Goal: Information Seeking & Learning: Check status

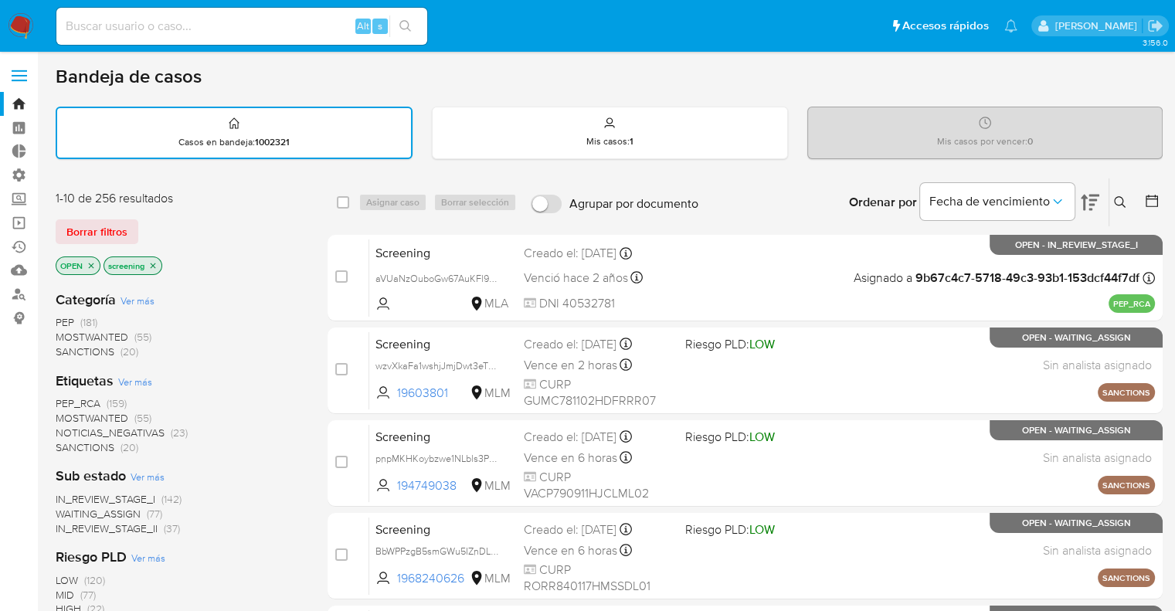
click at [67, 412] on span "MOSTWANTED" at bounding box center [92, 417] width 73 height 15
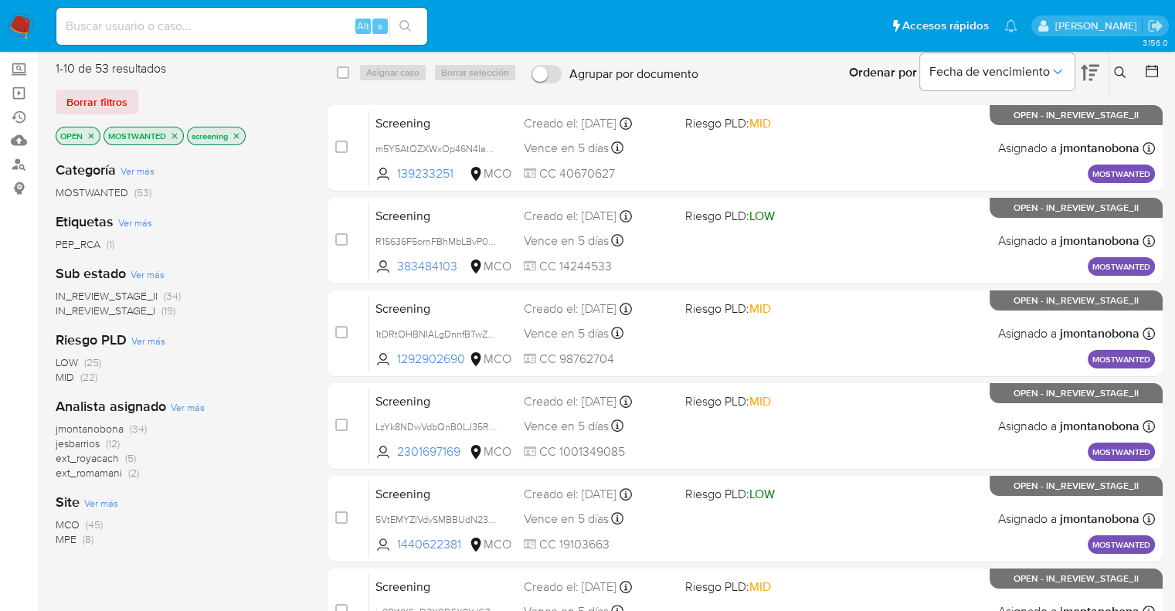
scroll to position [137, 0]
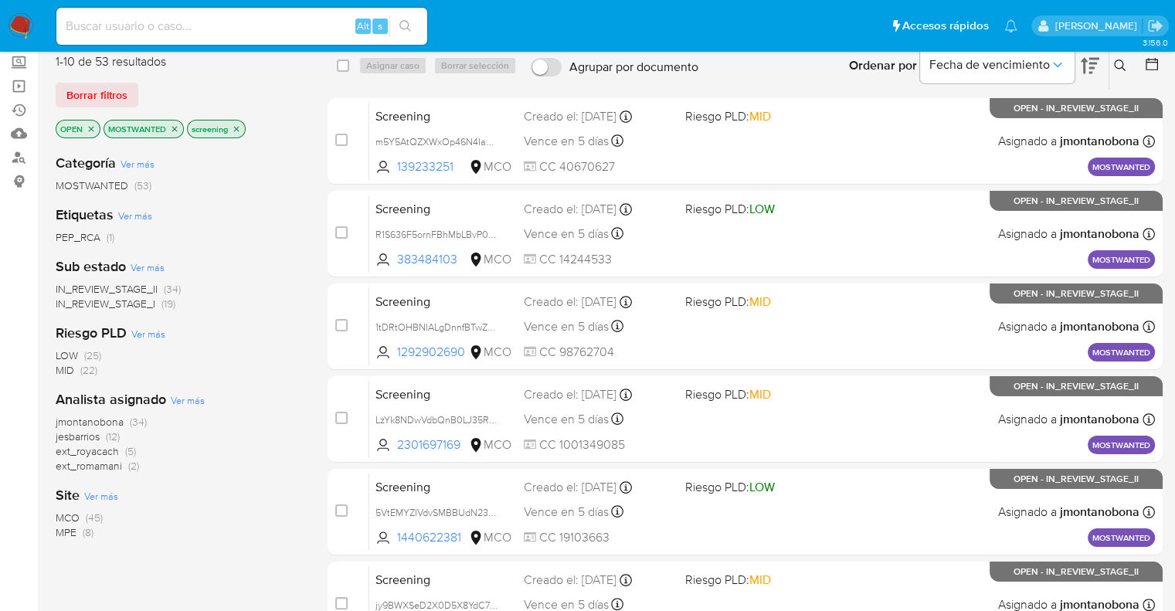
click at [72, 461] on span "ext_romamani" at bounding box center [89, 465] width 66 height 15
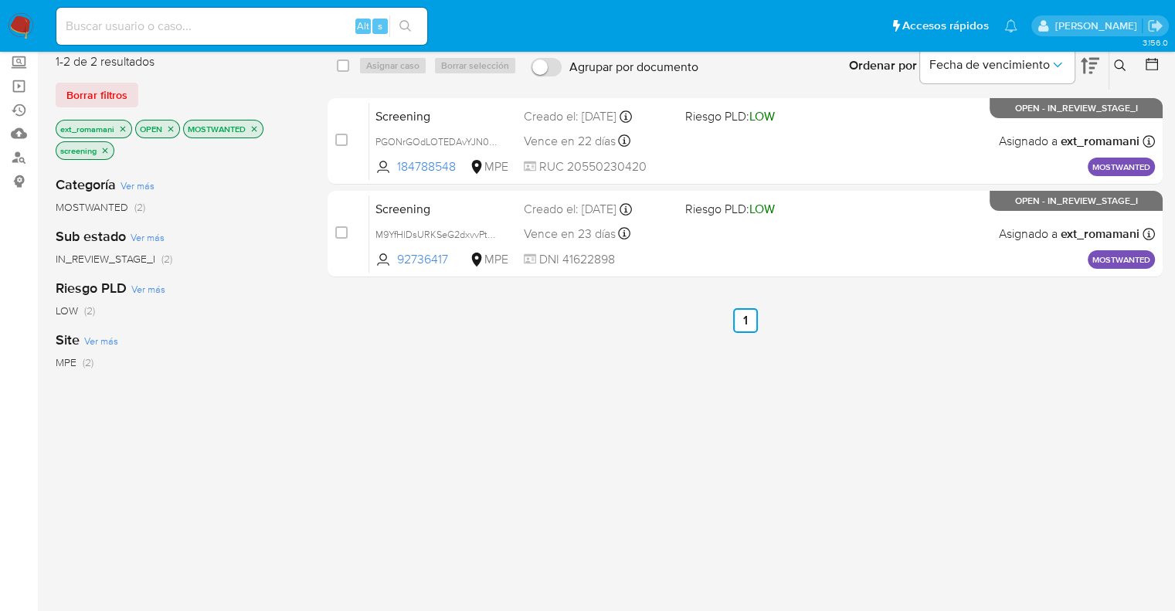
click at [256, 129] on icon "close-filter" at bounding box center [254, 128] width 9 height 9
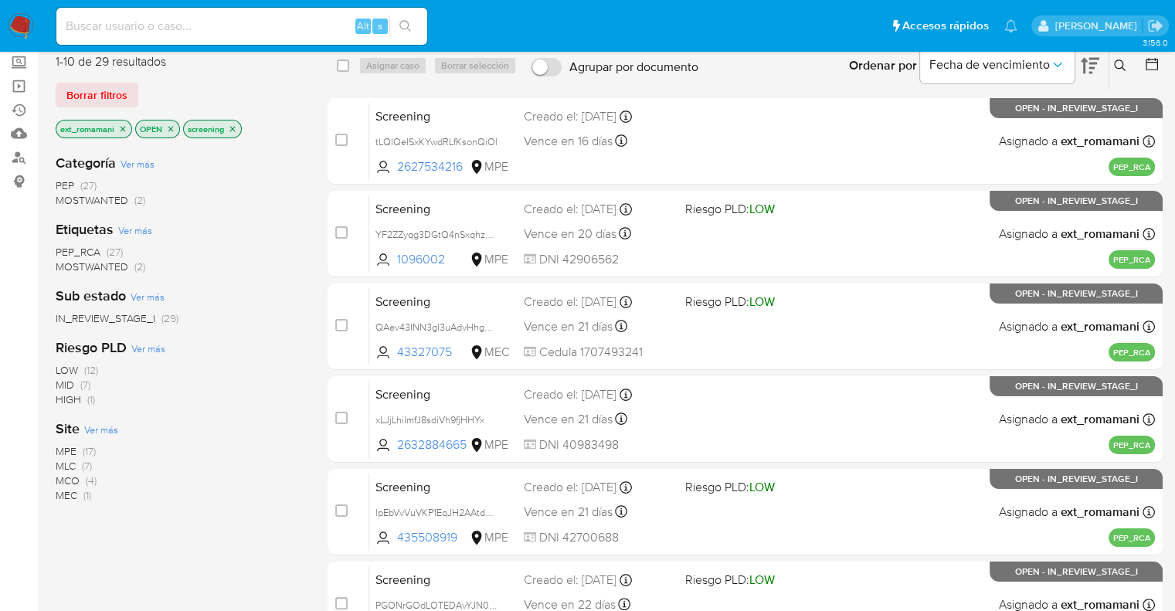
click at [66, 247] on span "PEP_RCA" at bounding box center [78, 251] width 45 height 15
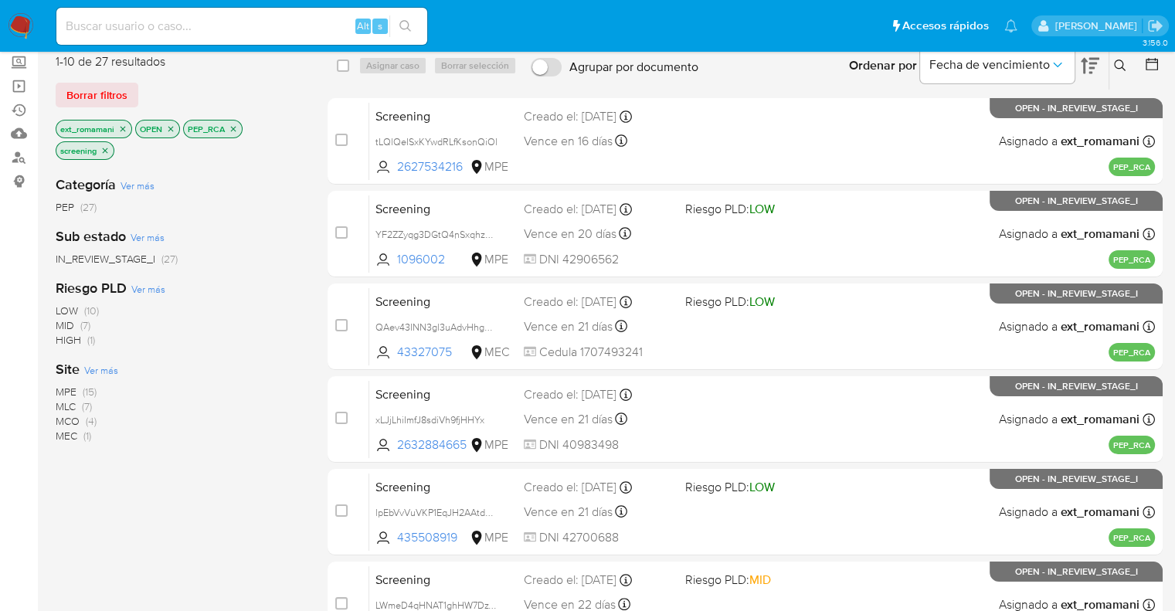
click at [121, 127] on icon "close-filter" at bounding box center [122, 128] width 9 height 9
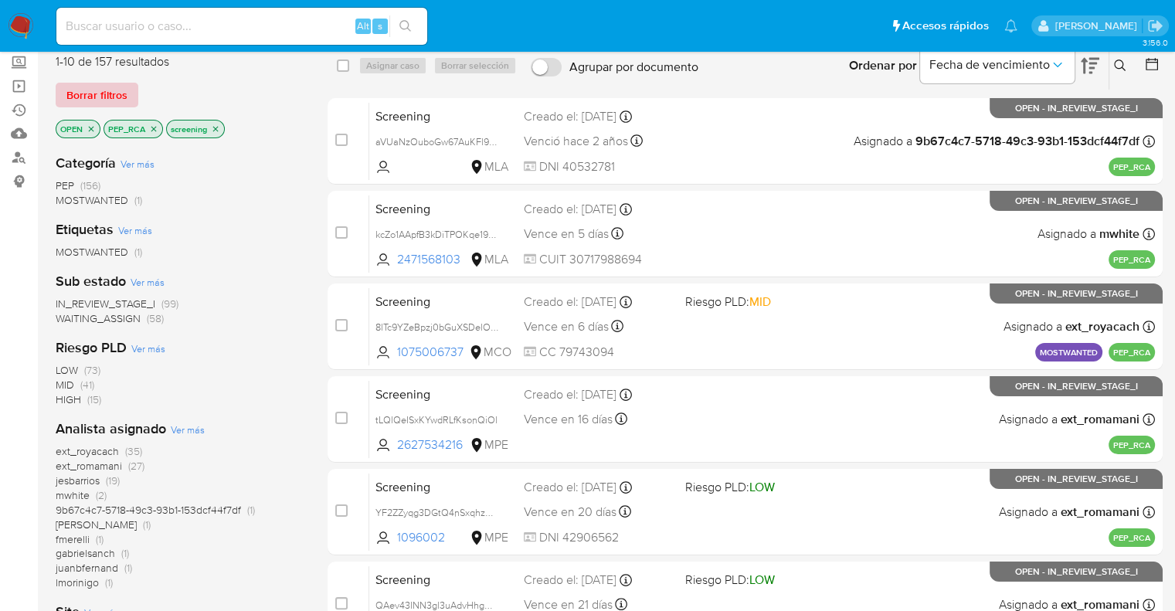
click at [124, 86] on span "Borrar filtros" at bounding box center [96, 95] width 61 height 22
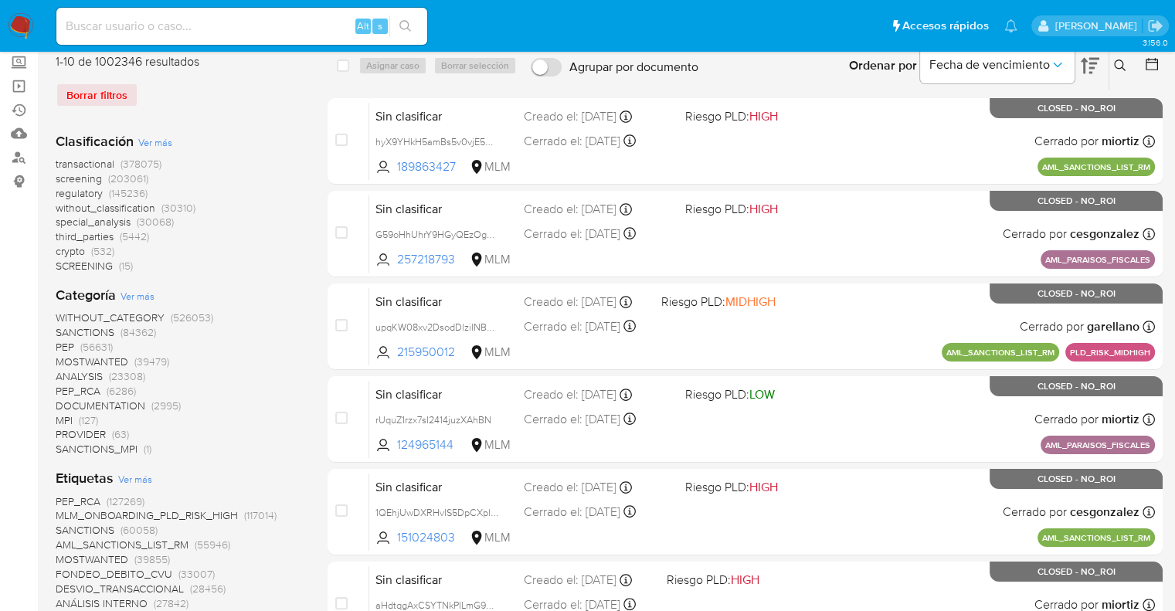
click at [59, 188] on span "regulatory" at bounding box center [79, 192] width 47 height 15
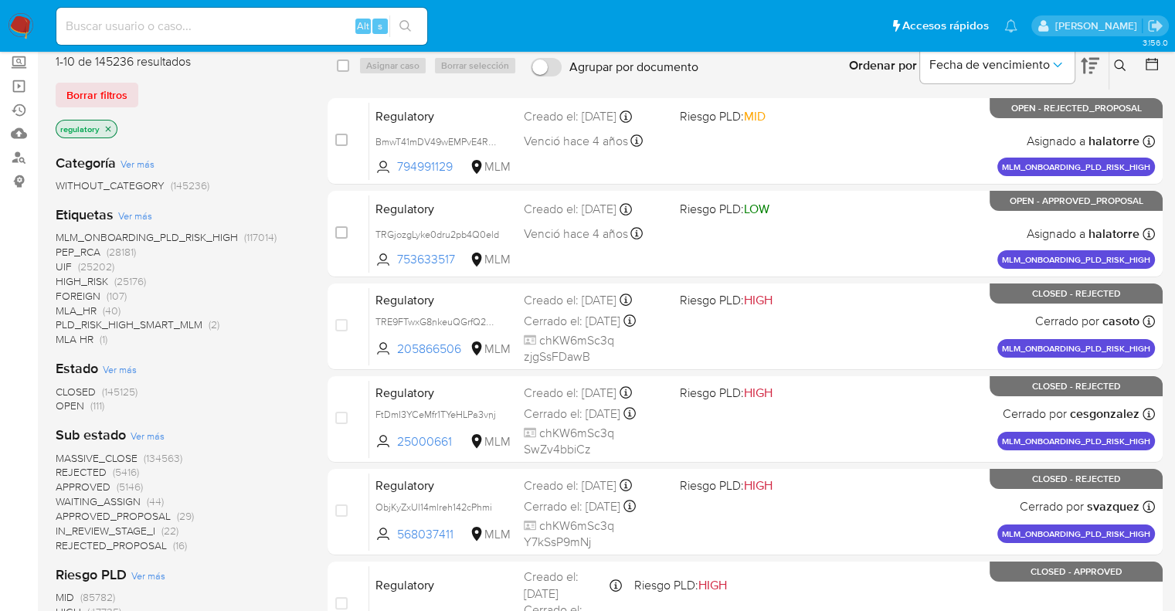
click at [66, 407] on span "OPEN" at bounding box center [70, 405] width 29 height 15
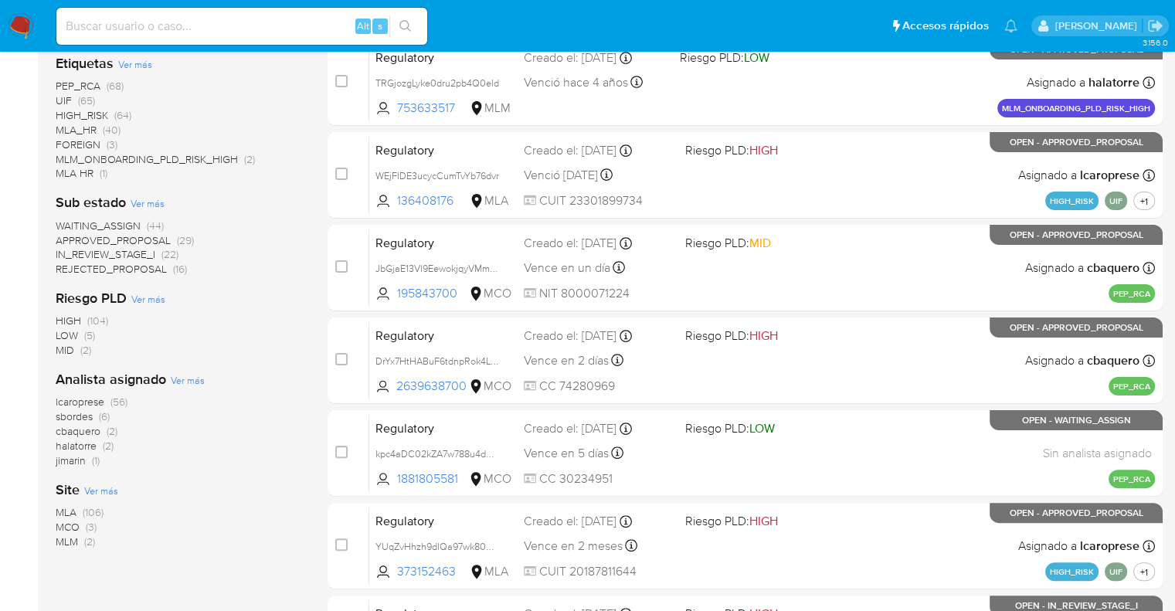
scroll to position [297, 0]
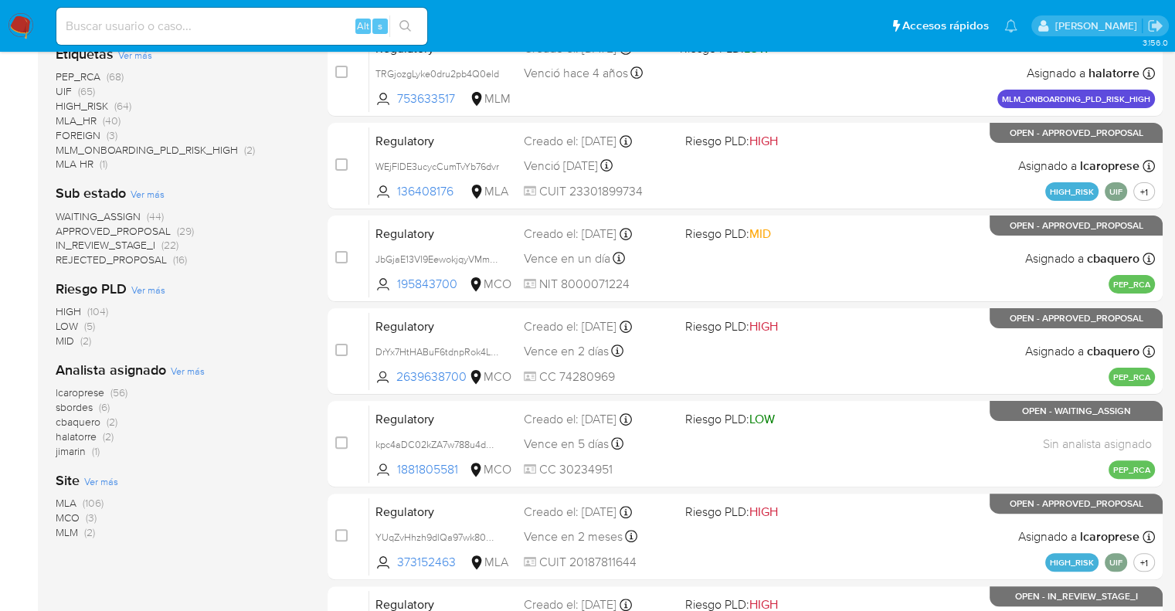
click at [63, 511] on span "MCO" at bounding box center [68, 517] width 24 height 15
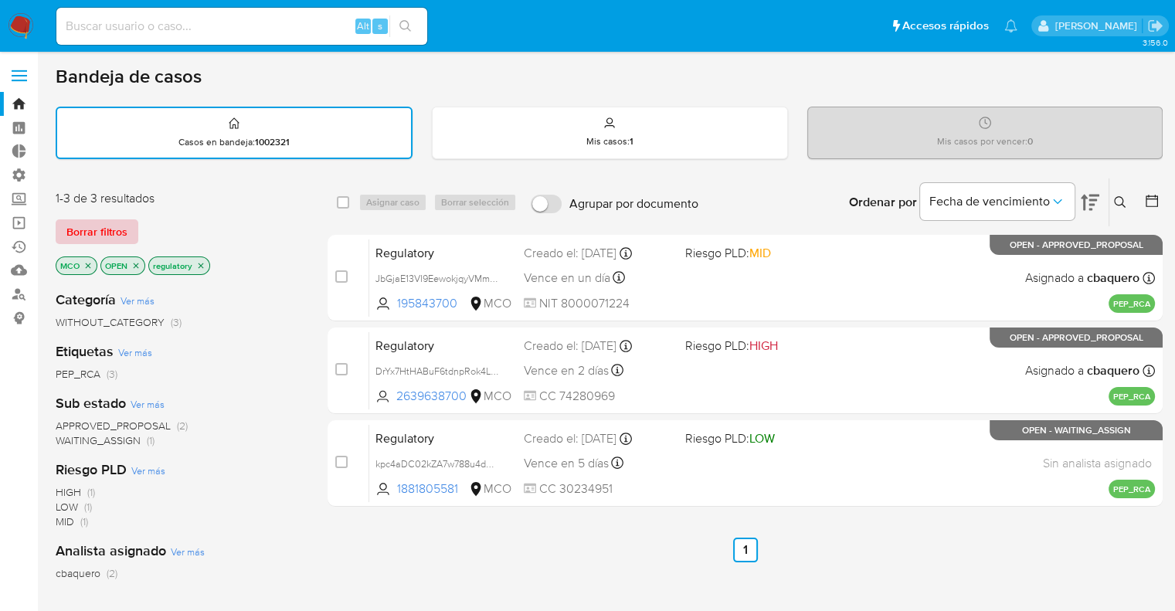
click at [132, 231] on button "Borrar filtros" at bounding box center [97, 231] width 83 height 25
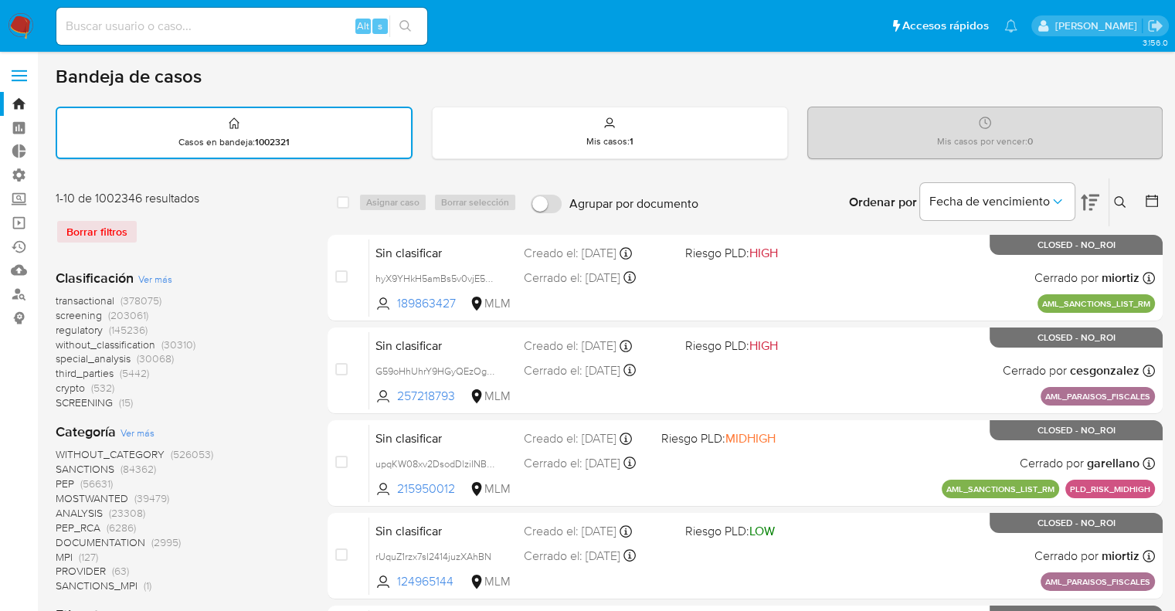
click at [62, 314] on span "screening" at bounding box center [79, 314] width 46 height 15
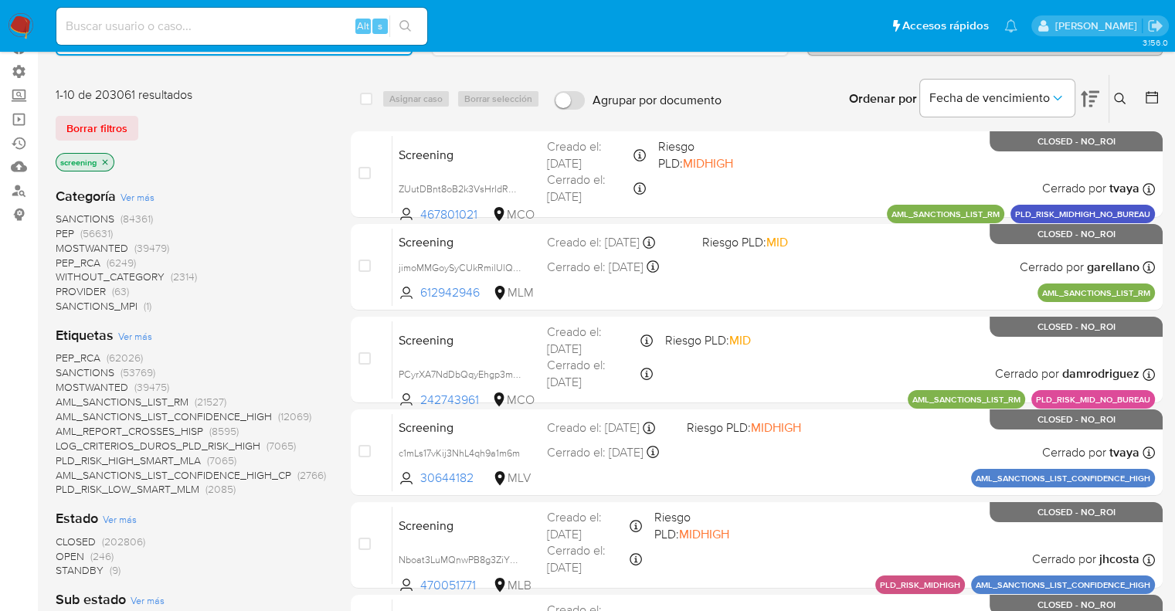
scroll to position [217, 0]
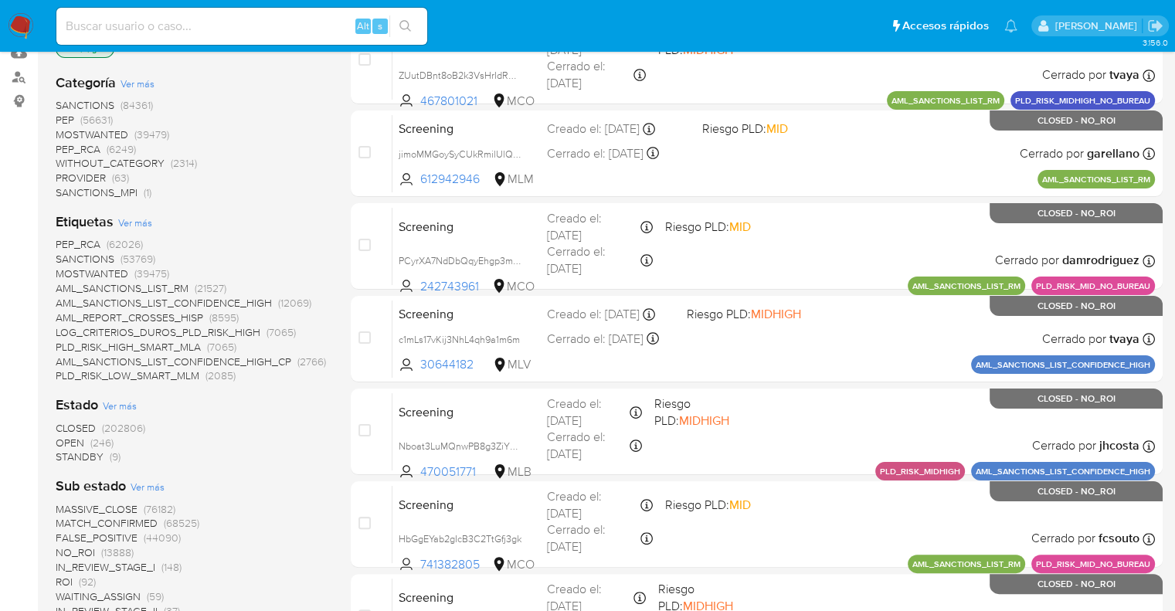
click at [67, 440] on span "OPEN" at bounding box center [70, 442] width 29 height 15
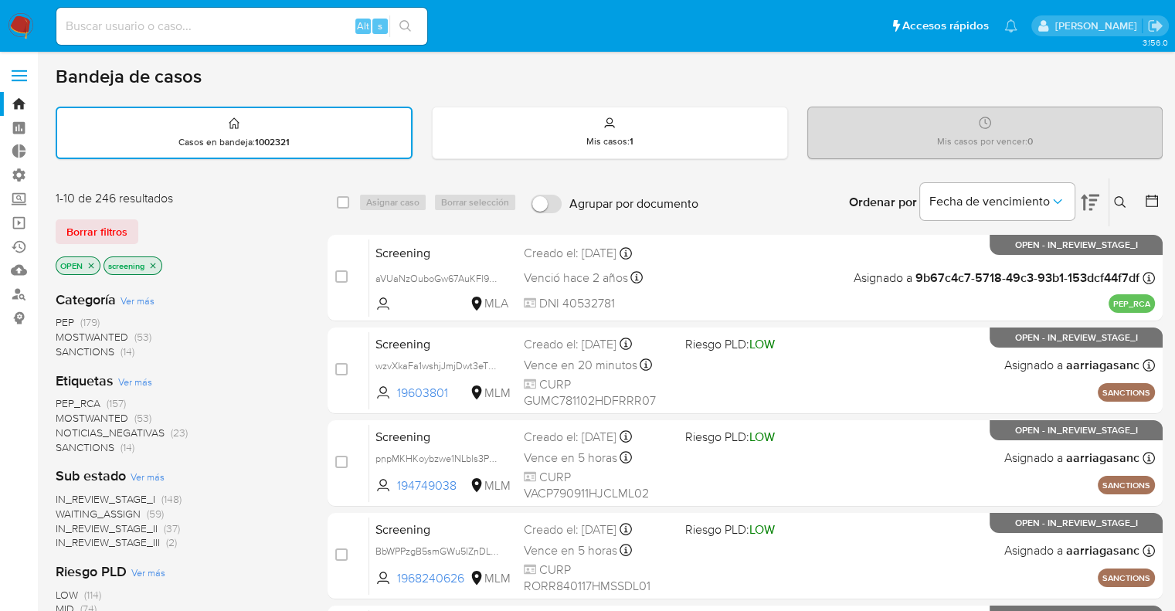
click at [219, 214] on div "1-10 de 246 resultados Borrar filtros OPEN screening" at bounding box center [179, 234] width 247 height 88
click at [188, 220] on div "Borrar filtros" at bounding box center [179, 231] width 247 height 25
click at [169, 219] on div "Borrar filtros" at bounding box center [179, 231] width 247 height 25
click at [71, 415] on span "MOSTWANTED" at bounding box center [92, 417] width 73 height 15
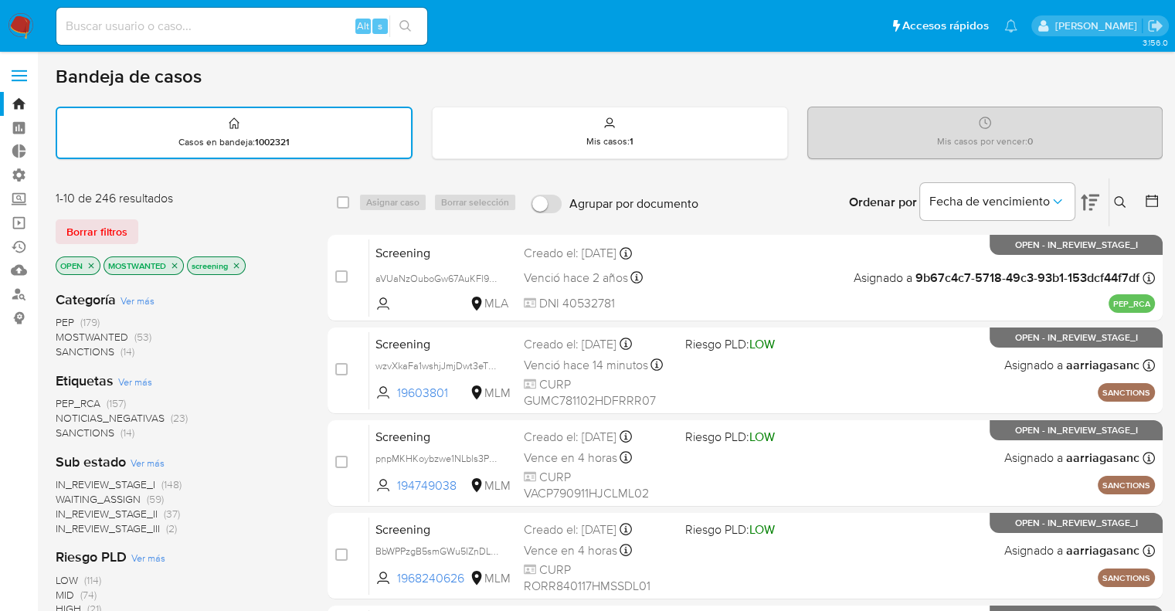
click at [29, 19] on img at bounding box center [21, 26] width 26 height 26
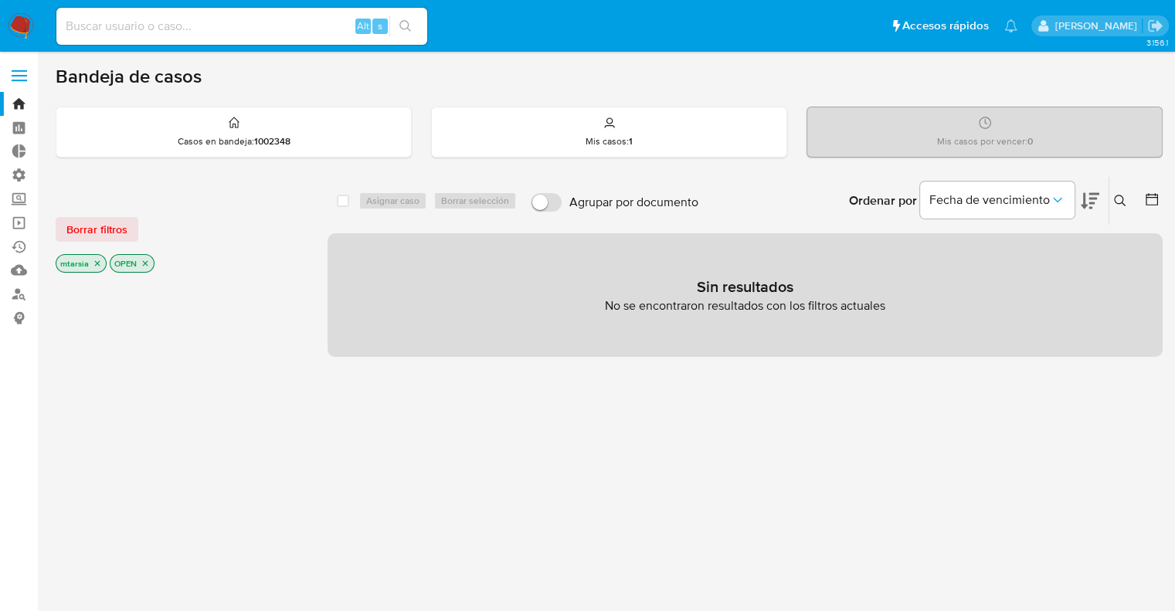
click at [823, 25] on ul "Pausado Ver notificaciones Alt s Accesos rápidos Presiona las siguientes teclas…" at bounding box center [537, 25] width 976 height 39
click at [134, 219] on button "Borrar filtros" at bounding box center [97, 229] width 83 height 25
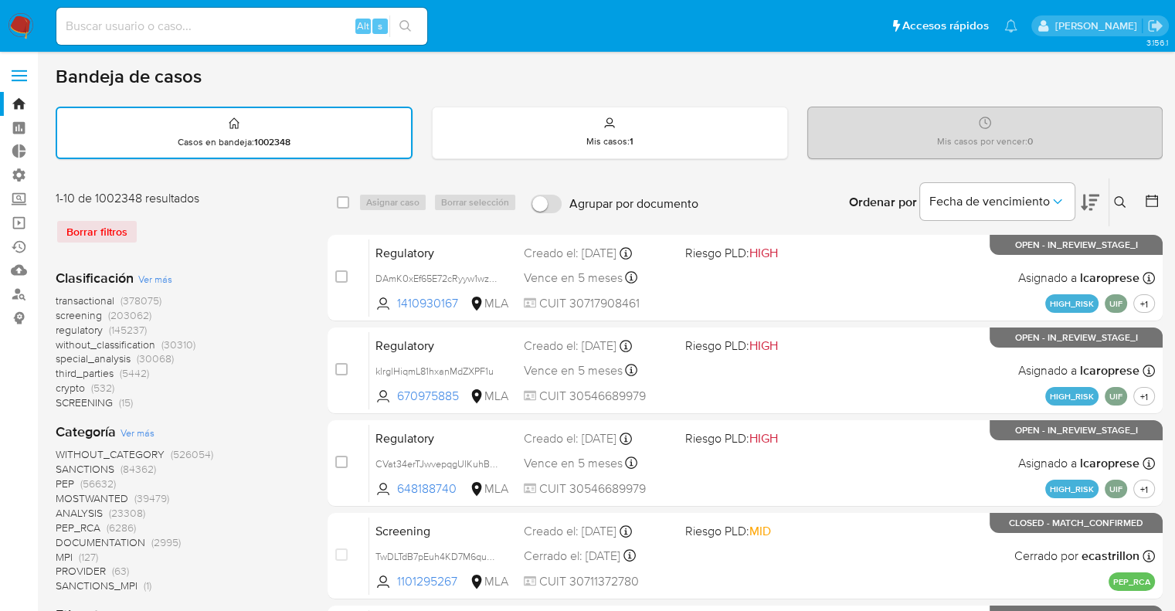
click at [62, 313] on span "screening" at bounding box center [79, 314] width 46 height 15
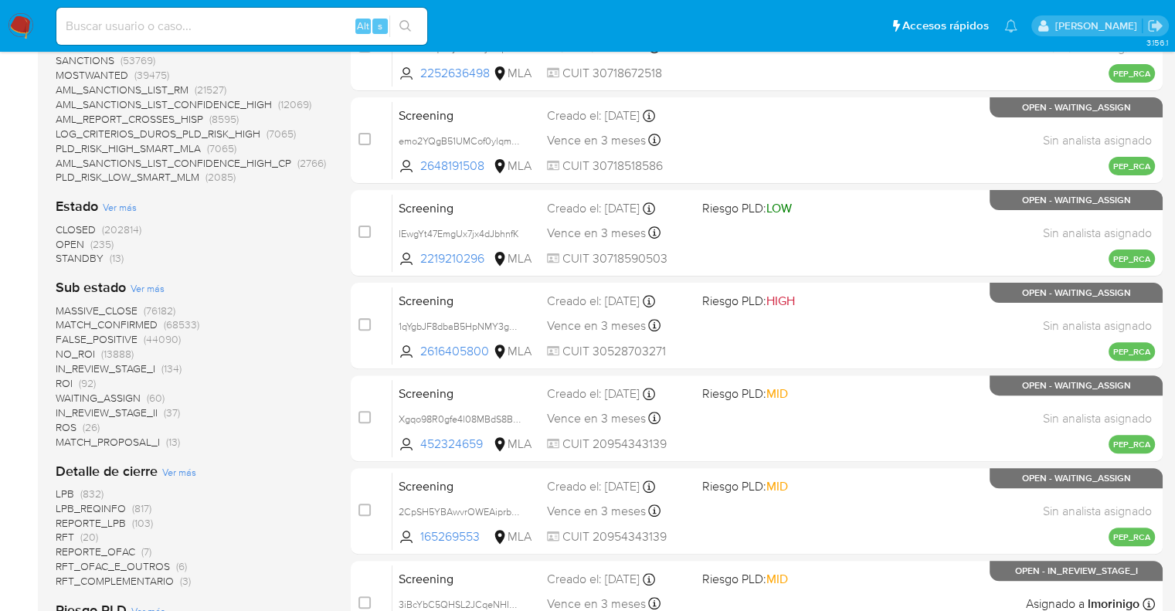
scroll to position [420, 0]
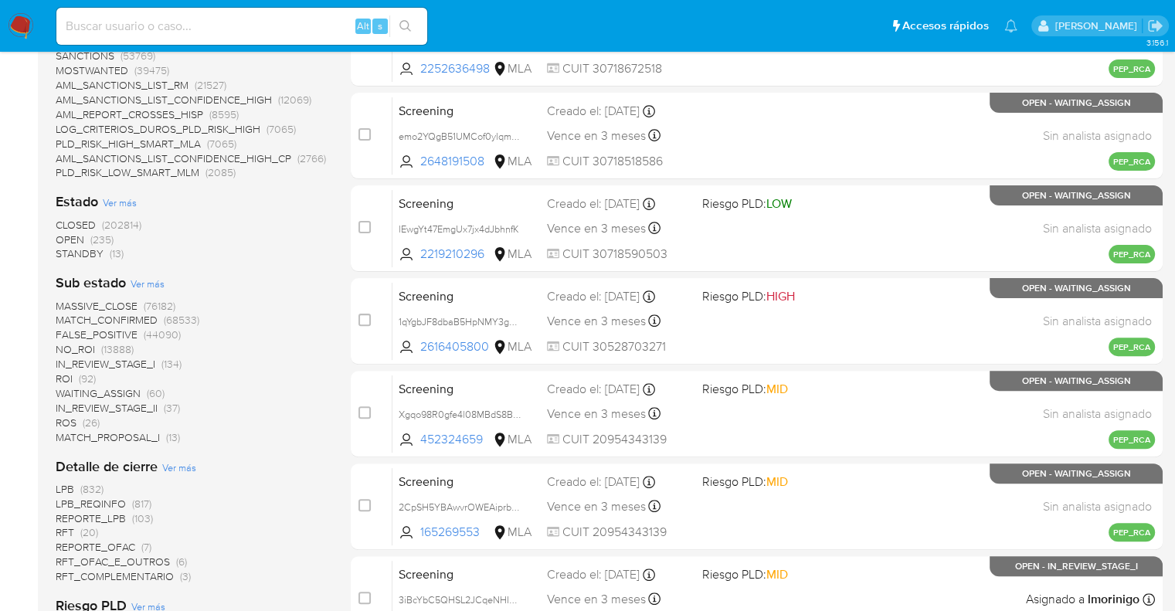
click at [66, 232] on span "OPEN" at bounding box center [70, 239] width 29 height 15
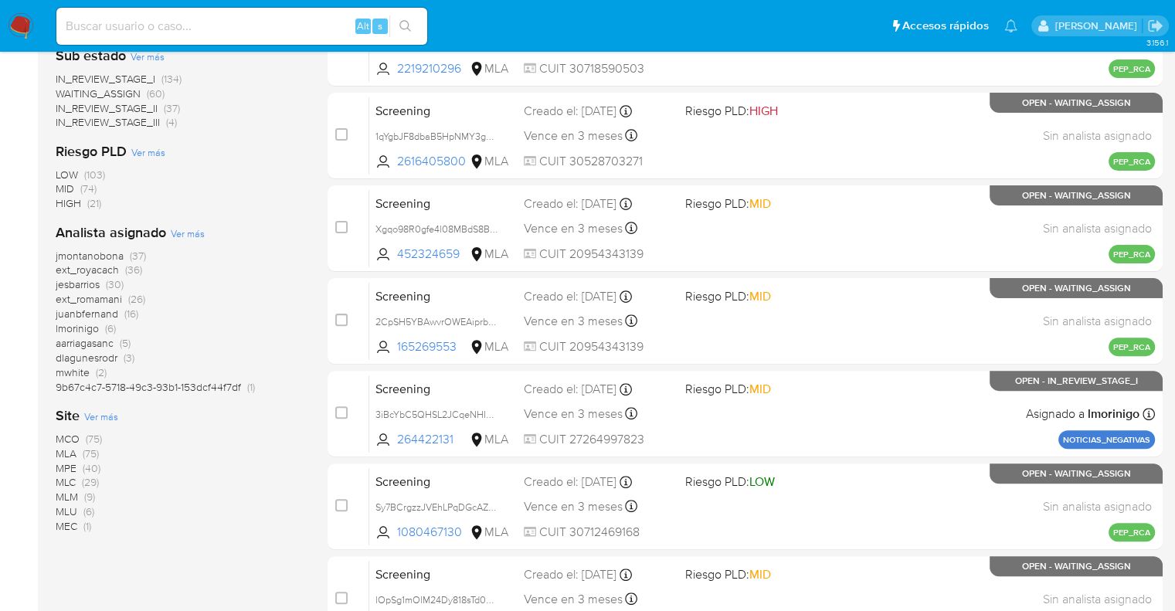
click at [136, 188] on div "LOW (103) MID (74) HIGH (21)" at bounding box center [179, 190] width 247 height 44
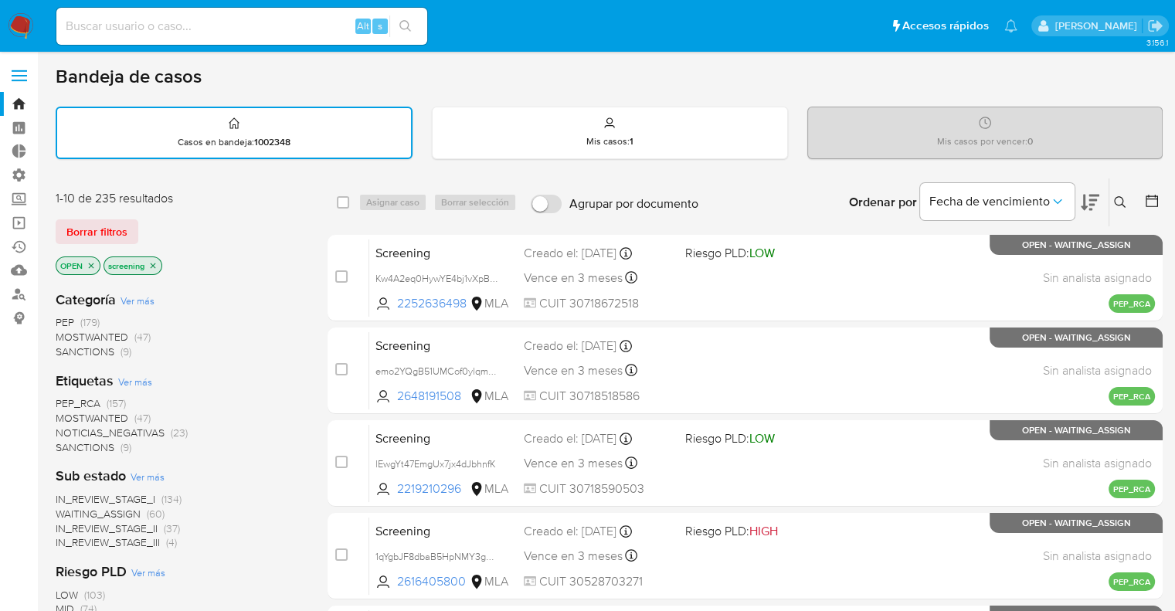
click at [71, 350] on span "SANCTIONS" at bounding box center [85, 351] width 59 height 15
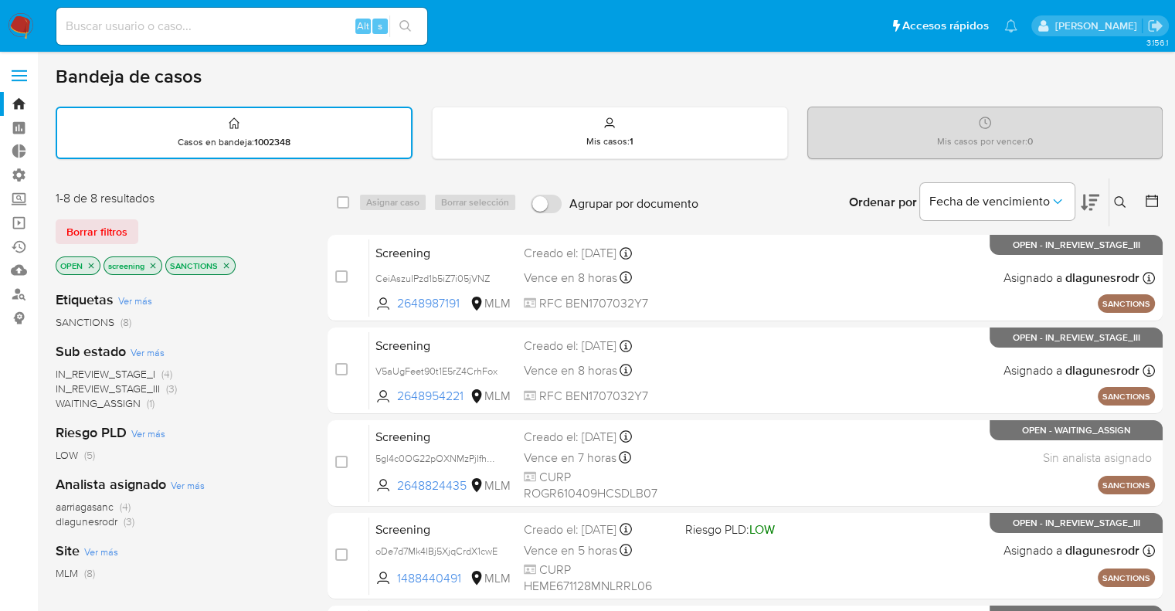
click at [225, 266] on icon "close-filter" at bounding box center [226, 265] width 9 height 9
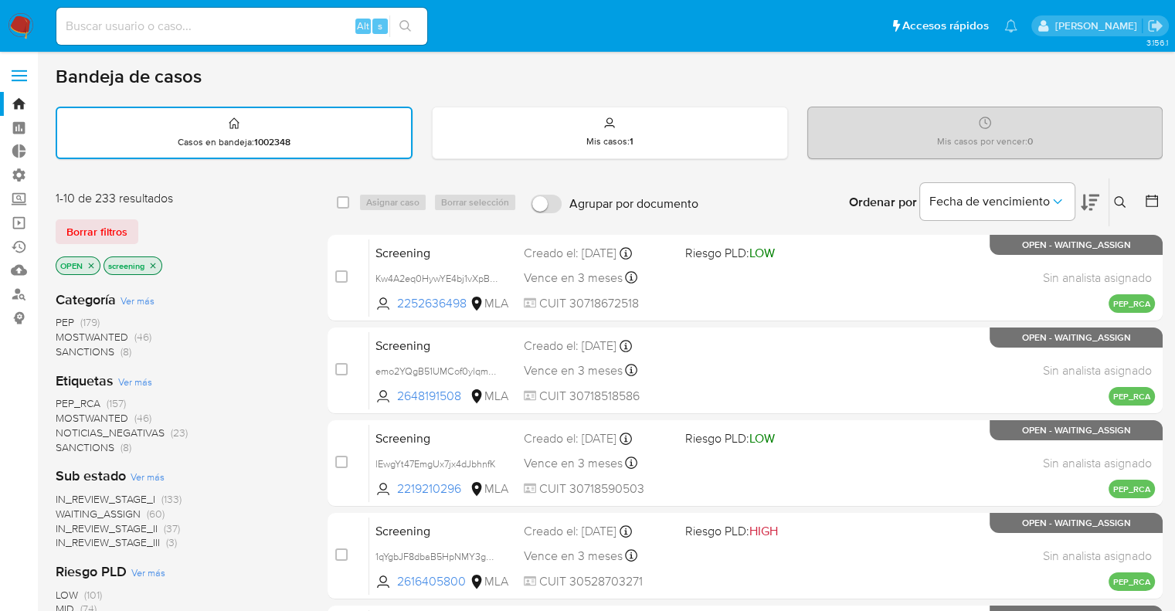
click at [62, 396] on span "PEP_RCA" at bounding box center [78, 403] width 45 height 15
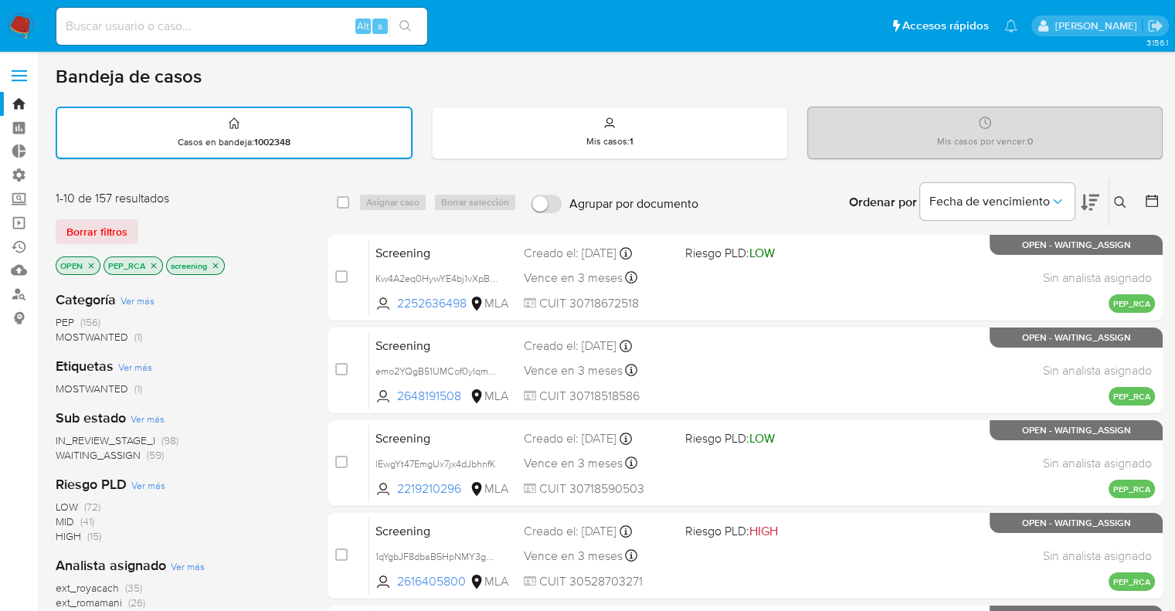
click at [155, 265] on icon "close-filter" at bounding box center [153, 265] width 9 height 9
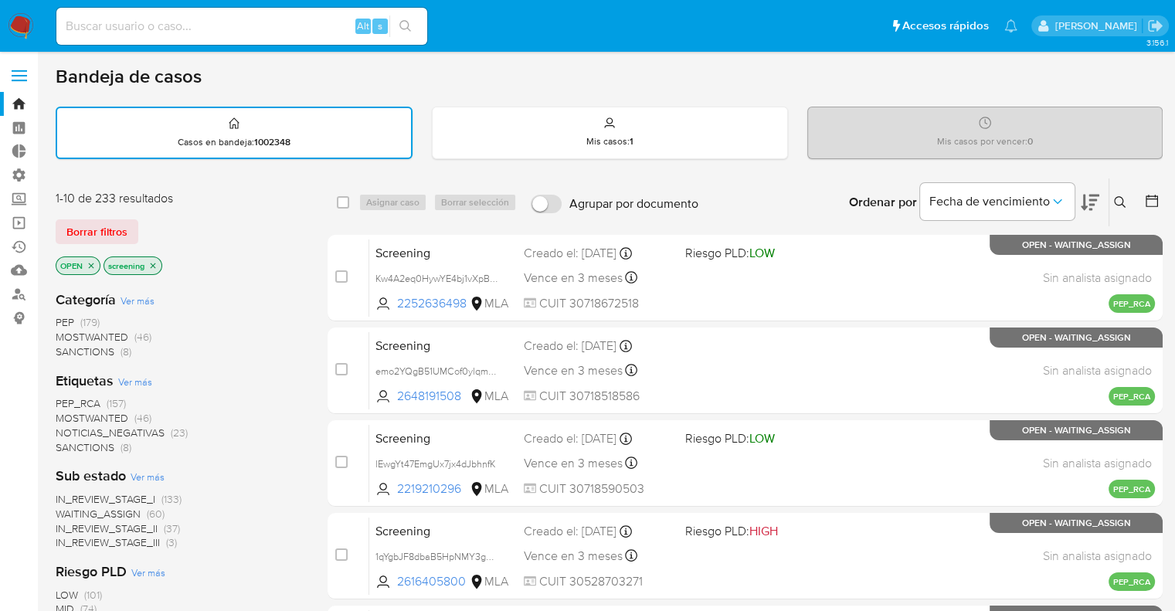
click at [92, 261] on icon "close-filter" at bounding box center [91, 265] width 9 height 9
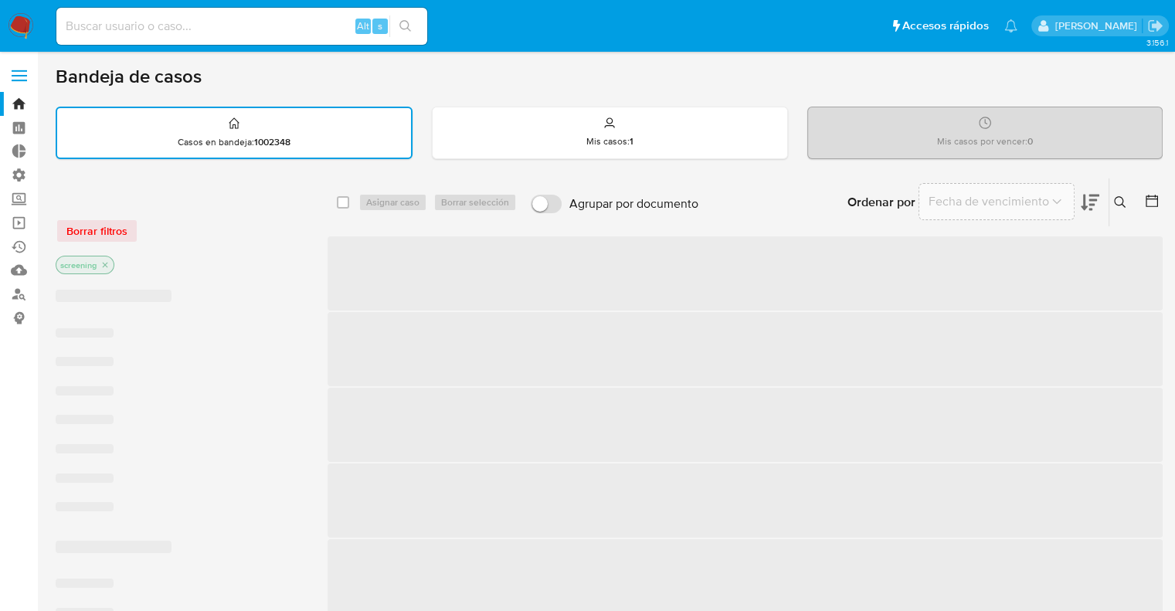
click at [92, 260] on p "screening" at bounding box center [84, 264] width 57 height 17
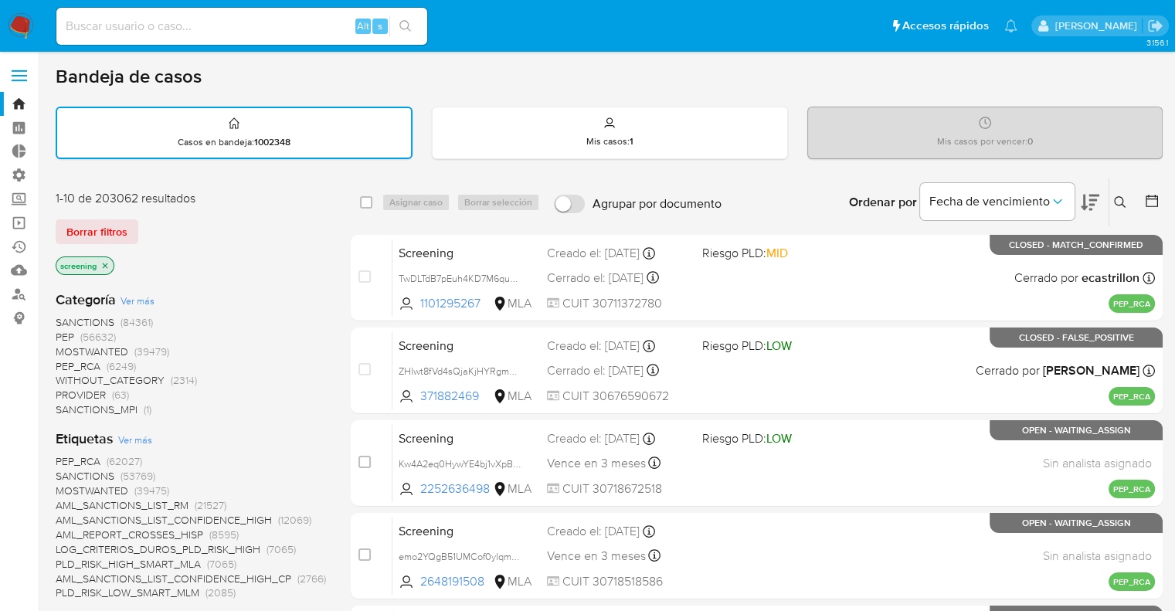
click at [148, 219] on div "Borrar filtros" at bounding box center [179, 231] width 247 height 25
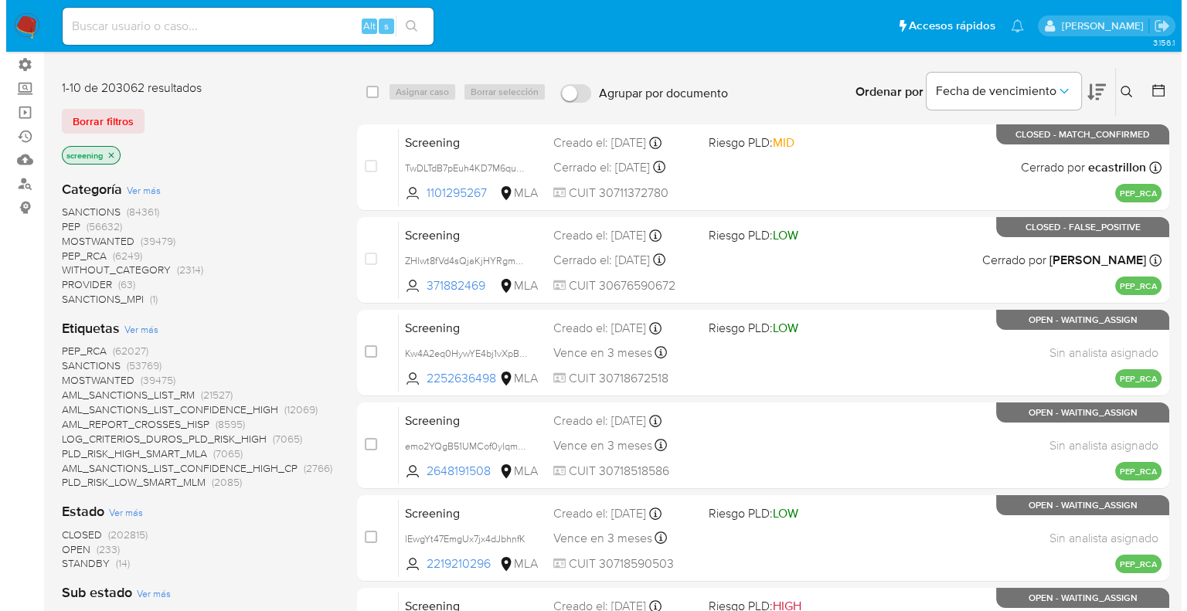
scroll to position [108, 0]
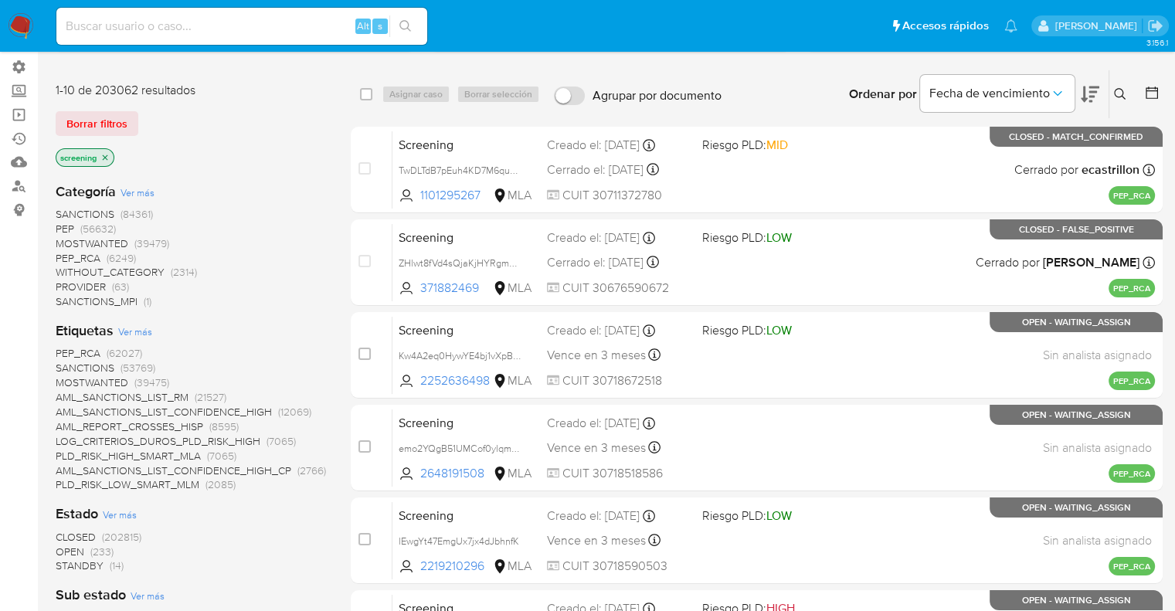
click at [118, 333] on span "Ver más" at bounding box center [135, 331] width 34 height 14
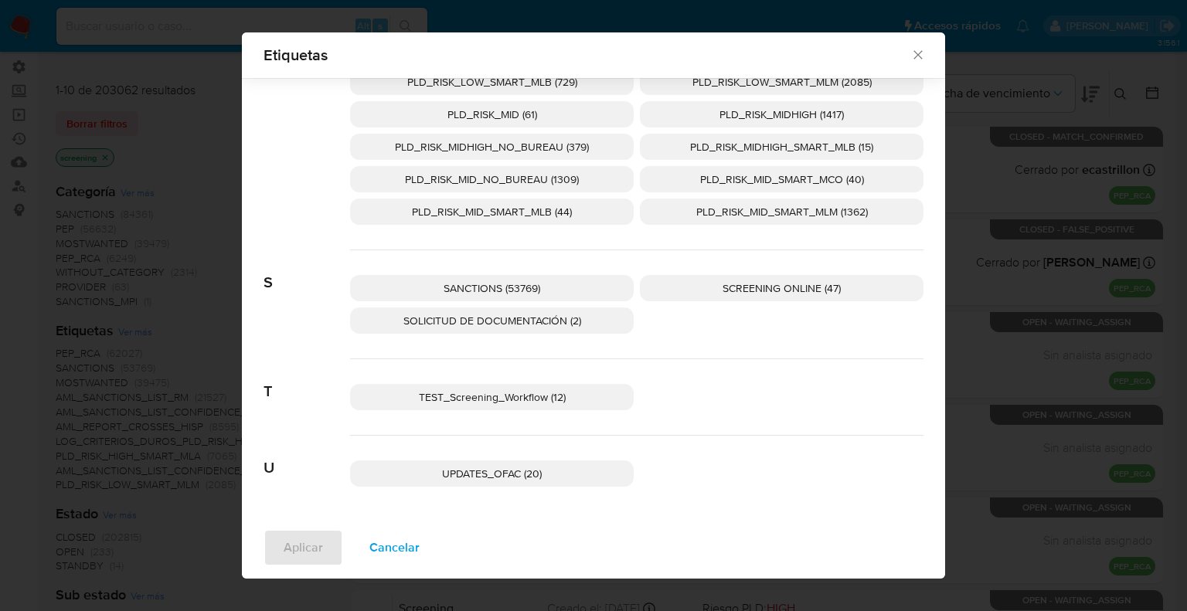
scroll to position [202, 0]
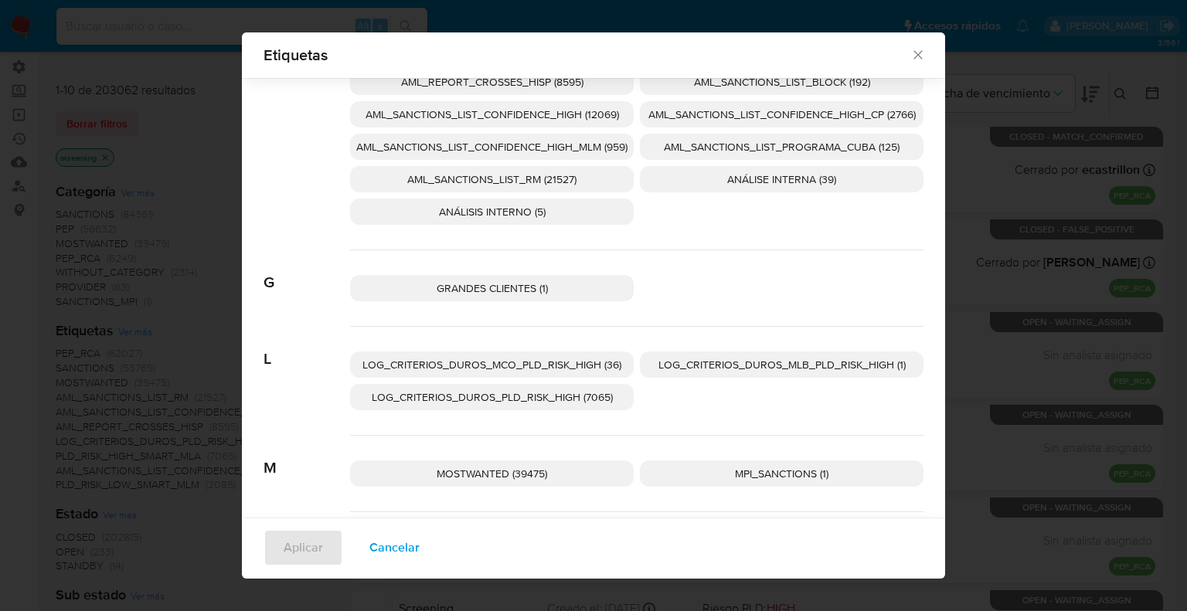
click at [403, 535] on span "Cancelar" at bounding box center [394, 548] width 50 height 34
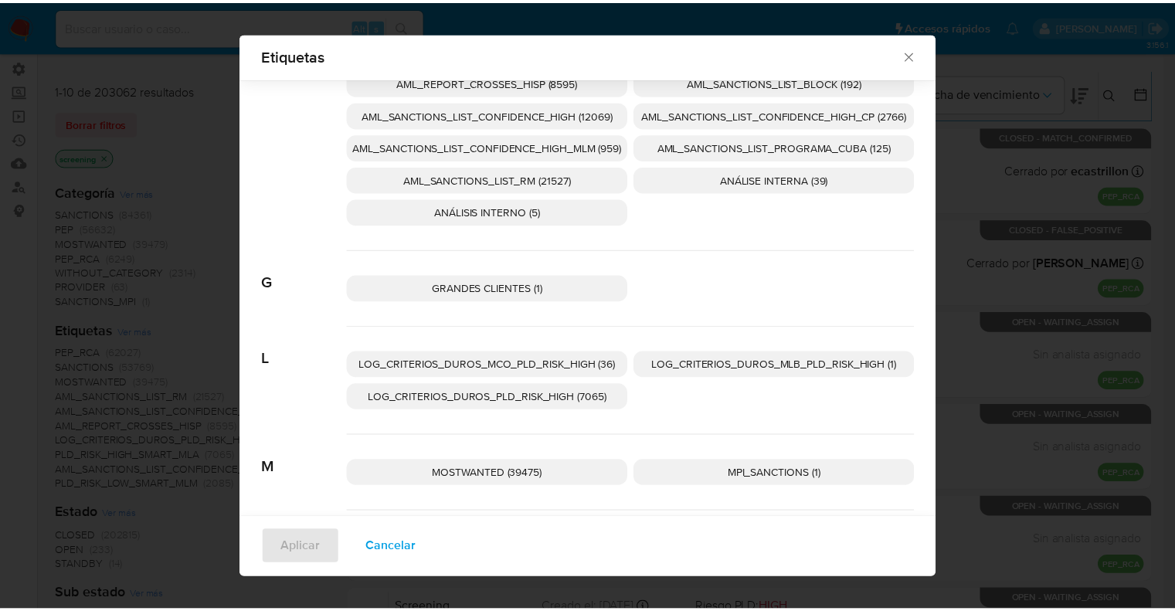
scroll to position [0, 0]
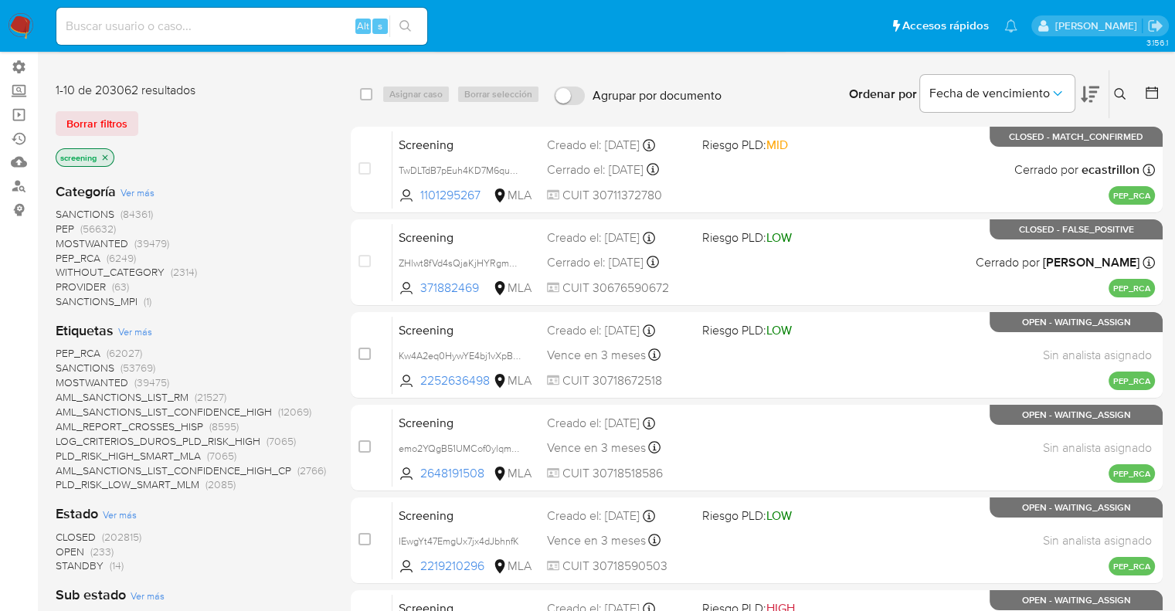
click at [188, 166] on div "screening" at bounding box center [179, 159] width 247 height 22
click at [148, 121] on div "Borrar filtros" at bounding box center [179, 123] width 247 height 25
click at [64, 545] on span "OPEN" at bounding box center [70, 551] width 29 height 15
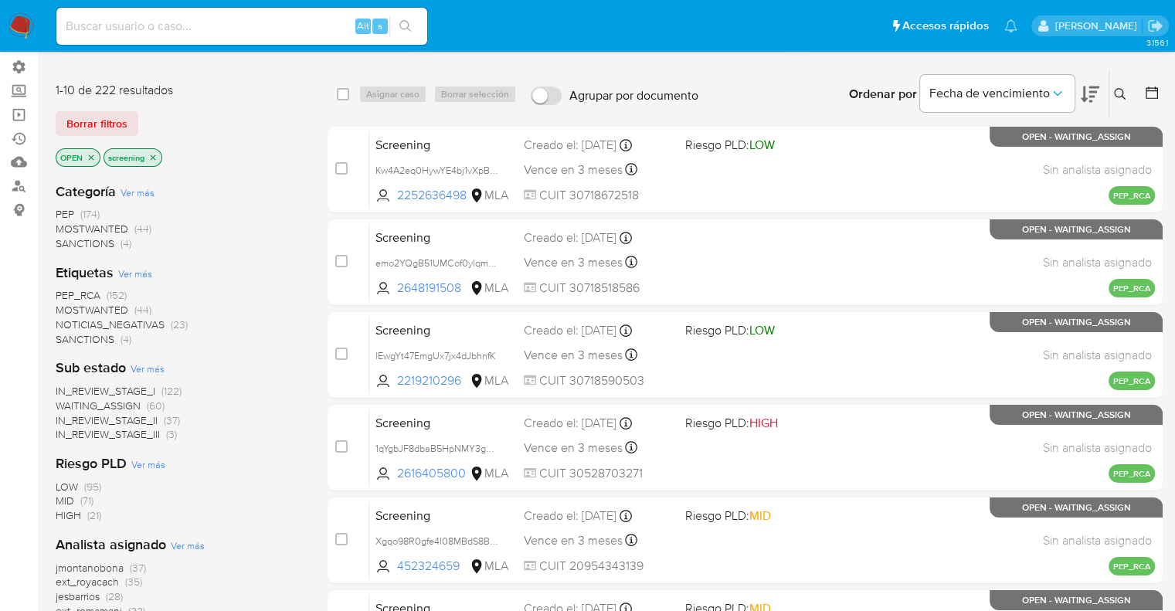
click at [62, 341] on span "SANCTIONS" at bounding box center [85, 338] width 59 height 15
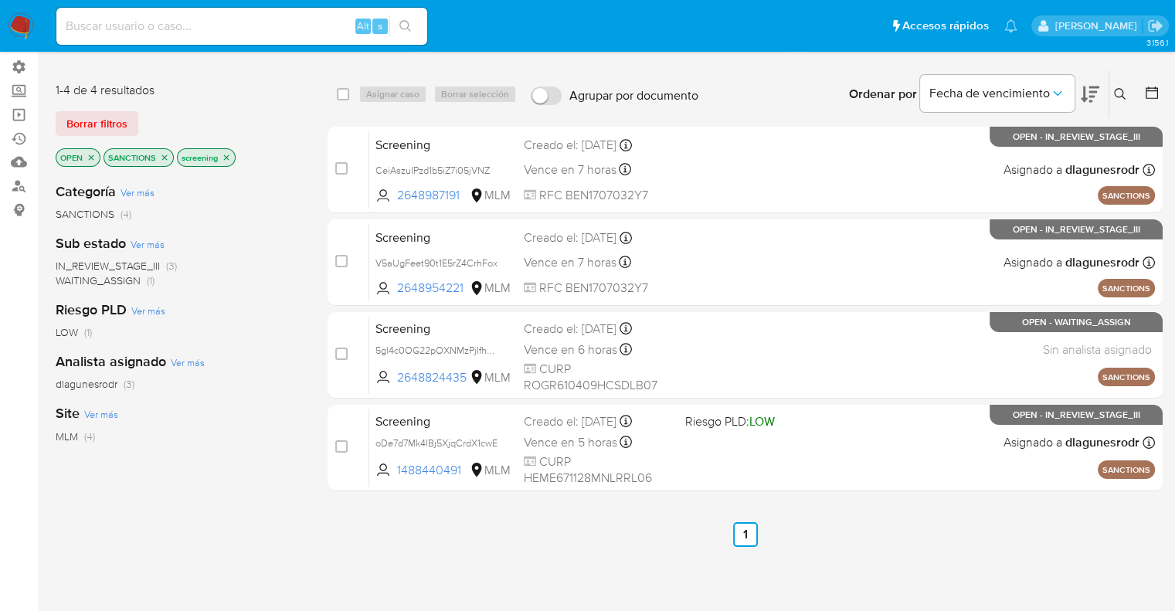
click at [97, 155] on p "OPEN" at bounding box center [77, 157] width 43 height 17
click at [91, 154] on icon "close-filter" at bounding box center [91, 156] width 5 height 5
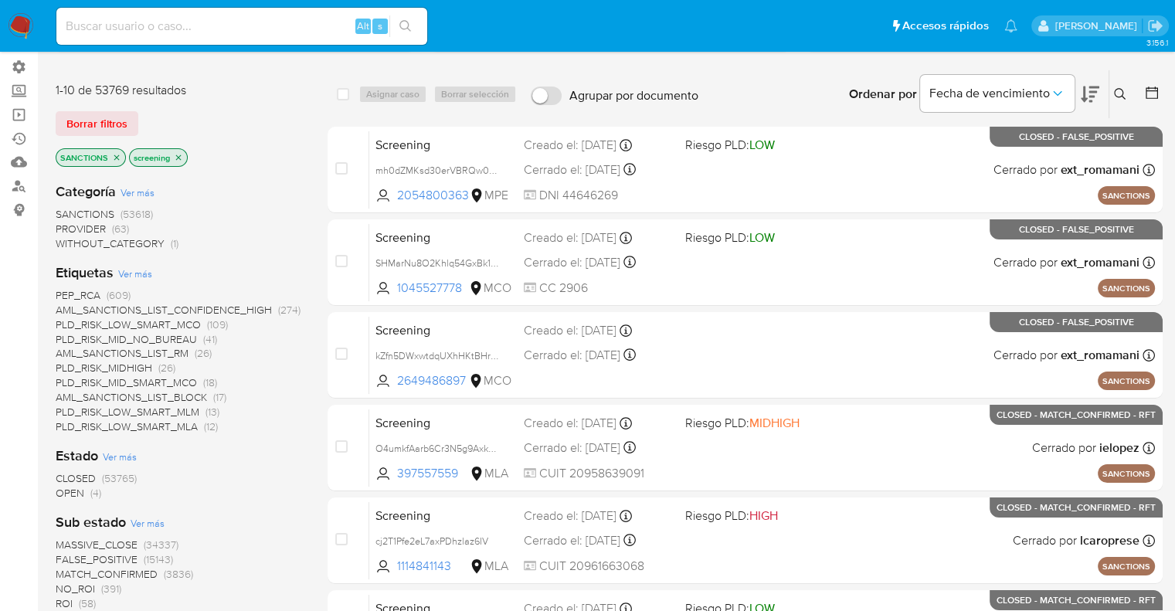
click at [62, 476] on span "CLOSED" at bounding box center [76, 477] width 40 height 15
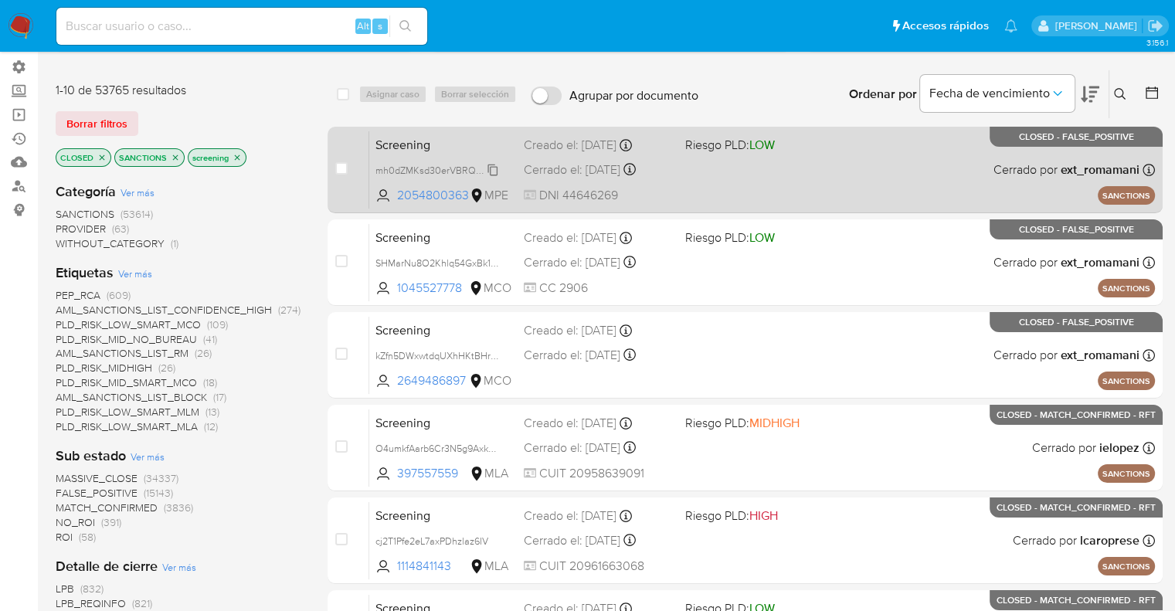
click at [489, 162] on span "mh0dZMKsd30erVBRQw0FjCHW" at bounding box center [447, 169] width 144 height 17
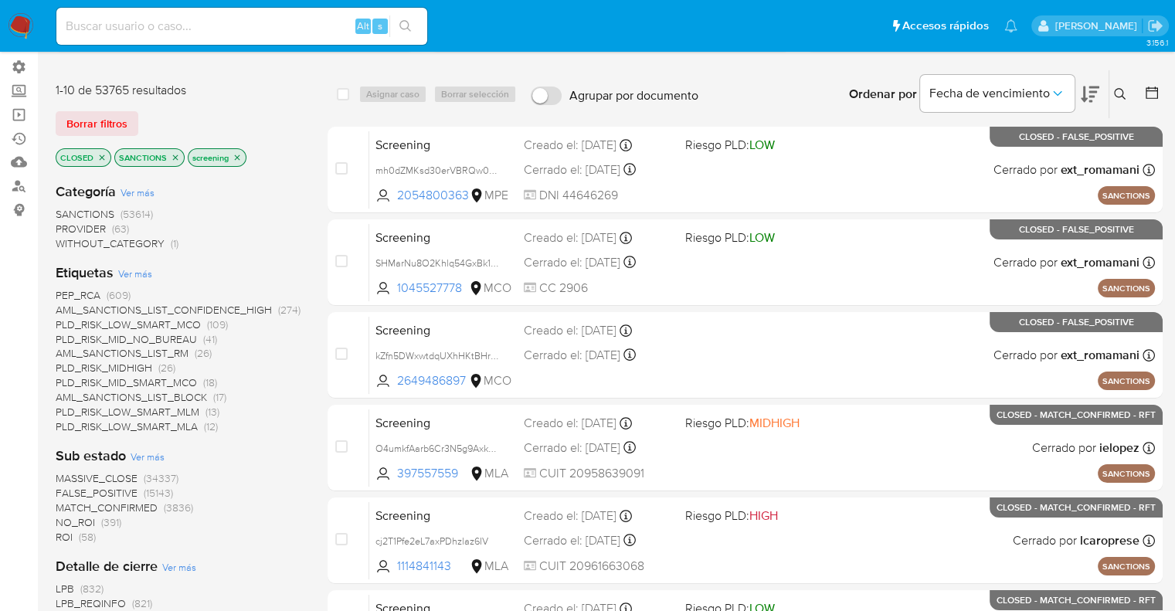
click at [145, 96] on div "1-10 de 53765 resultados" at bounding box center [179, 90] width 247 height 17
click at [173, 157] on icon "close-filter" at bounding box center [175, 157] width 9 height 9
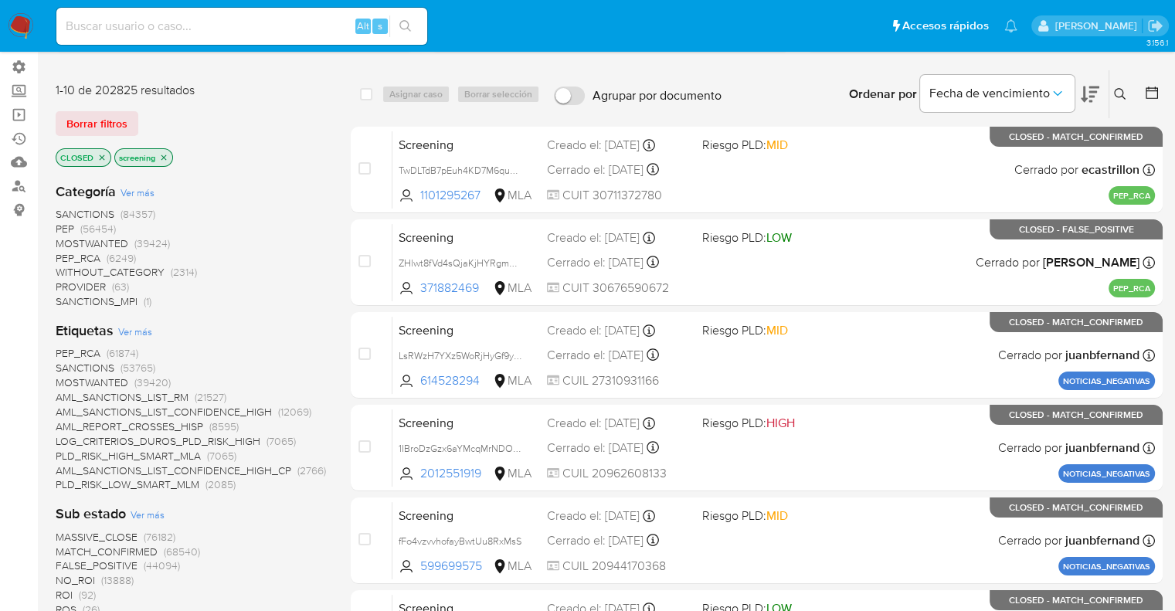
click at [66, 350] on span "PEP_RCA" at bounding box center [78, 352] width 45 height 15
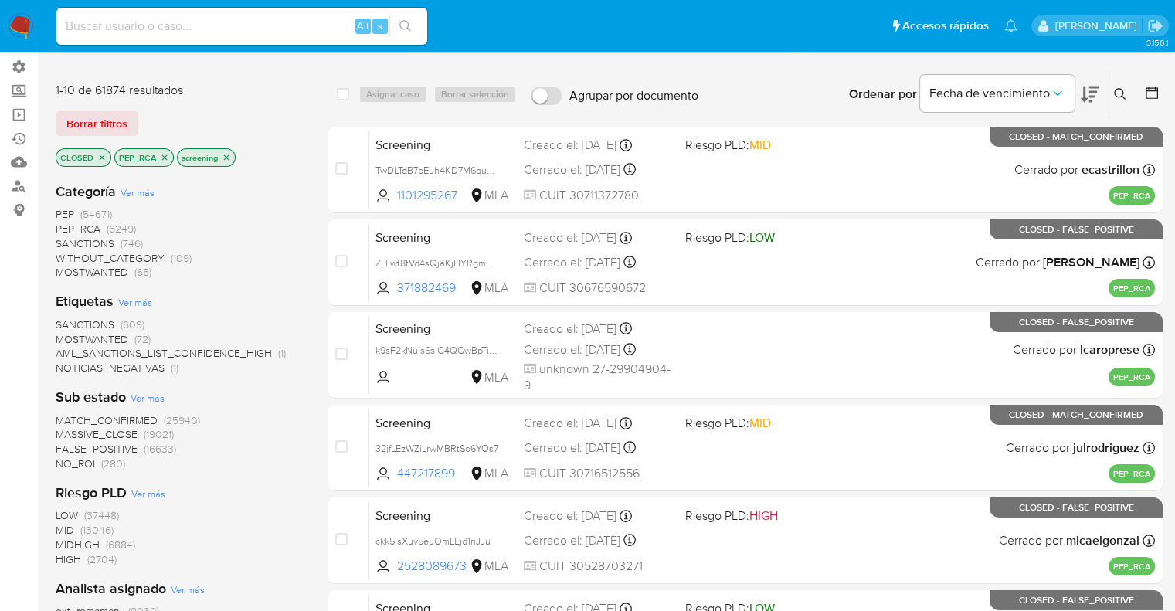
scroll to position [609, 0]
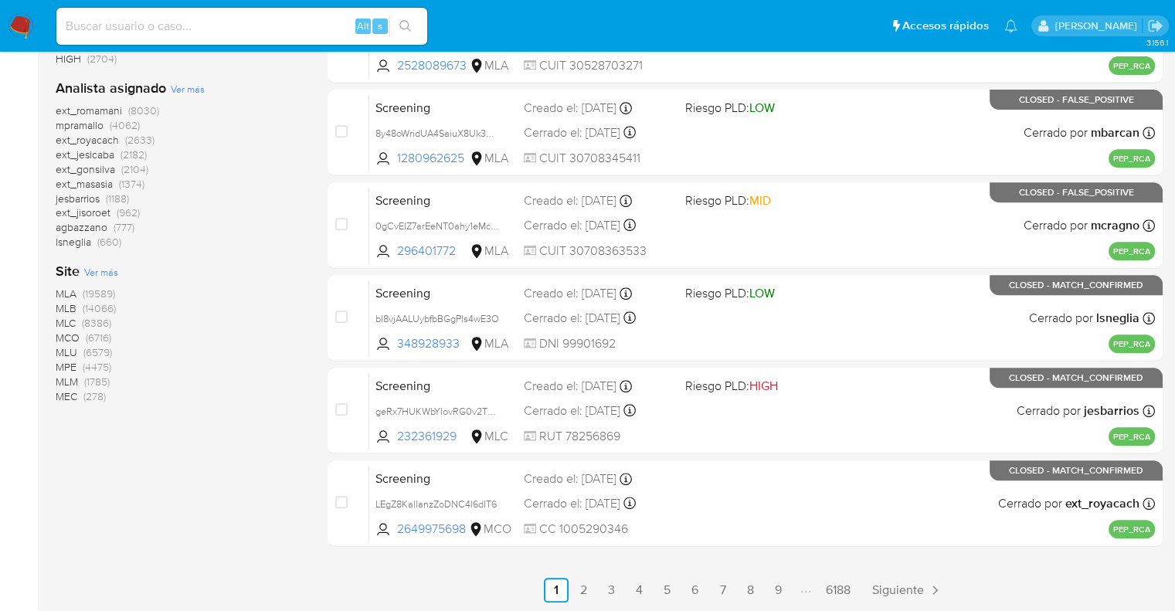
click at [62, 347] on span "MLU" at bounding box center [67, 352] width 22 height 15
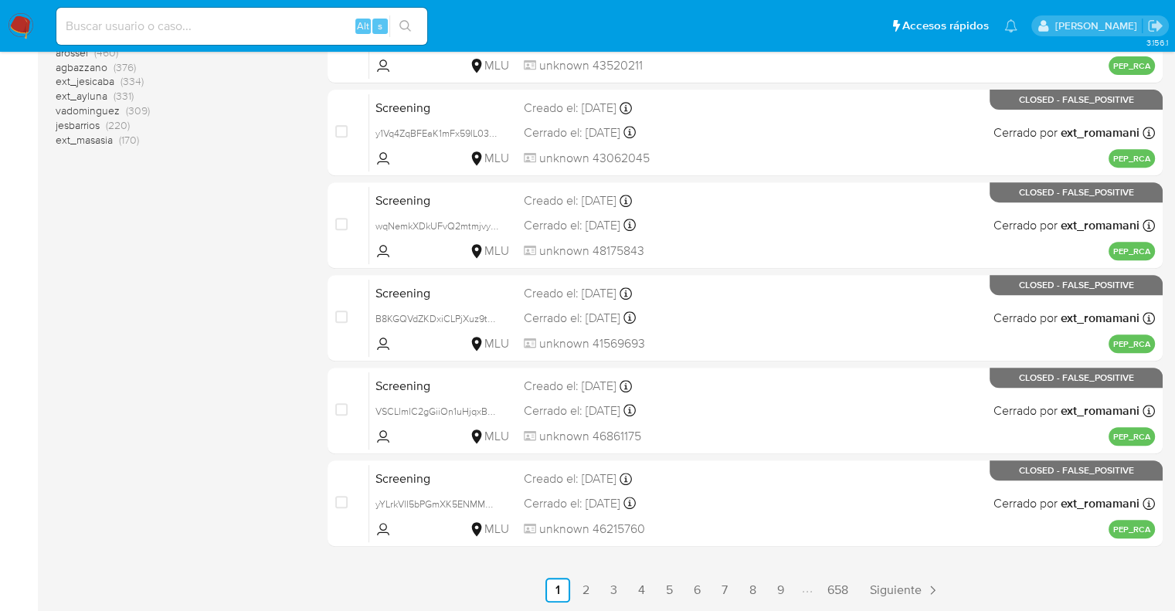
scroll to position [74, 0]
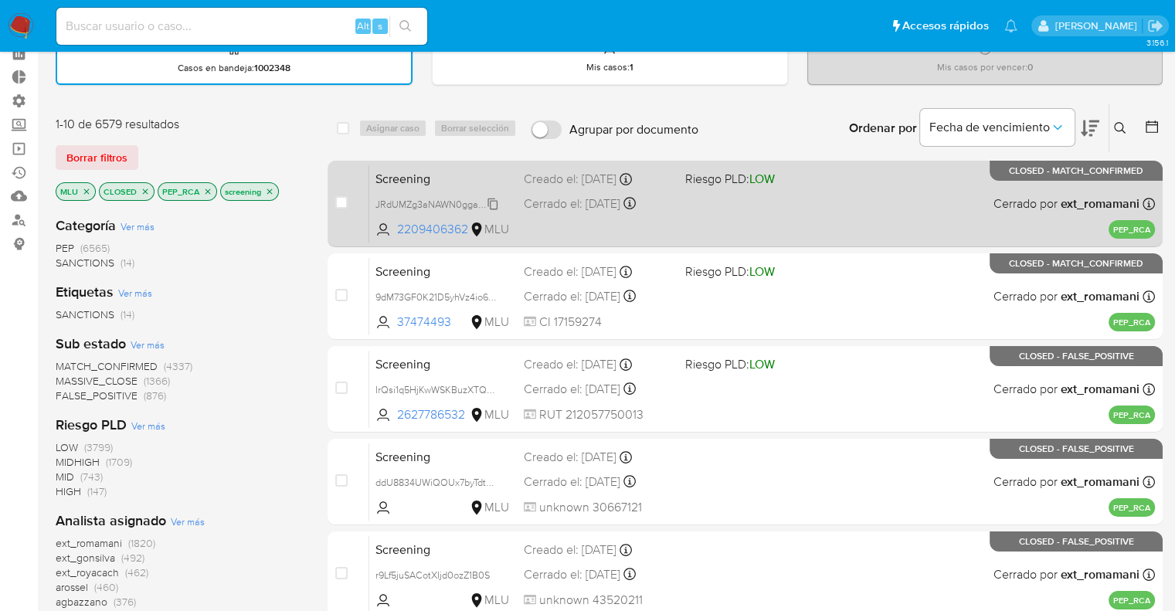
click at [492, 202] on span "JRdUMZg3aNAWN0gga0Uiwy6u" at bounding box center [445, 203] width 141 height 17
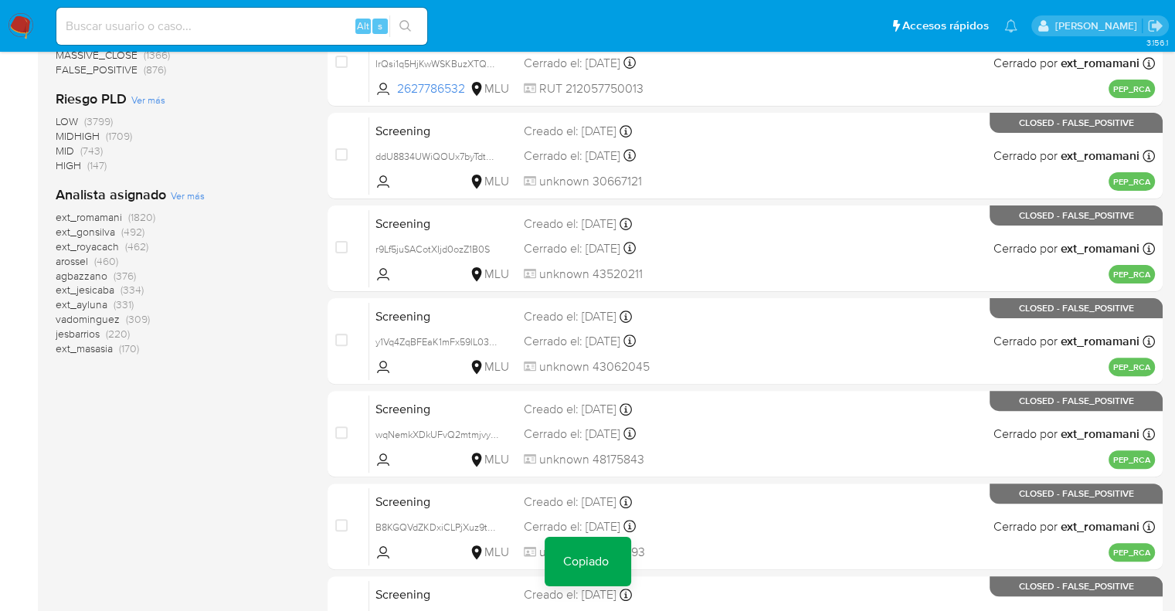
click at [375, 610] on html "Pausado Ver notificaciones Alt s Accesos rápidos Presiona las siguientes teclas…" at bounding box center [587, 210] width 1175 height 1221
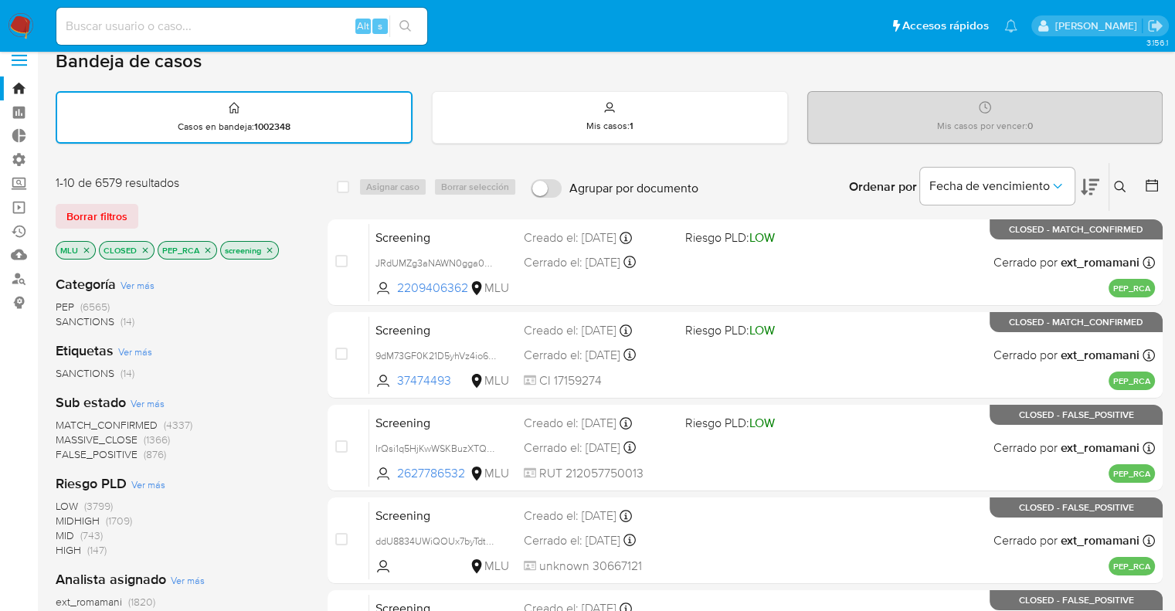
scroll to position [0, 0]
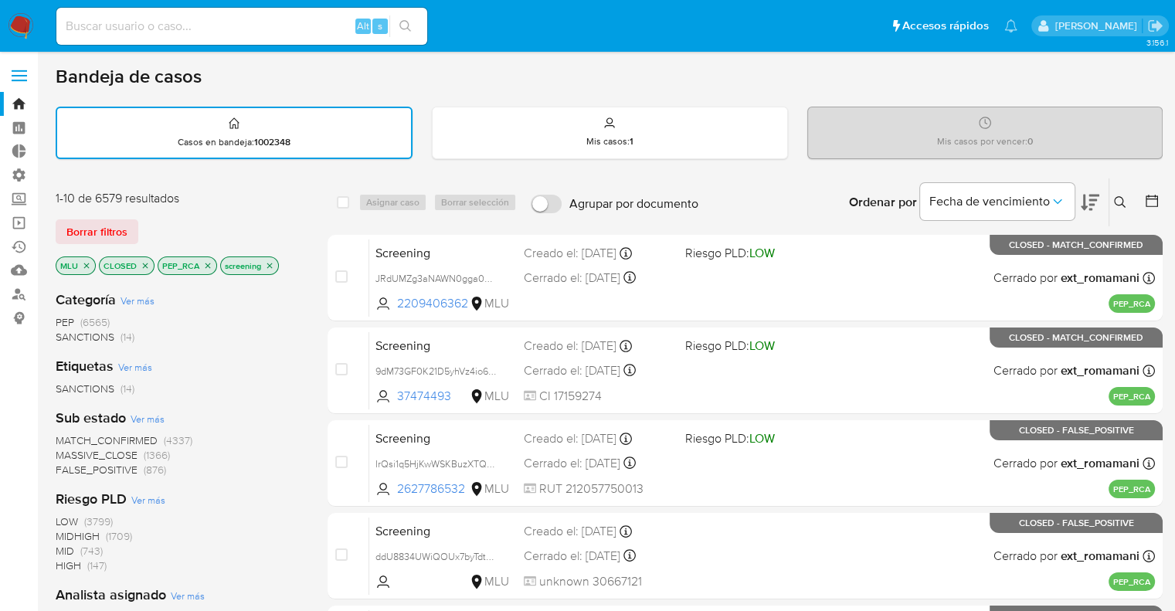
click at [213, 226] on div "Borrar filtros" at bounding box center [179, 231] width 247 height 25
click at [158, 209] on div "1-10 de 6579 resultados Borrar filtros MLU CLOSED PEP_RCA screening" at bounding box center [179, 234] width 247 height 88
click at [85, 265] on icon "close-filter" at bounding box center [86, 265] width 9 height 9
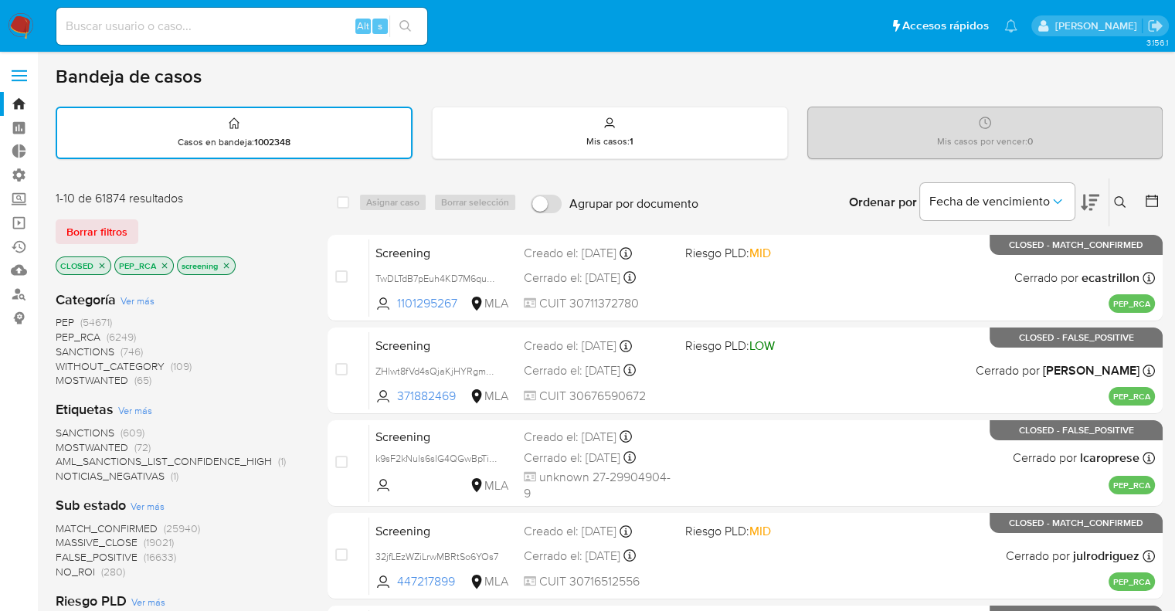
click at [160, 266] on icon "close-filter" at bounding box center [164, 265] width 9 height 9
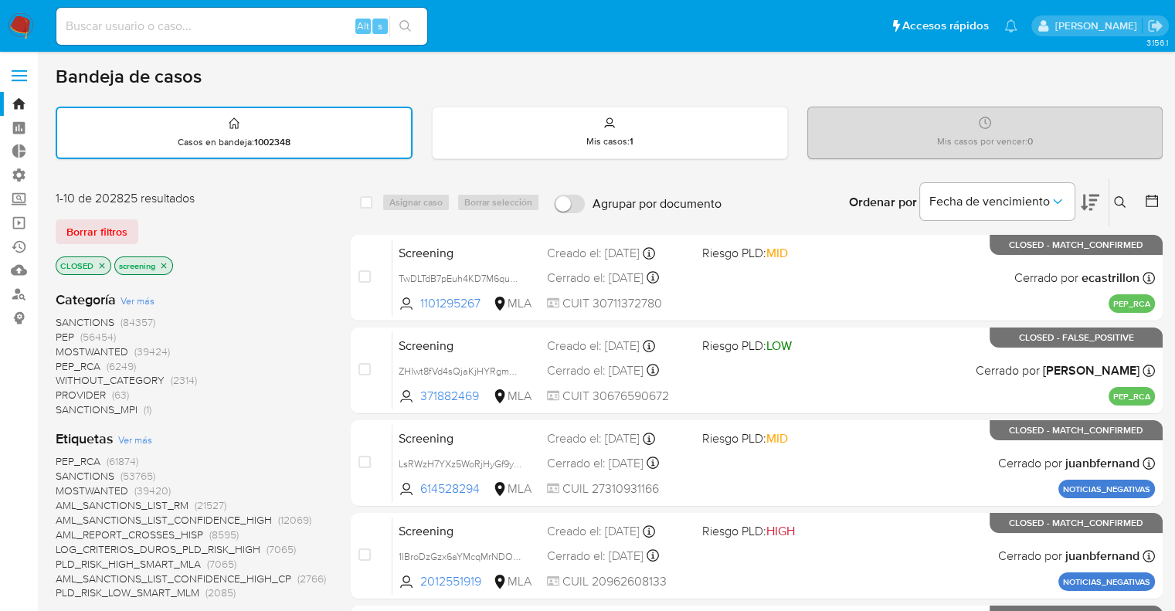
click at [66, 489] on span "MOSTWANTED" at bounding box center [92, 490] width 73 height 15
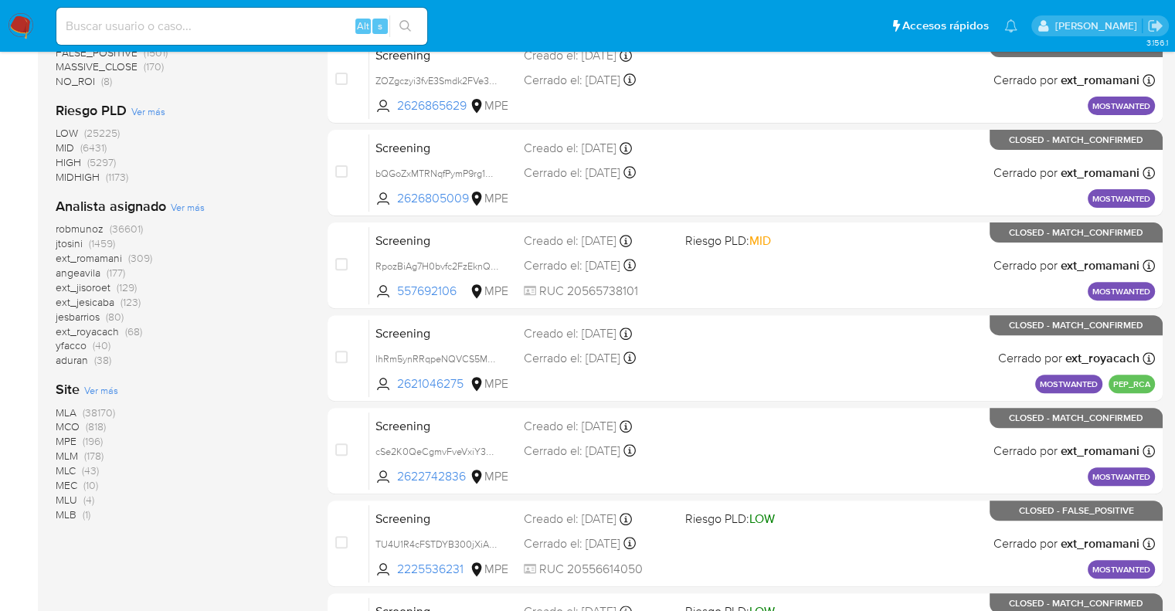
scroll to position [525, 0]
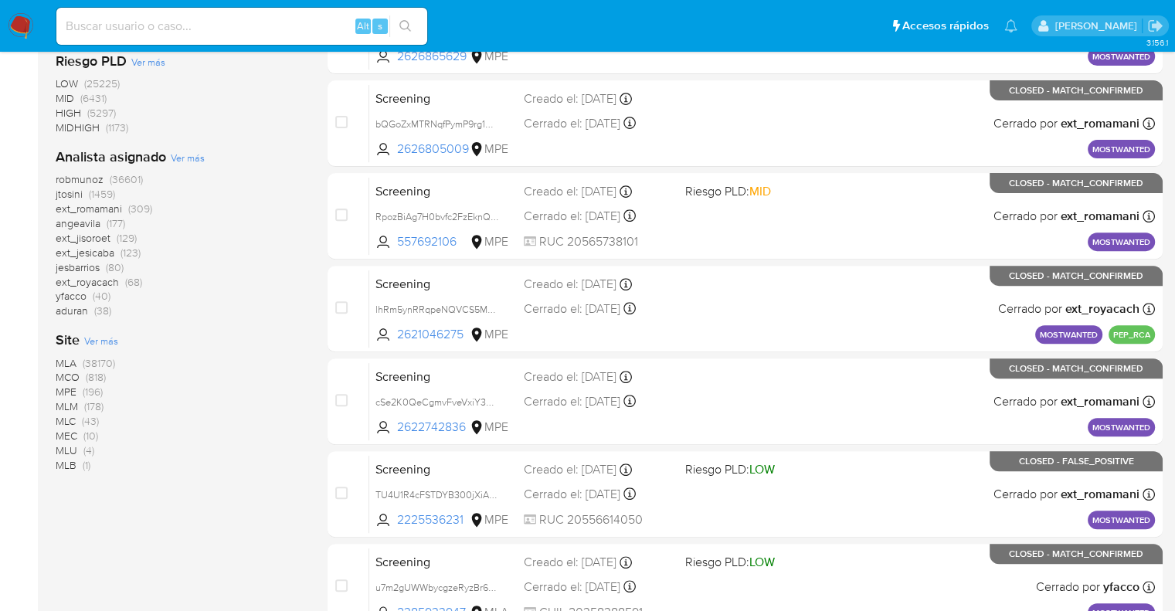
click at [66, 450] on span "MLU" at bounding box center [67, 450] width 22 height 15
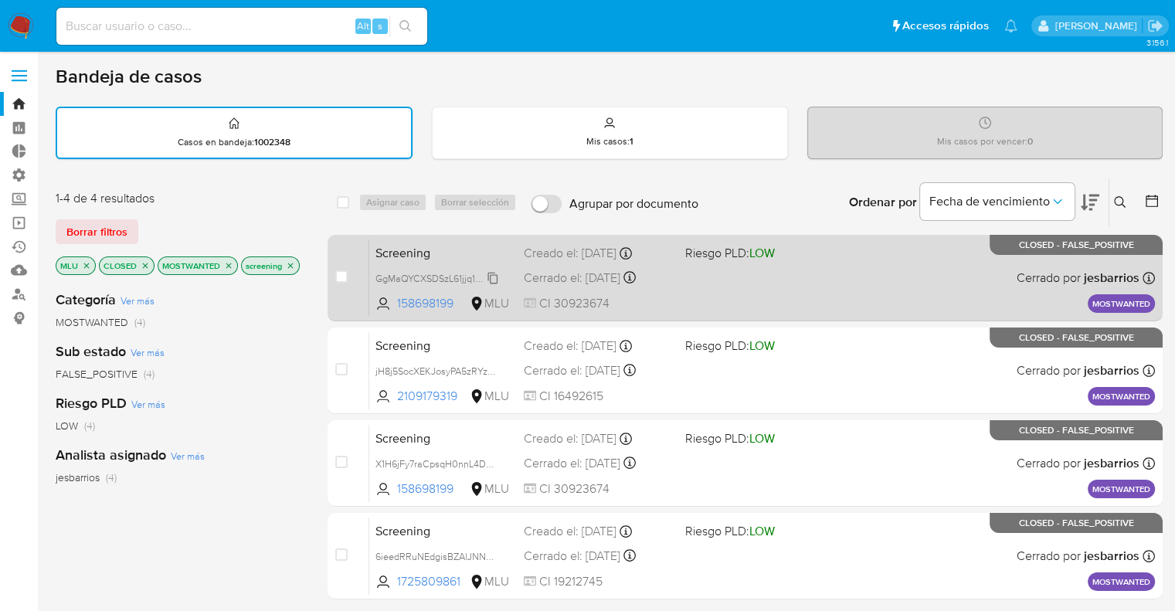
click at [495, 274] on span "GgMaQYCXSDSzL61jjq1yLdtJ" at bounding box center [436, 277] width 122 height 17
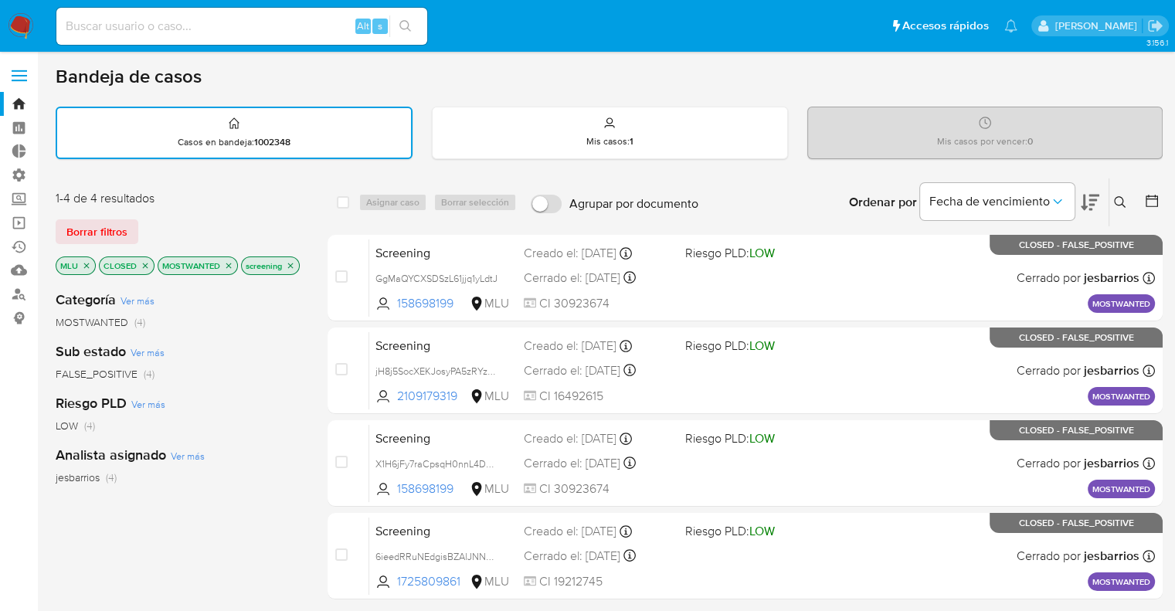
click at [142, 528] on div "Categoría Ver más MOSTWANTED (4) Sub estado Ver más FALSE_POSITIVE (4) Riesgo P…" at bounding box center [179, 540] width 247 height 525
click at [88, 264] on icon "close-filter" at bounding box center [86, 265] width 9 height 9
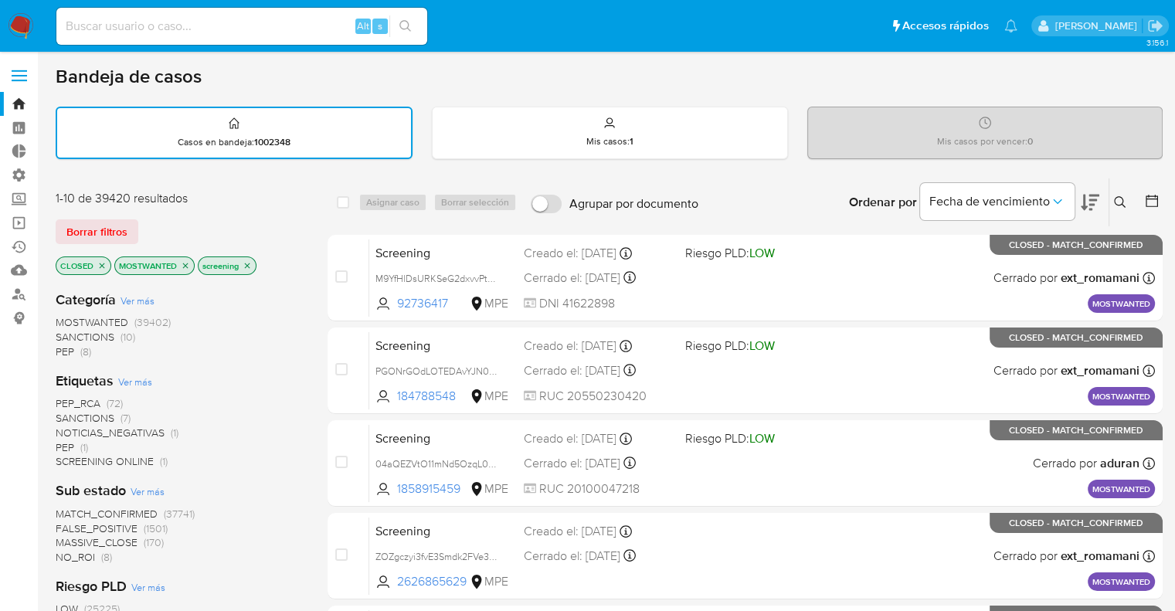
click at [185, 263] on icon "close-filter" at bounding box center [185, 265] width 9 height 9
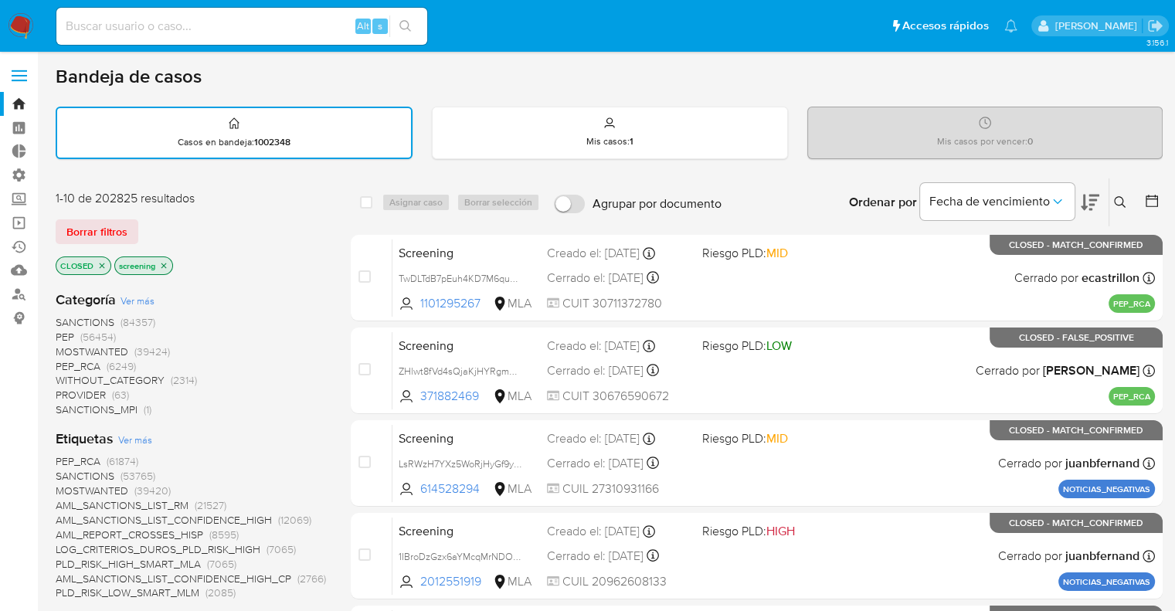
click at [121, 441] on span "Ver más" at bounding box center [135, 440] width 34 height 14
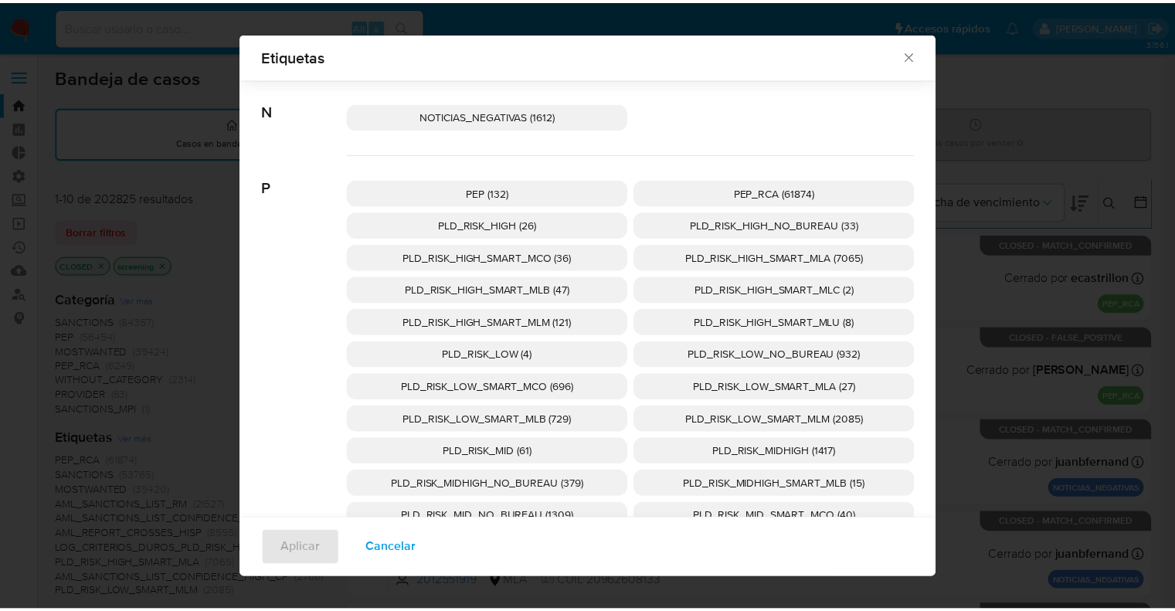
scroll to position [632, 0]
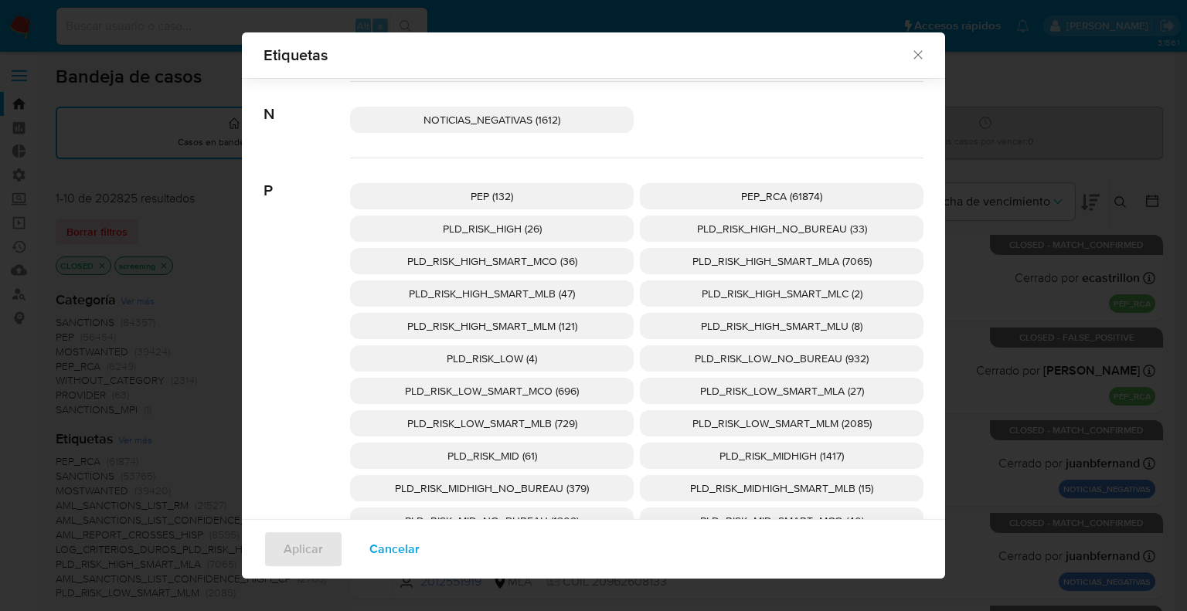
click at [579, 121] on p "NOTICIAS_NEGATIVAS (1612)" at bounding box center [491, 120] width 283 height 26
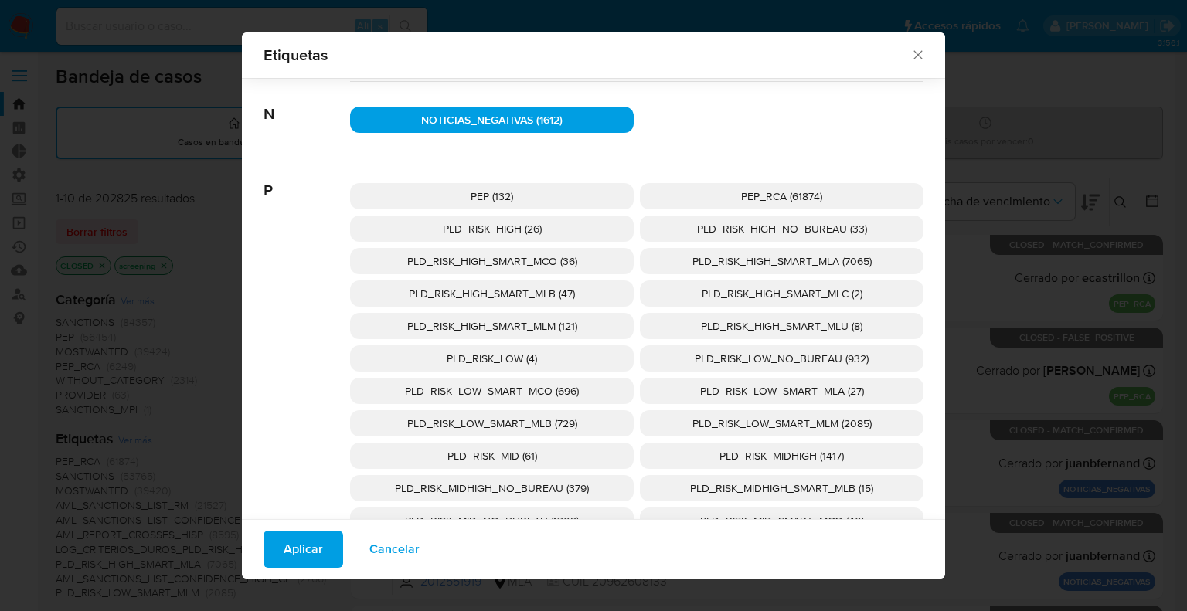
click at [324, 555] on button "Aplicar" at bounding box center [303, 549] width 80 height 37
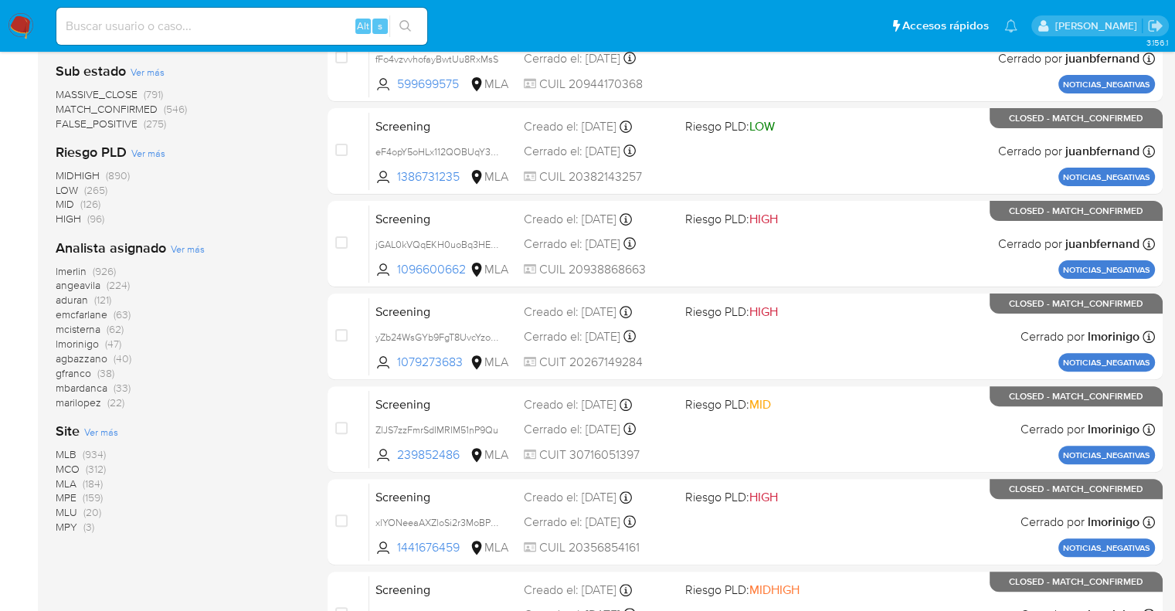
scroll to position [406, 0]
click at [68, 508] on span "MLU" at bounding box center [67, 511] width 22 height 15
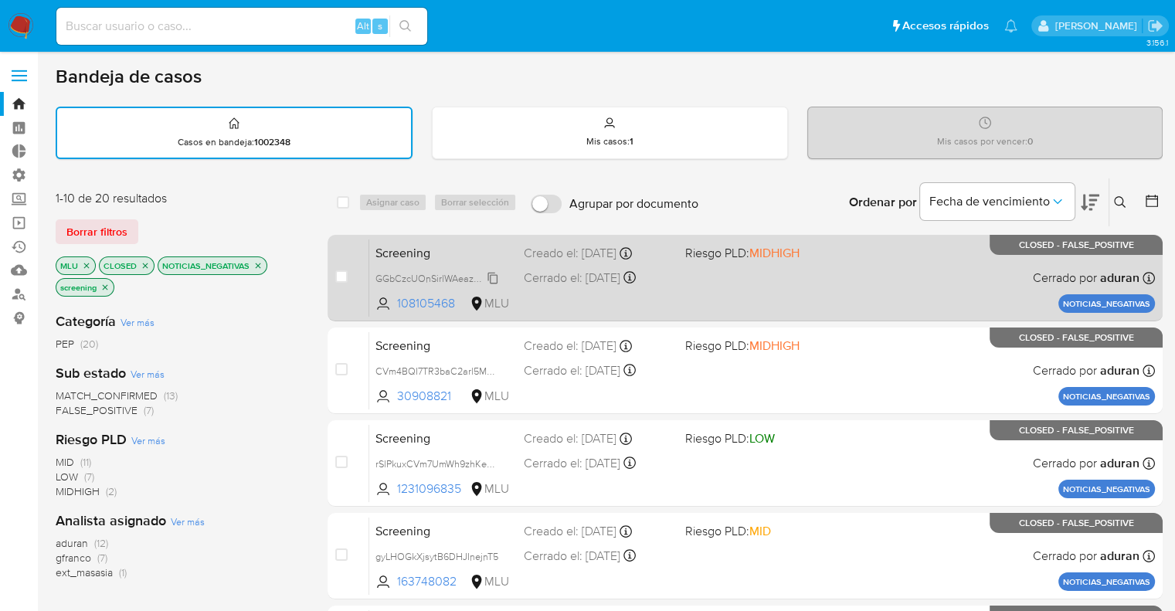
click at [488, 281] on span "GGbCzcUOnSirlWAeazOsKPa6" at bounding box center [441, 277] width 133 height 17
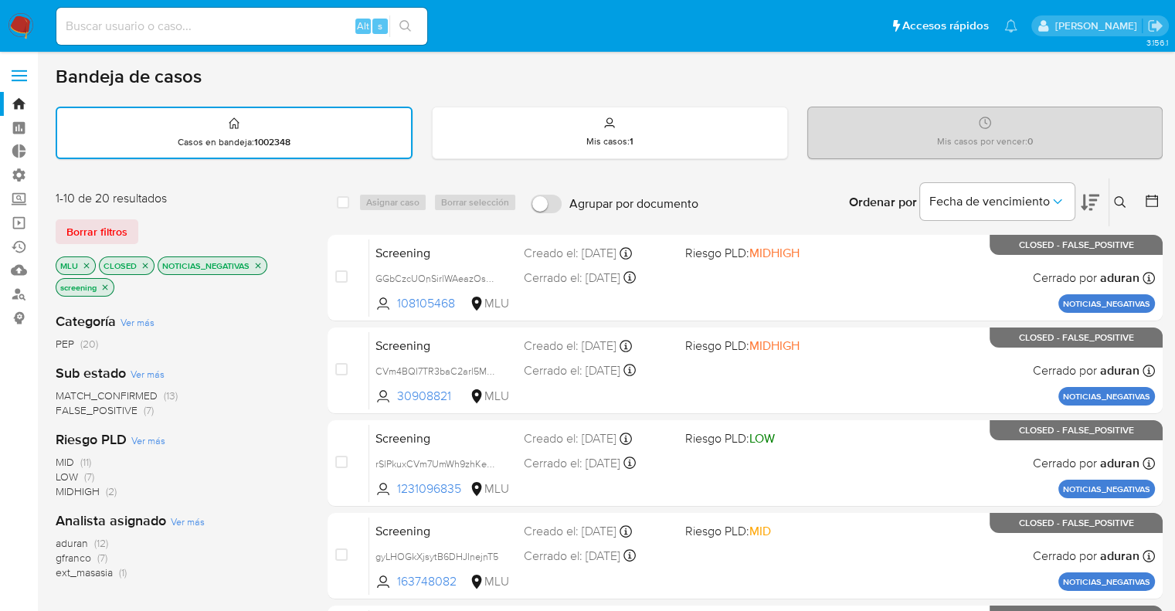
click at [1074, 73] on div "Bandeja de casos" at bounding box center [609, 76] width 1107 height 23
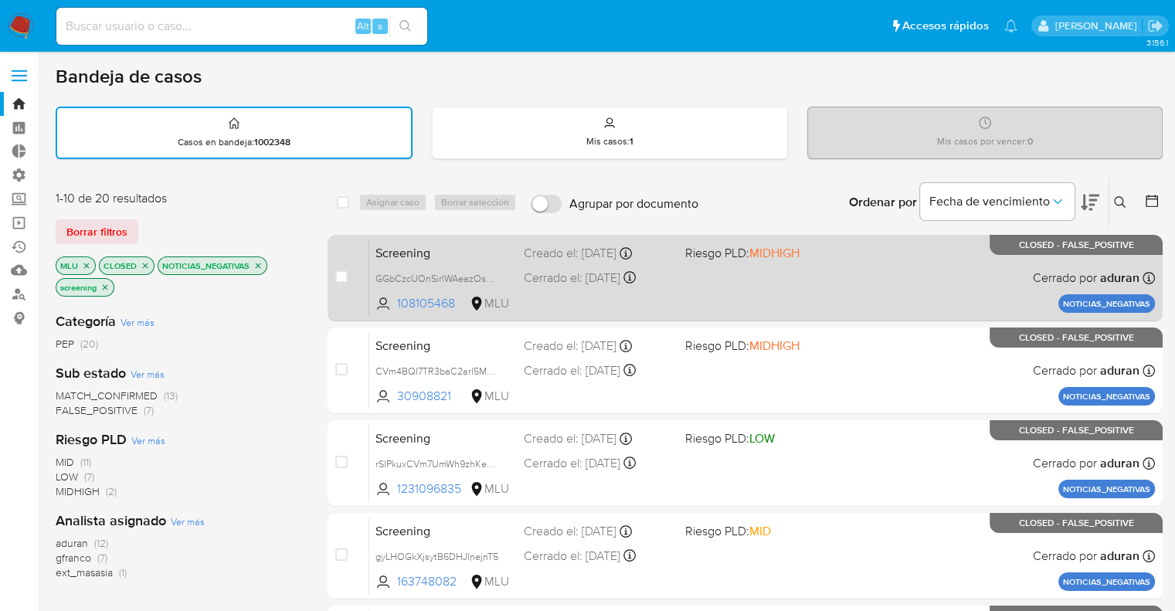
click at [439, 246] on span "Screening" at bounding box center [443, 252] width 136 height 20
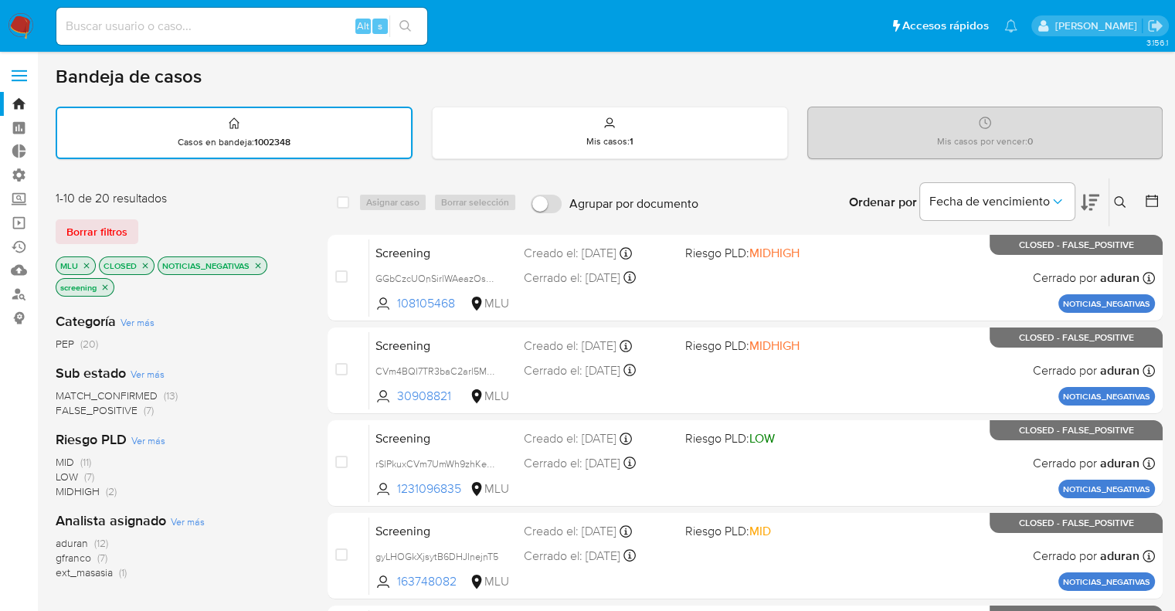
click at [1086, 197] on icon at bounding box center [1090, 202] width 19 height 19
click at [1085, 191] on button at bounding box center [1090, 202] width 19 height 48
click at [88, 261] on icon "close-filter" at bounding box center [86, 265] width 9 height 9
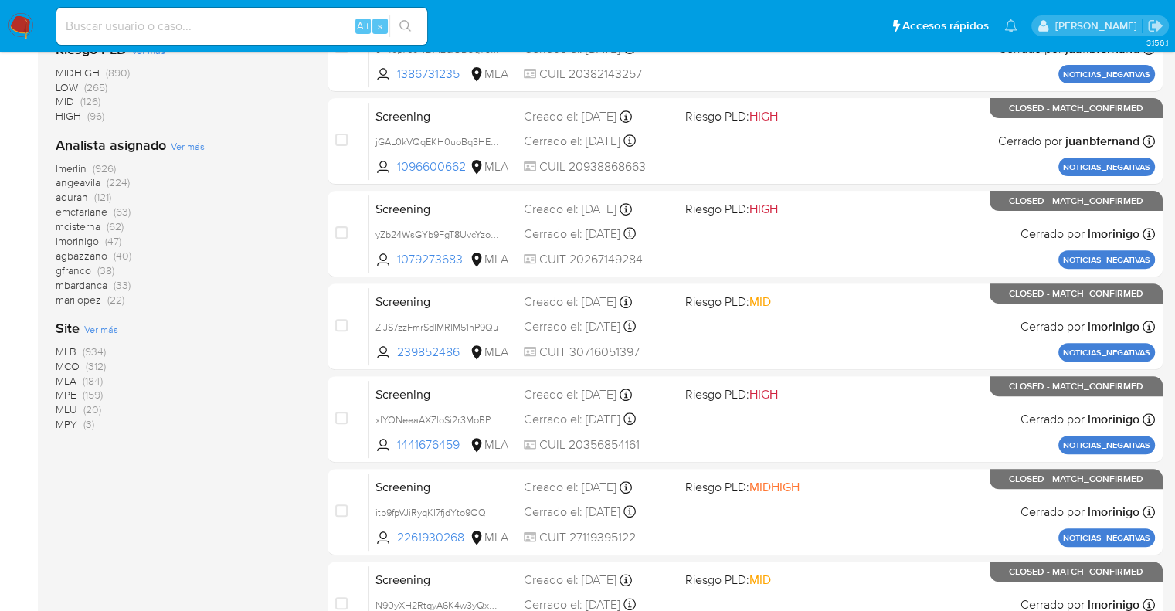
scroll to position [509, 0]
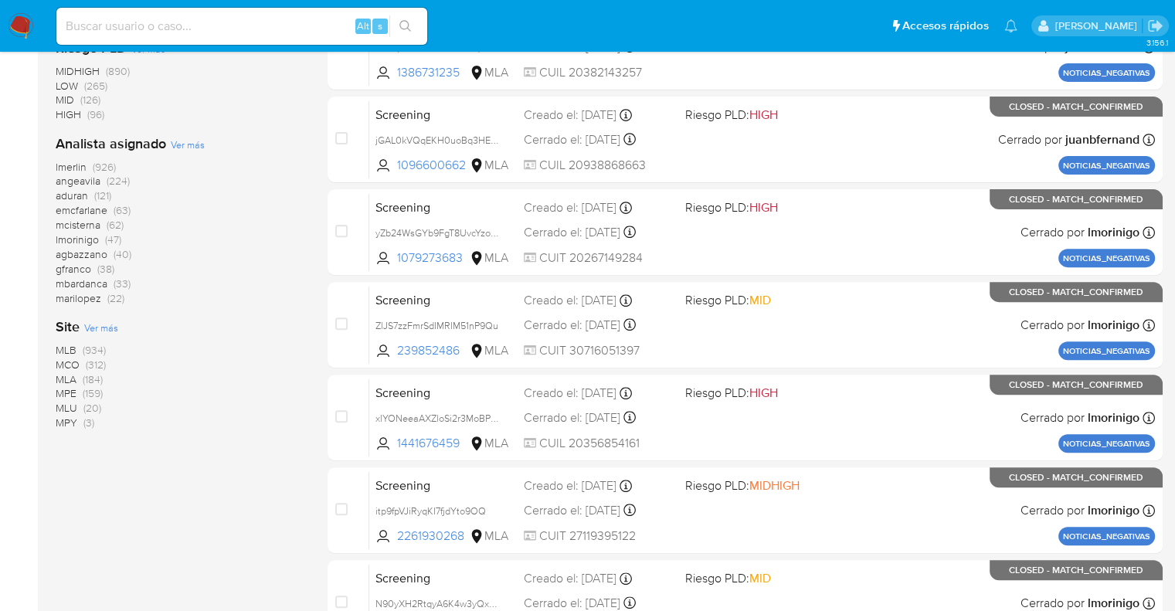
click at [68, 366] on span "MCO" at bounding box center [68, 364] width 24 height 15
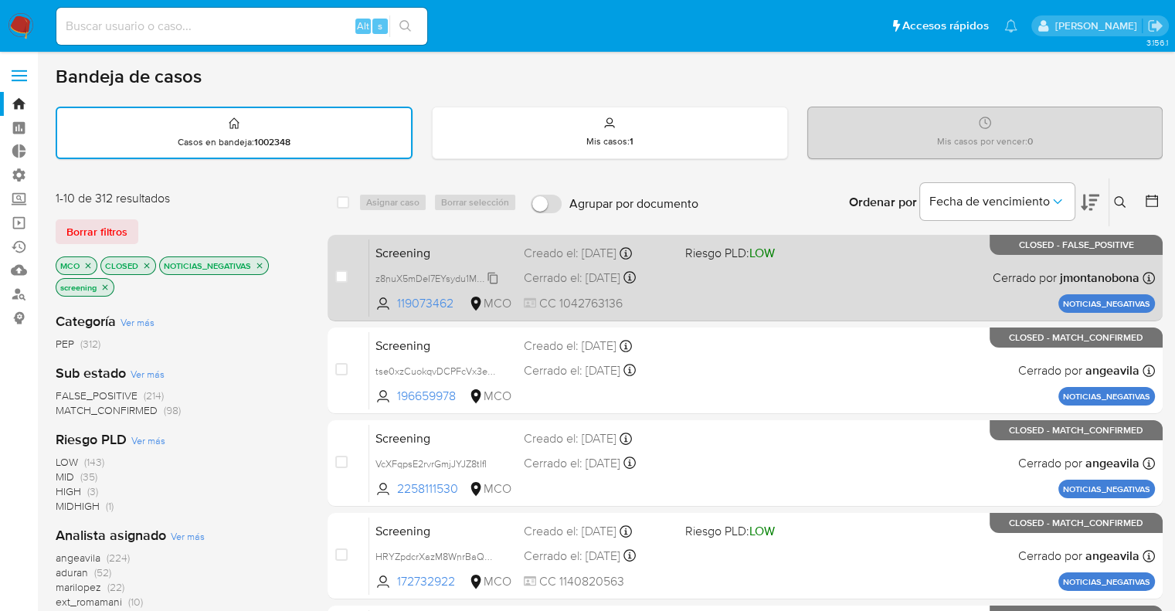
click at [493, 279] on span "z8nuX5mDeI7EYsydu1MRyYBy" at bounding box center [439, 277] width 128 height 17
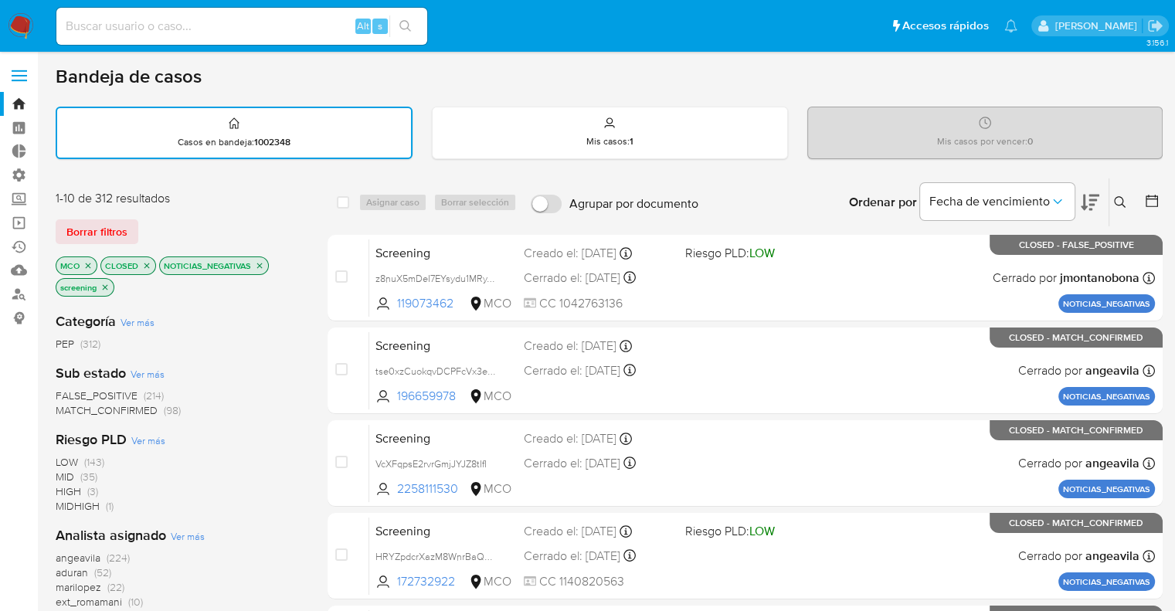
click at [22, 395] on aside "Bandeja Tablero Tablero Externo Administración Reglas Roles Usuarios Equipos Co…" at bounding box center [19, 610] width 38 height 1221
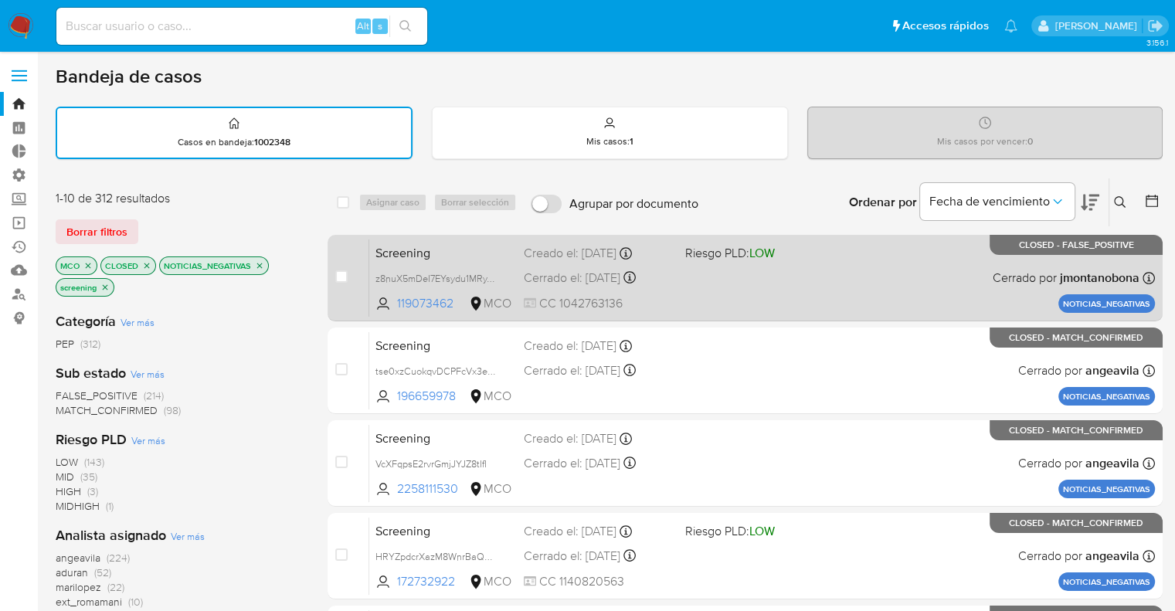
click at [447, 252] on span "Screening" at bounding box center [443, 252] width 136 height 20
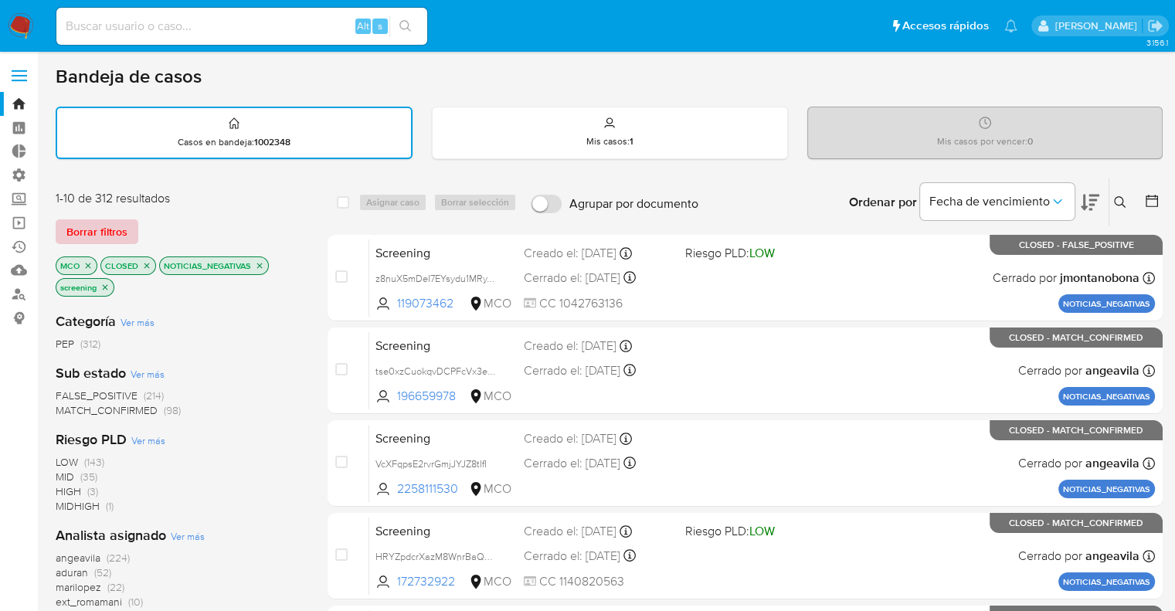
click at [127, 232] on button "Borrar filtros" at bounding box center [97, 231] width 83 height 25
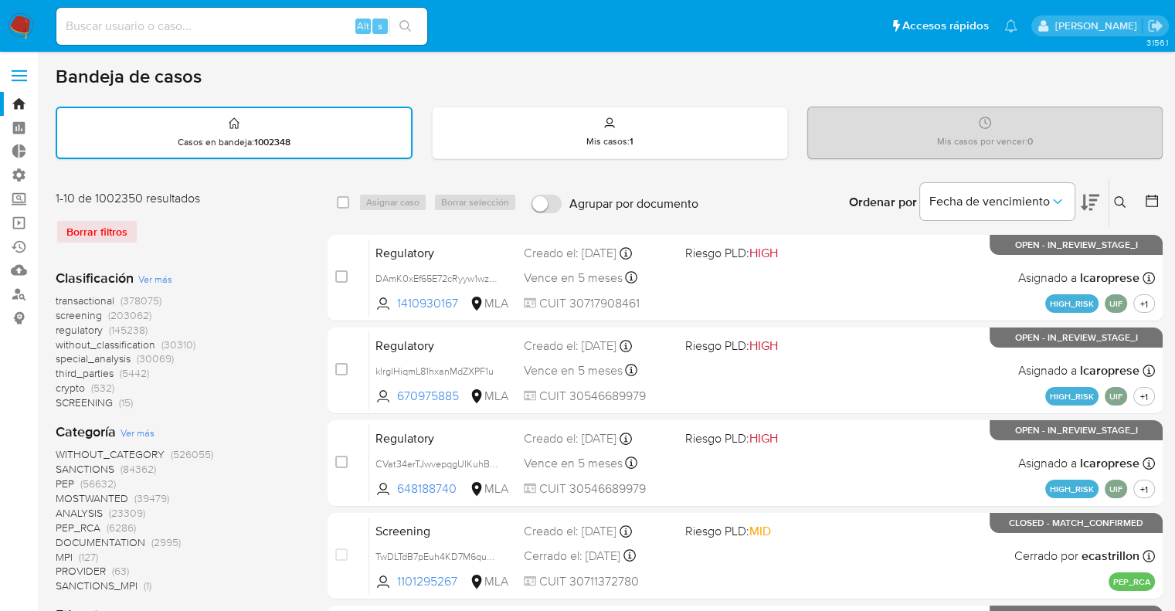
click at [63, 328] on span "regulatory" at bounding box center [79, 329] width 47 height 15
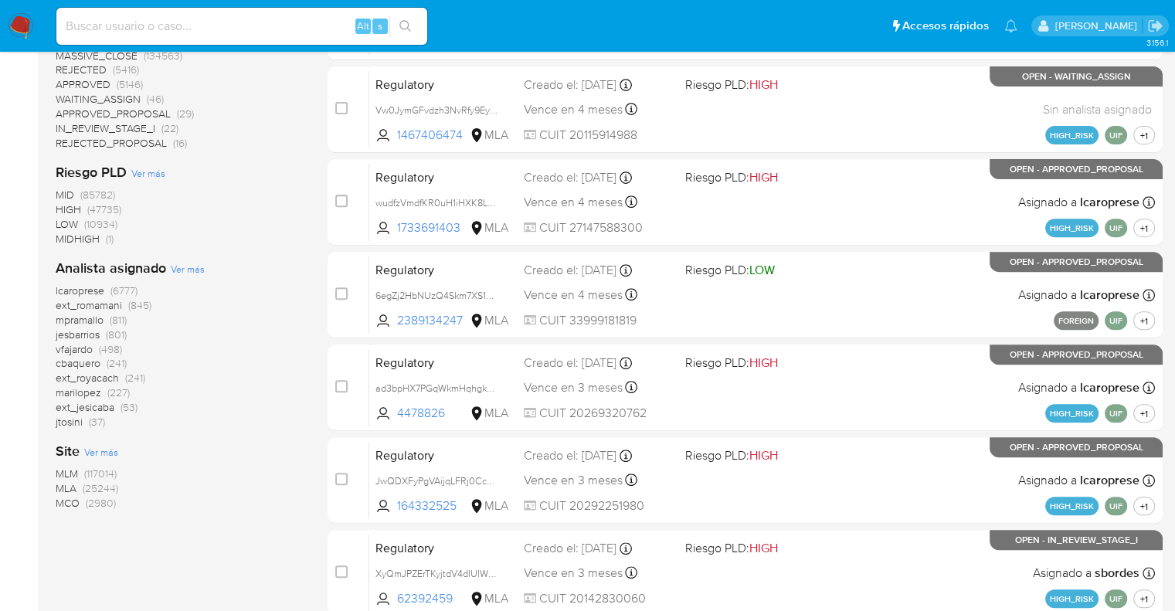
scroll to position [545, 0]
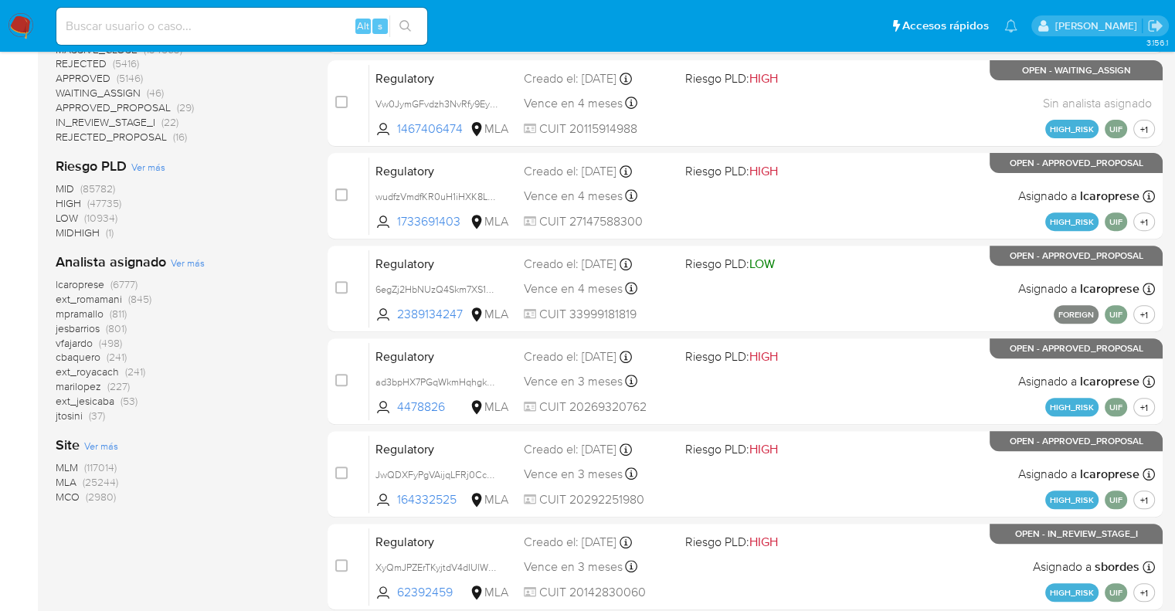
click at [67, 497] on span "MCO" at bounding box center [68, 496] width 24 height 15
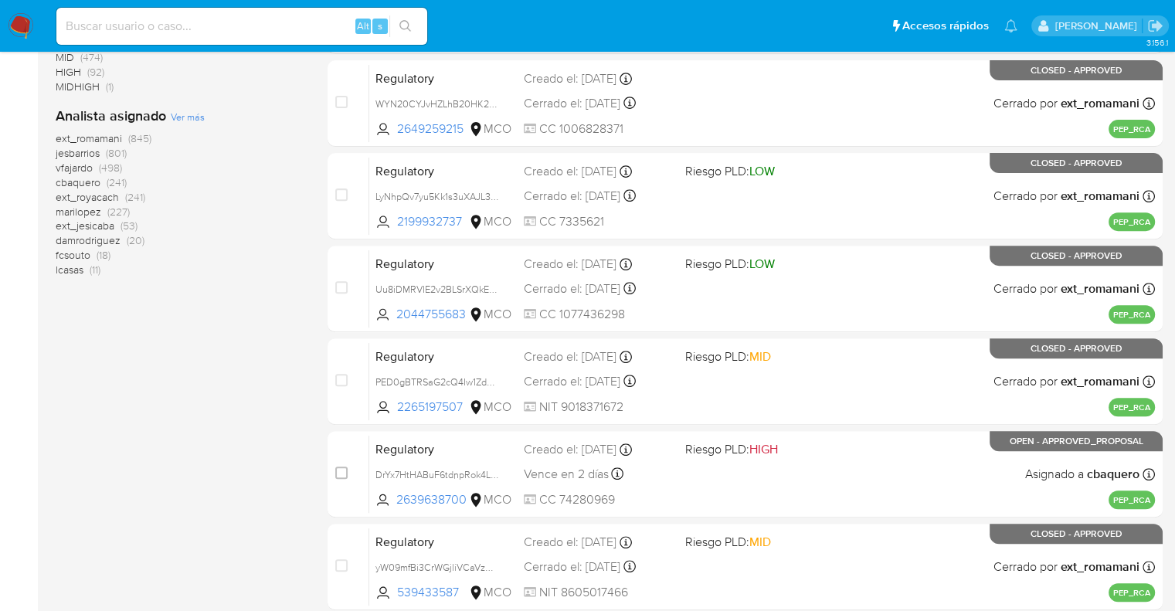
click at [133, 403] on div "1-10 de 2980 resultados Borrar filtros MCO regulatory Categoría Ver más WITHOUT…" at bounding box center [179, 149] width 247 height 1034
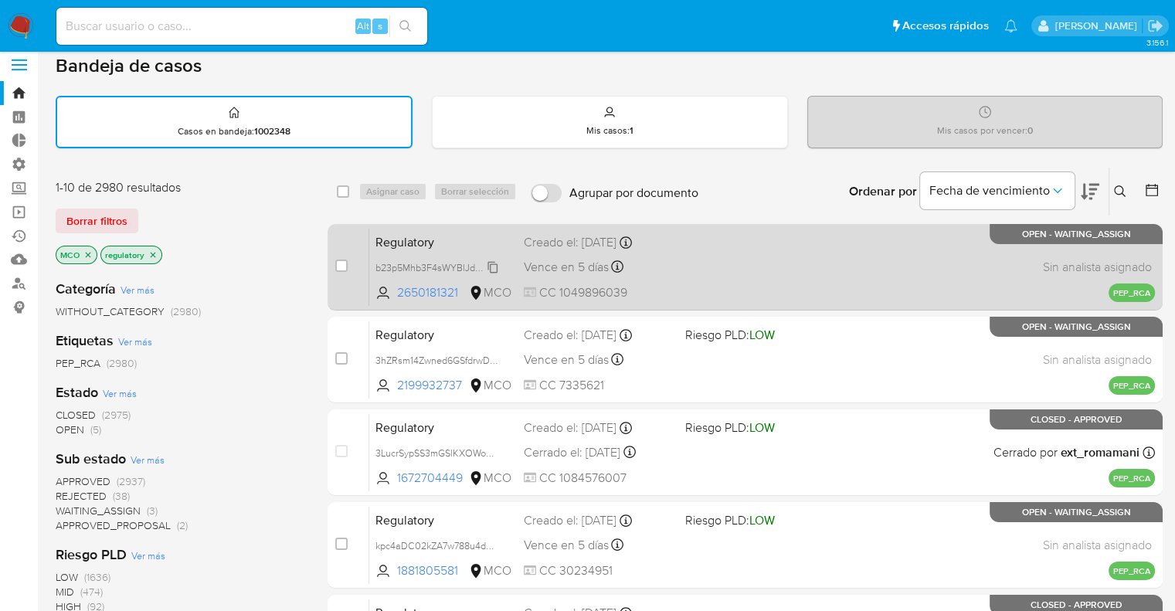
click at [491, 267] on span "b23p5Mhb3F4sWYBlJdKVnSeL" at bounding box center [441, 266] width 133 height 17
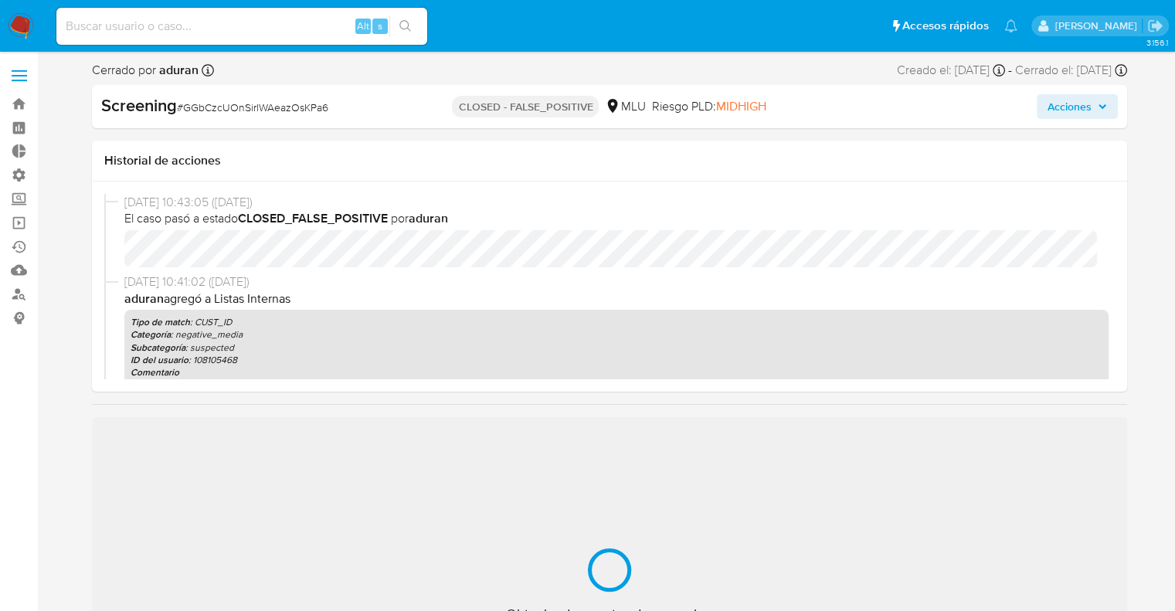
select select "10"
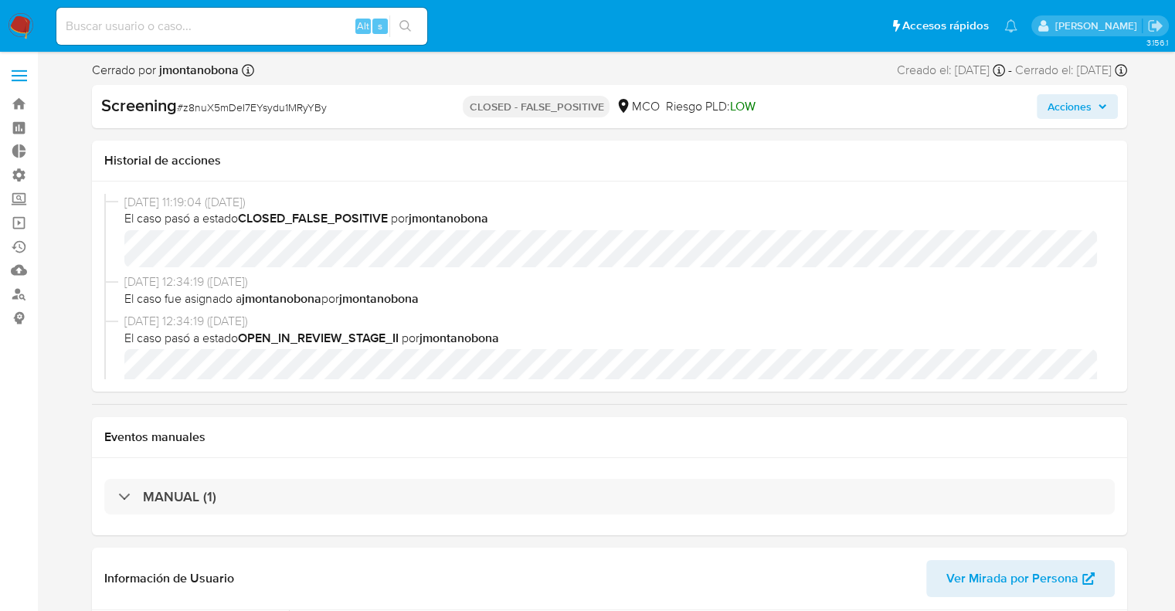
select select "10"
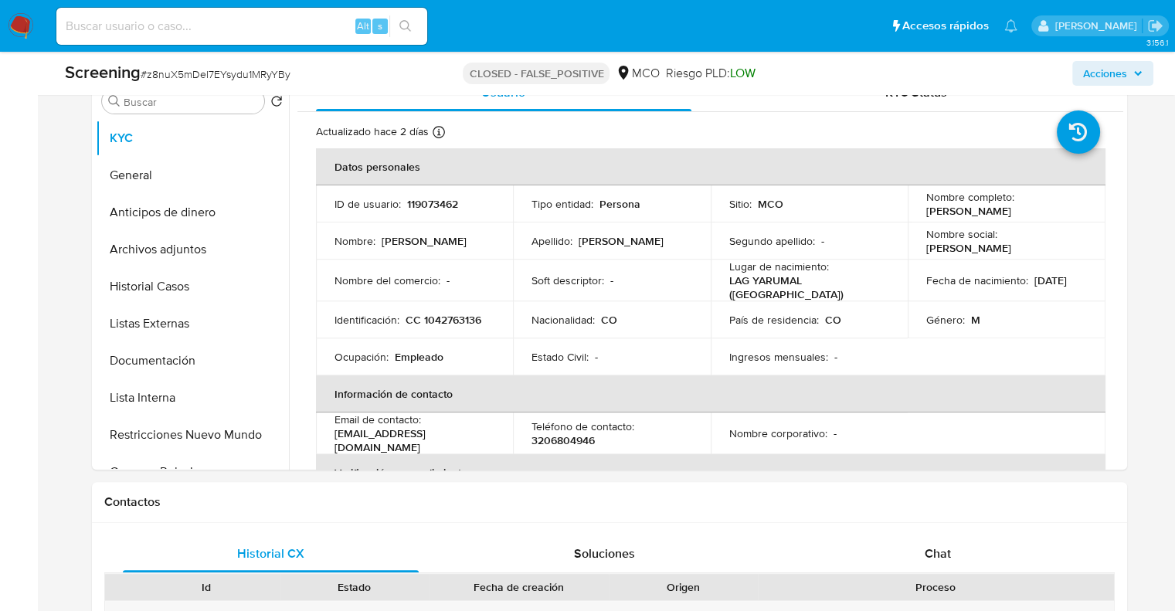
scroll to position [491, 0]
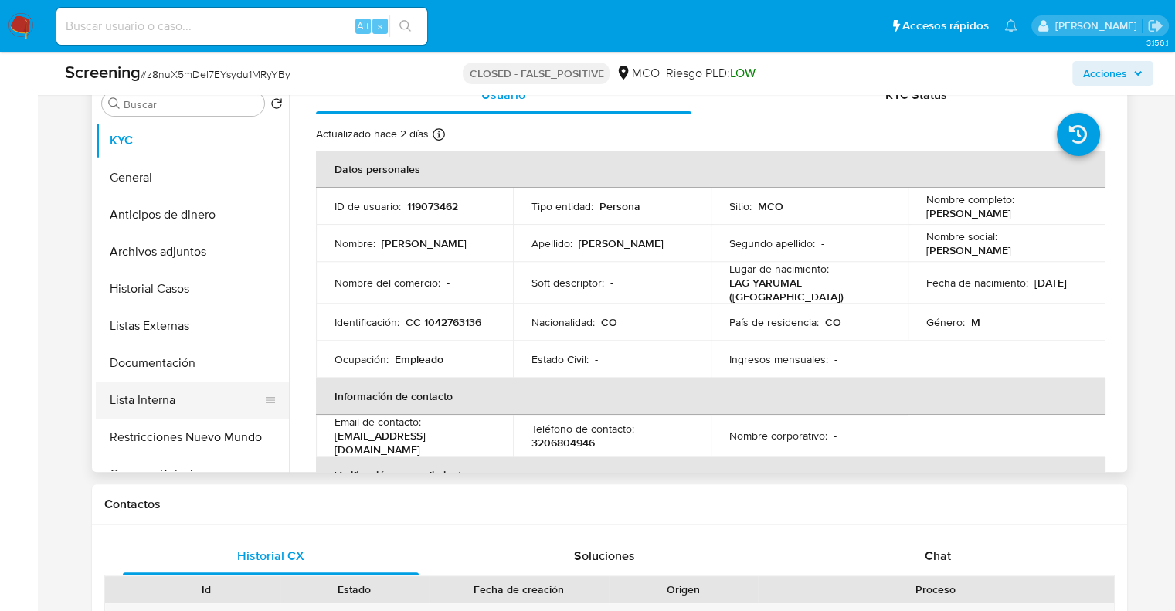
click at [193, 385] on button "Lista Interna" at bounding box center [186, 400] width 181 height 37
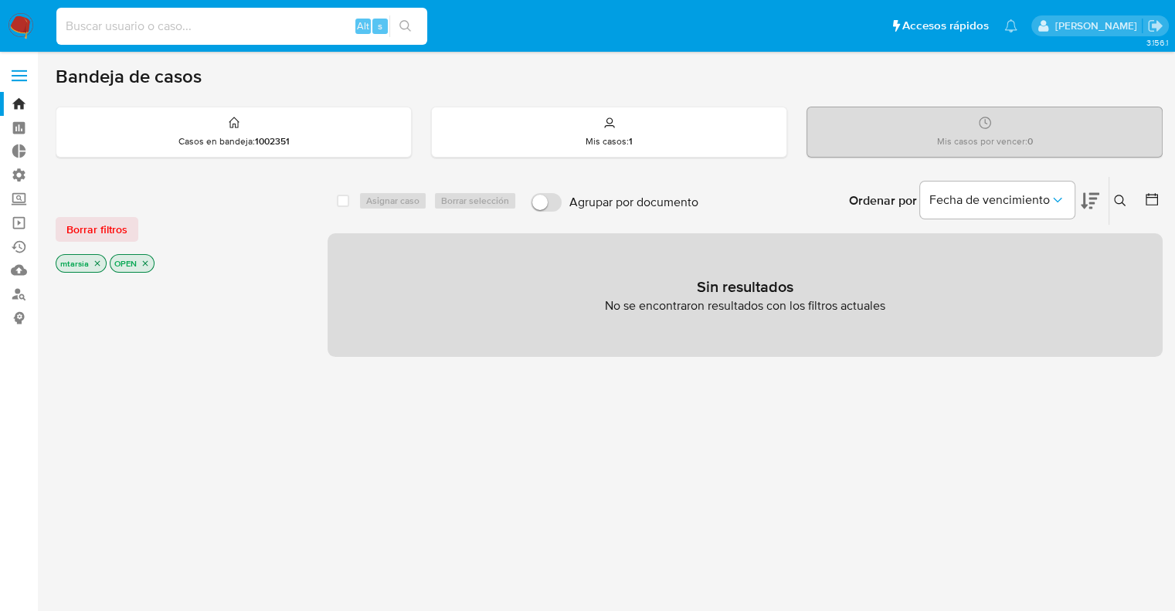
click at [312, 34] on input at bounding box center [241, 26] width 371 height 20
paste input "yLdIwDusIegLlY1tRgtlZlP4"
type input "yLdIwDusIegLlY1tRgtlZlP4"
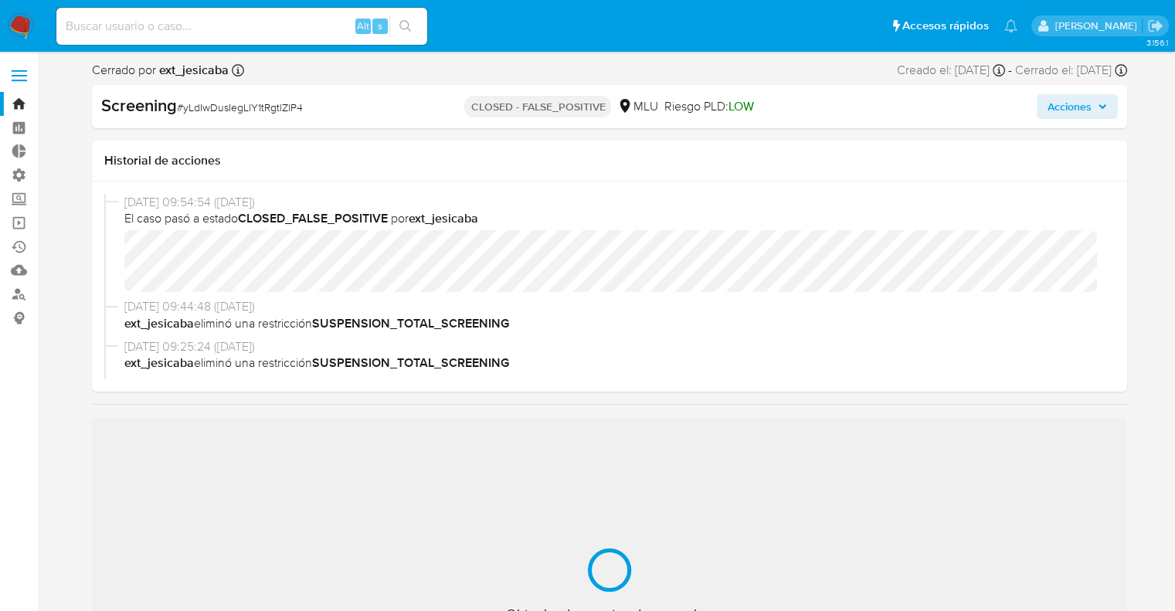
select select "10"
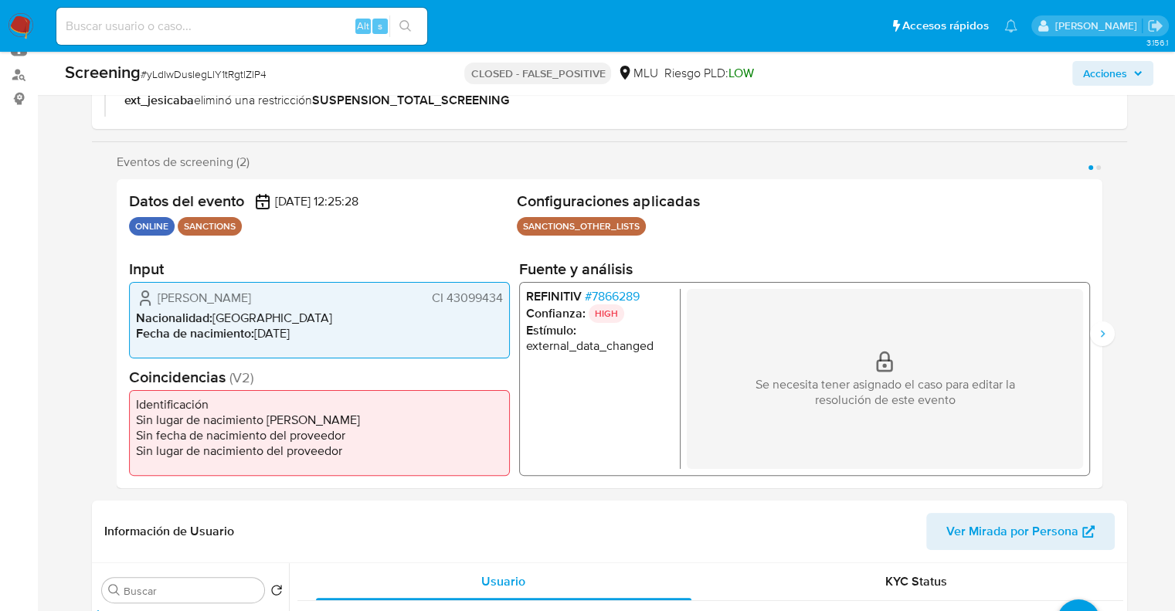
scroll to position [227, 0]
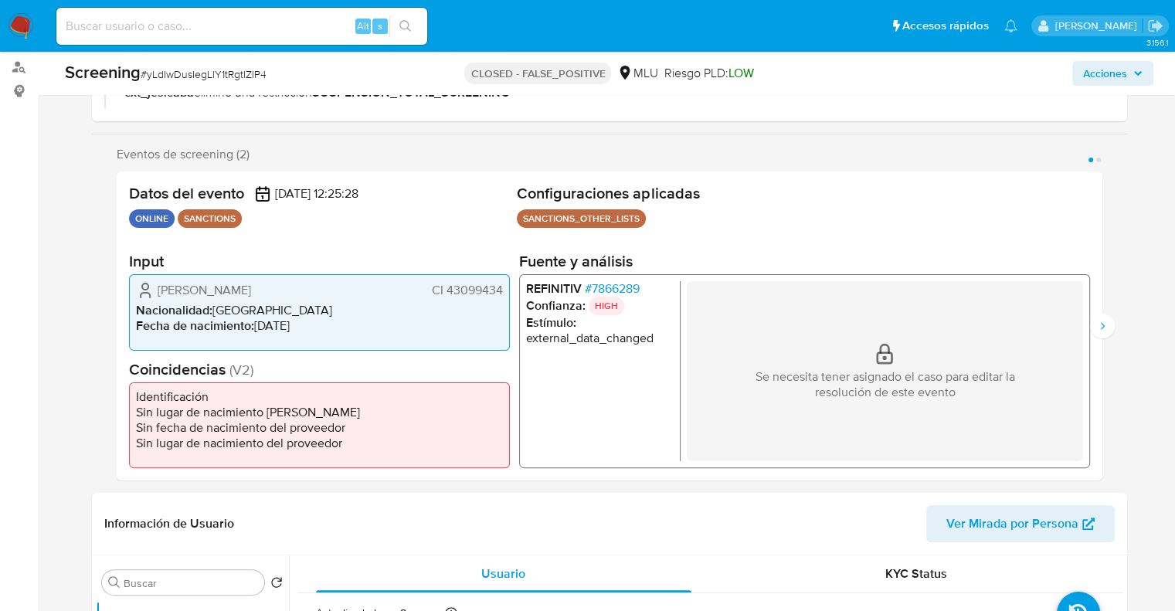
click at [589, 283] on span "# 7866289" at bounding box center [611, 287] width 55 height 15
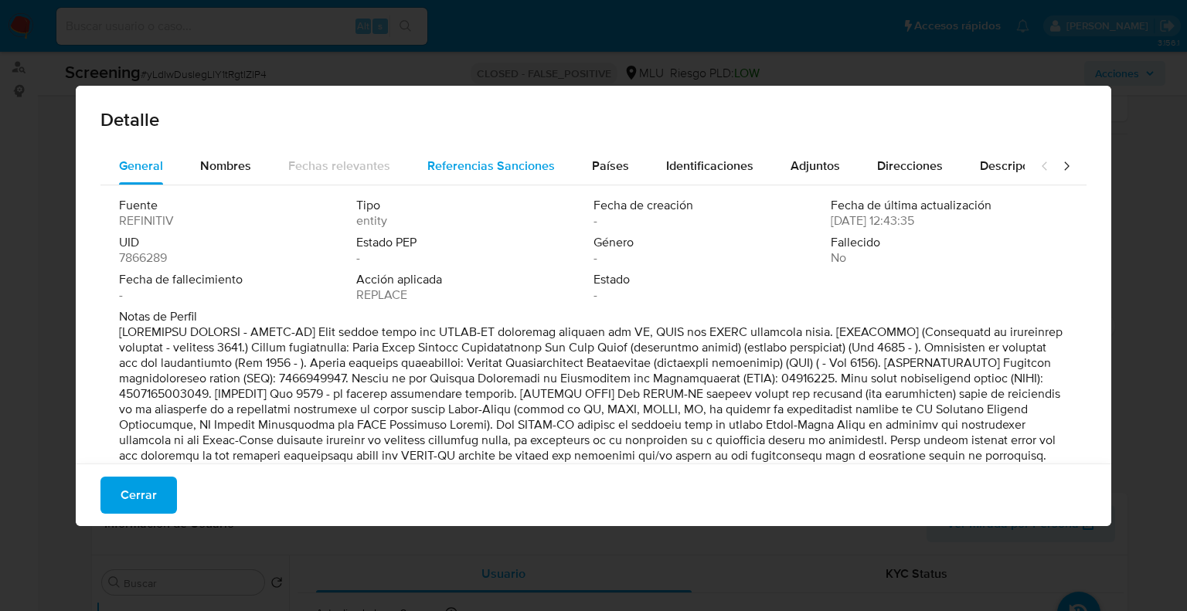
click at [514, 172] on span "Referencias Sanciones" at bounding box center [490, 166] width 127 height 18
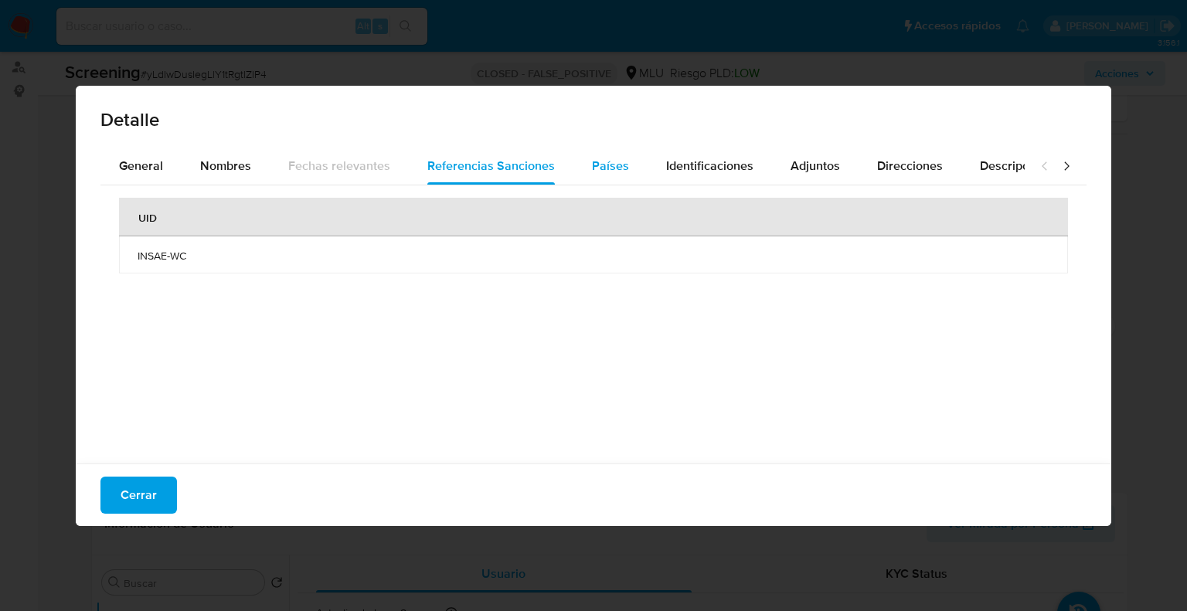
click at [599, 157] on span "Países" at bounding box center [610, 166] width 37 height 18
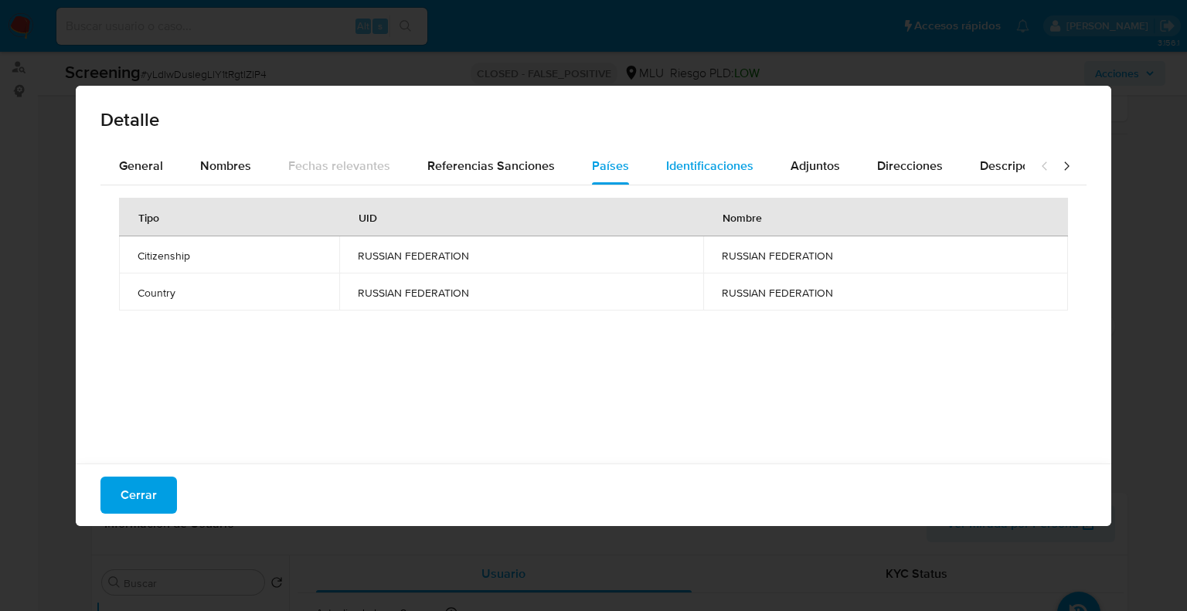
click at [670, 149] on div "Identificaciones" at bounding box center [709, 166] width 87 height 37
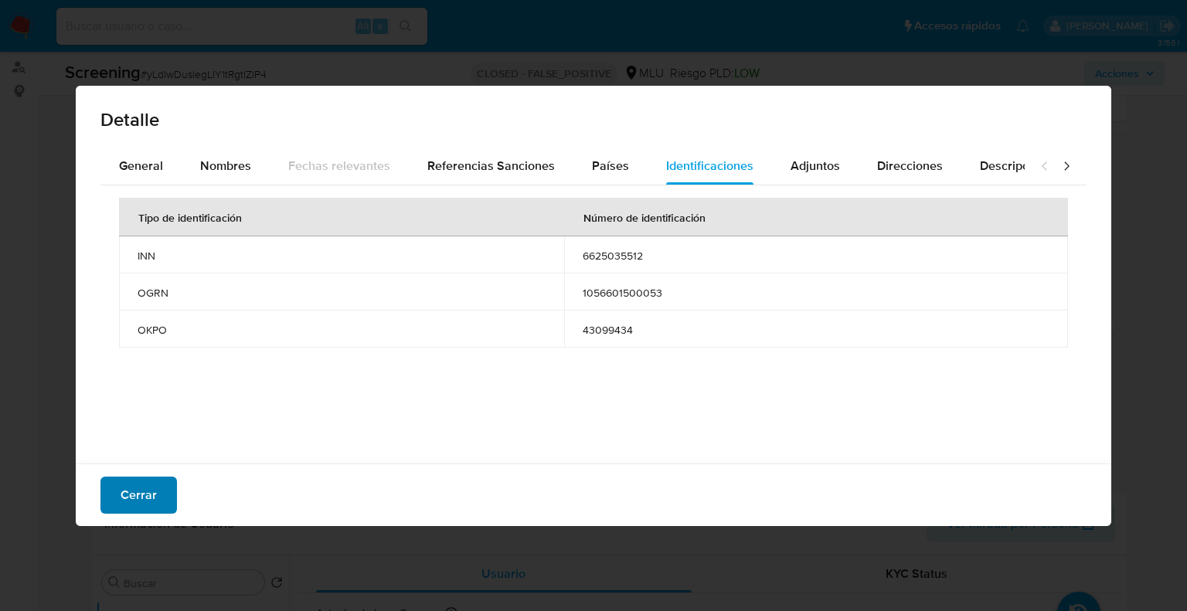
click at [153, 480] on span "Cerrar" at bounding box center [139, 495] width 36 height 34
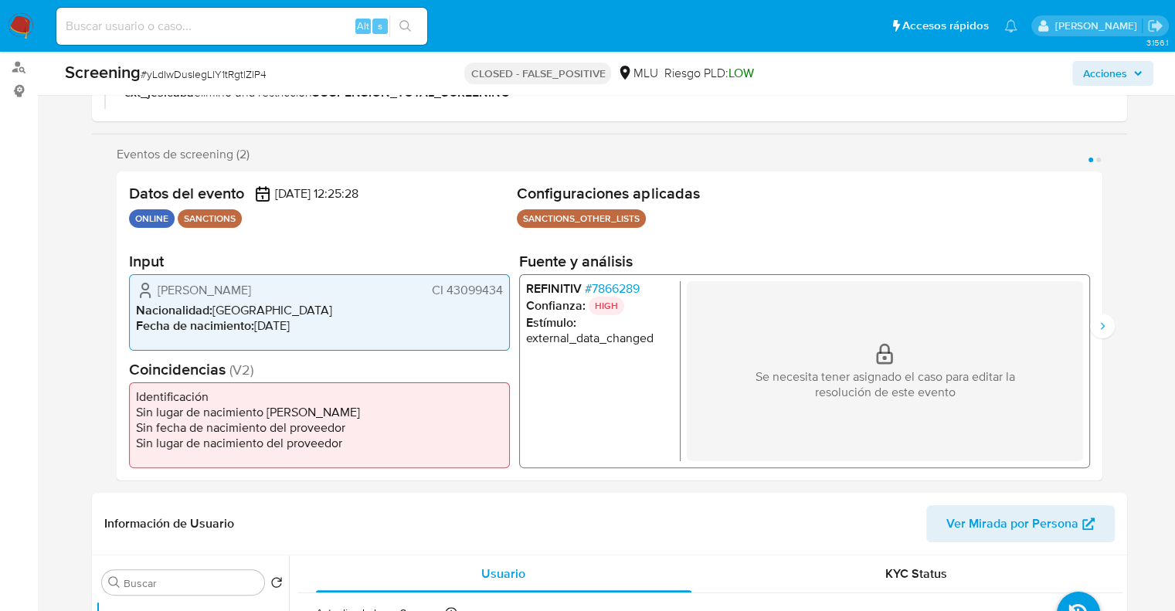
paste input "1ZO6Mo5bq3ztMO39orDAmIjP"
click at [262, 18] on input "1ZO6Mo5bq3ztMO39orDAmIjP" at bounding box center [241, 26] width 371 height 20
type input "1ZO6Mo5bq3ztMO39orDAmIjP"
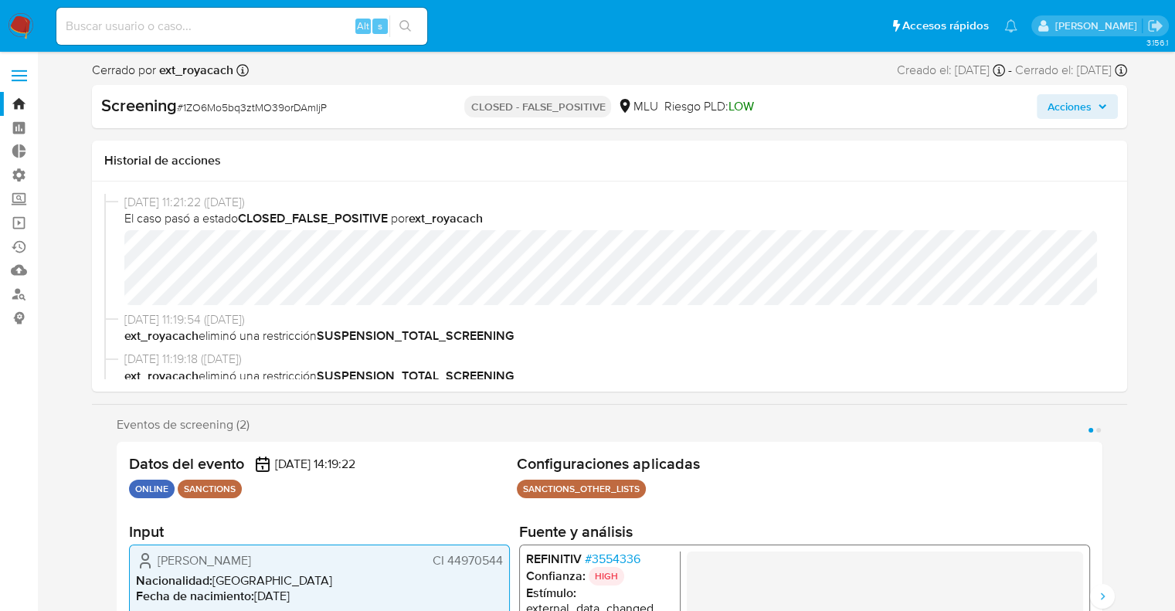
select select "10"
click at [596, 562] on span "# 3554336" at bounding box center [612, 558] width 56 height 15
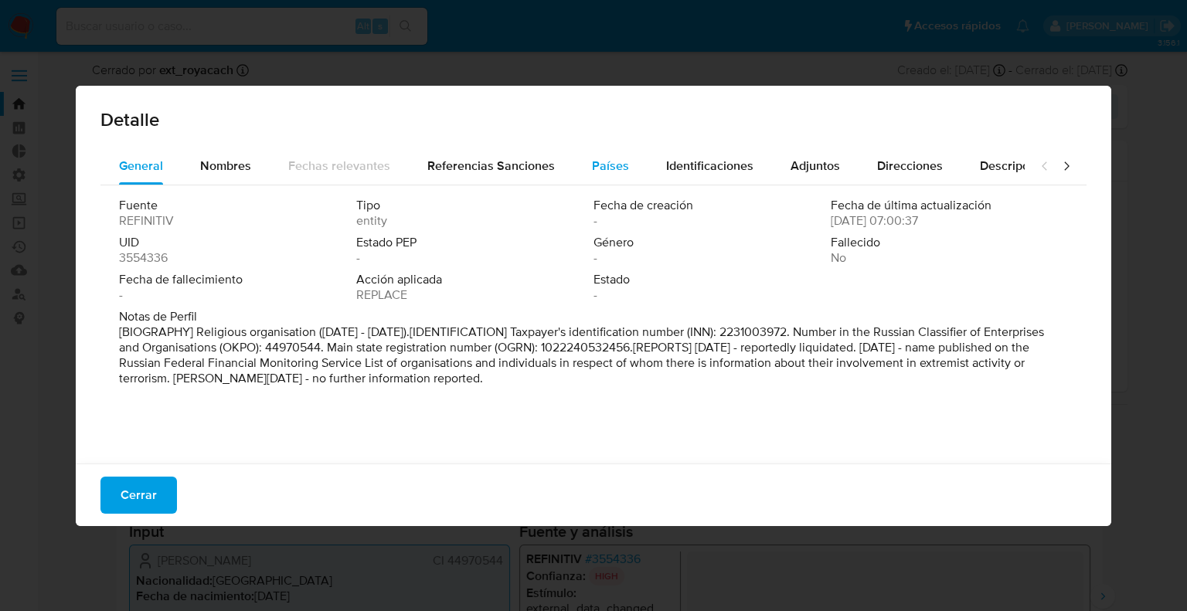
click at [579, 154] on button "Países" at bounding box center [610, 166] width 74 height 37
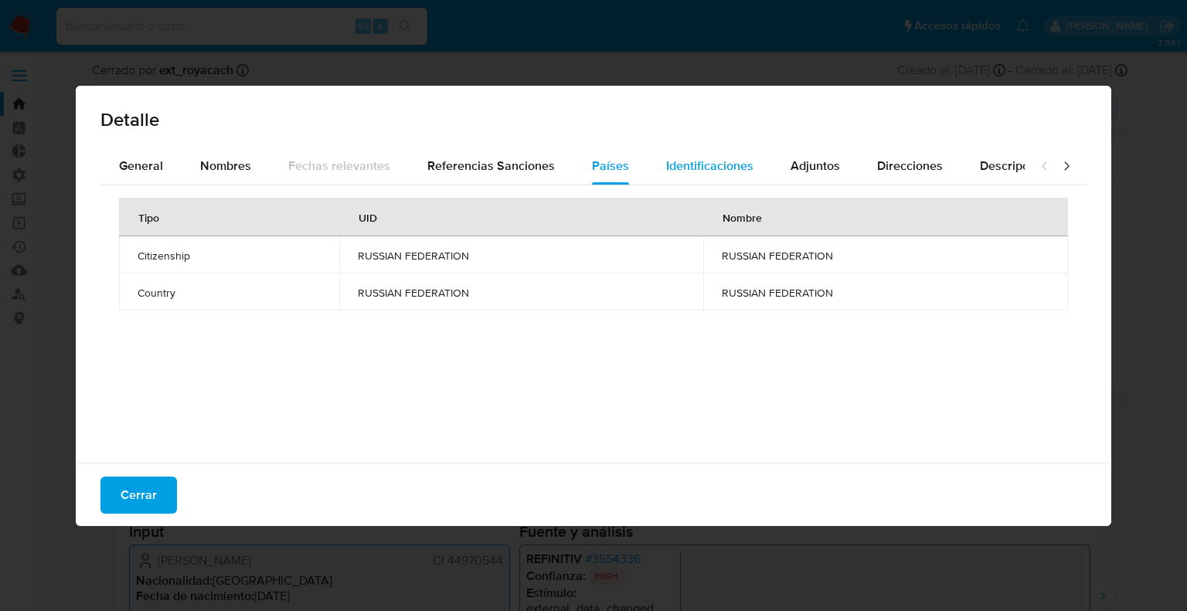
click at [708, 166] on span "Identificaciones" at bounding box center [709, 166] width 87 height 18
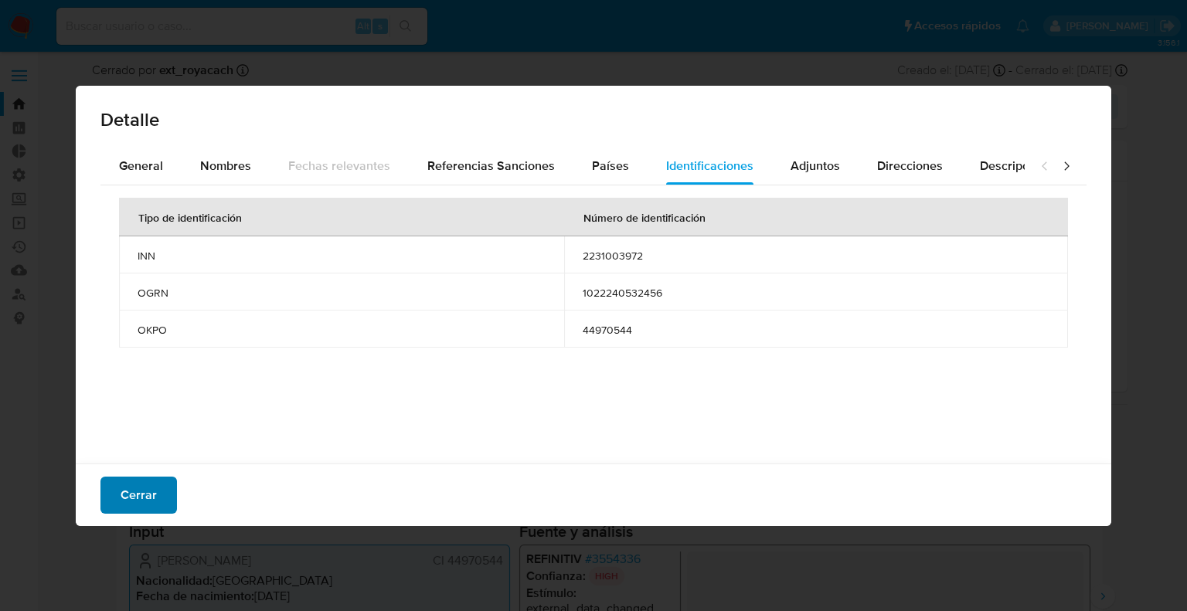
click at [151, 480] on span "Cerrar" at bounding box center [139, 495] width 36 height 34
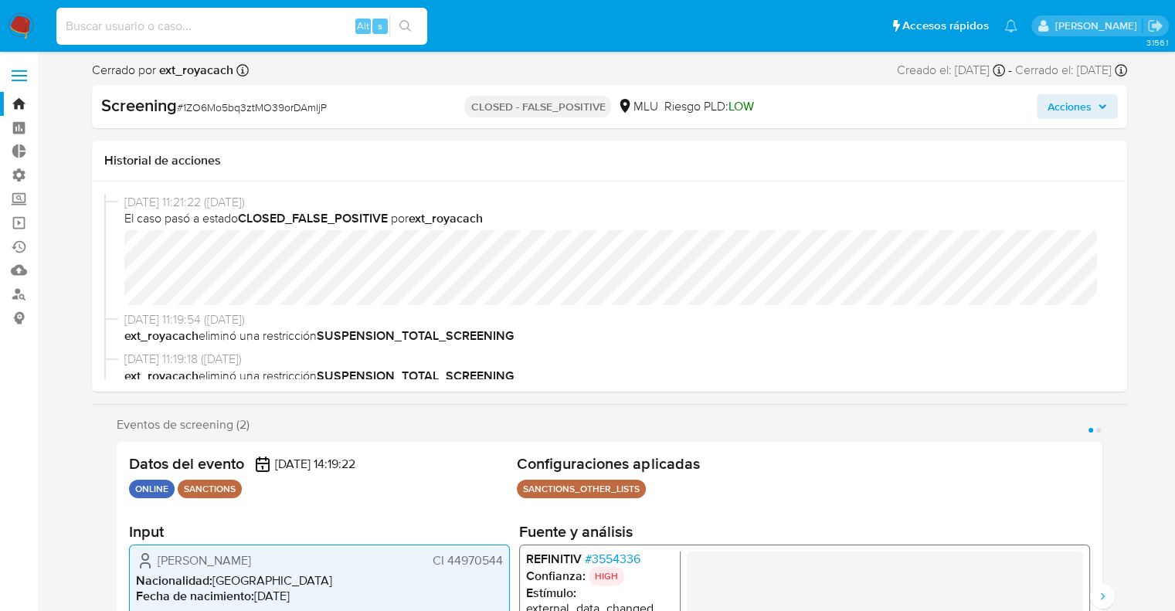
click at [324, 23] on input at bounding box center [241, 26] width 371 height 20
paste input "odiXrnad0MFgDgyCsZnThvI5"
type input "odiXrnad0MFgDgyCsZnThvI5"
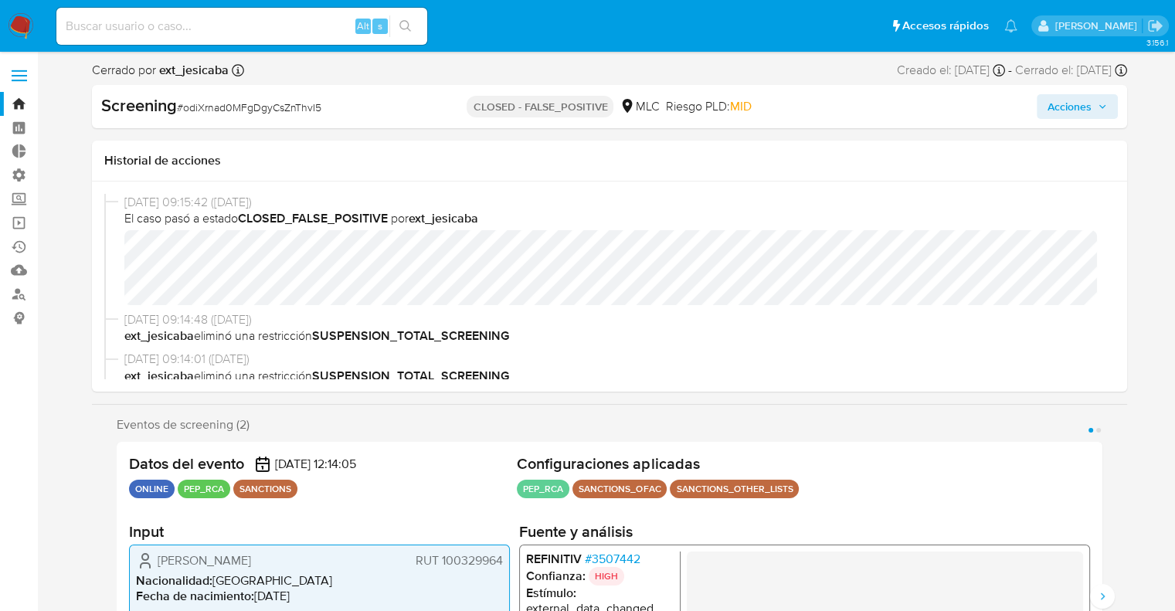
select select "10"
click at [603, 552] on span "# 3507442" at bounding box center [612, 558] width 56 height 15
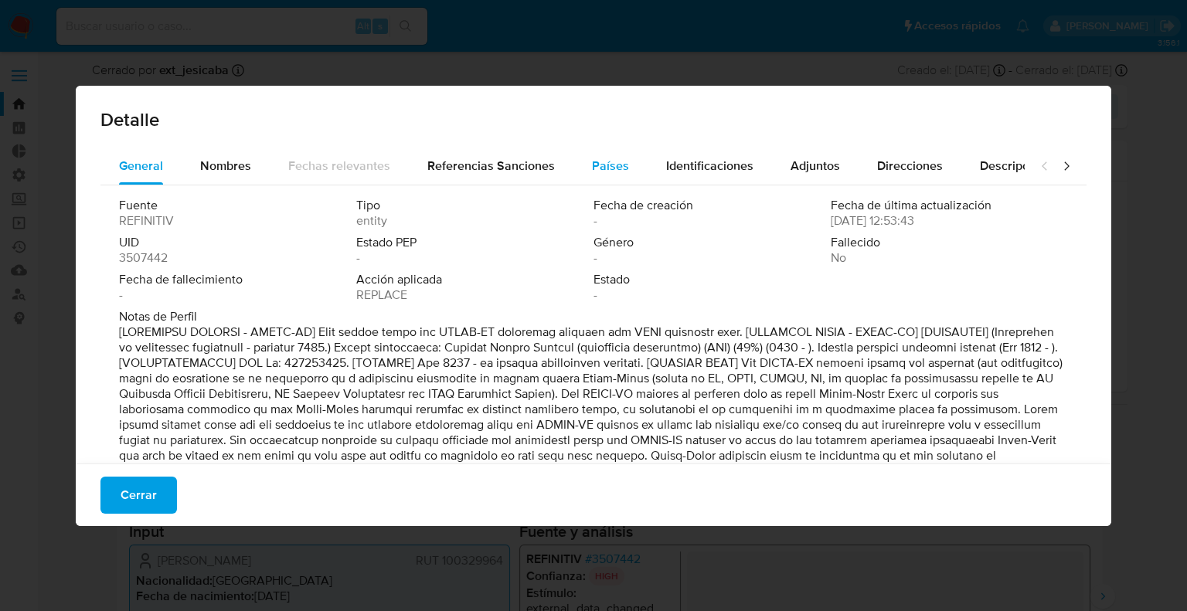
click at [603, 160] on span "Países" at bounding box center [610, 166] width 37 height 18
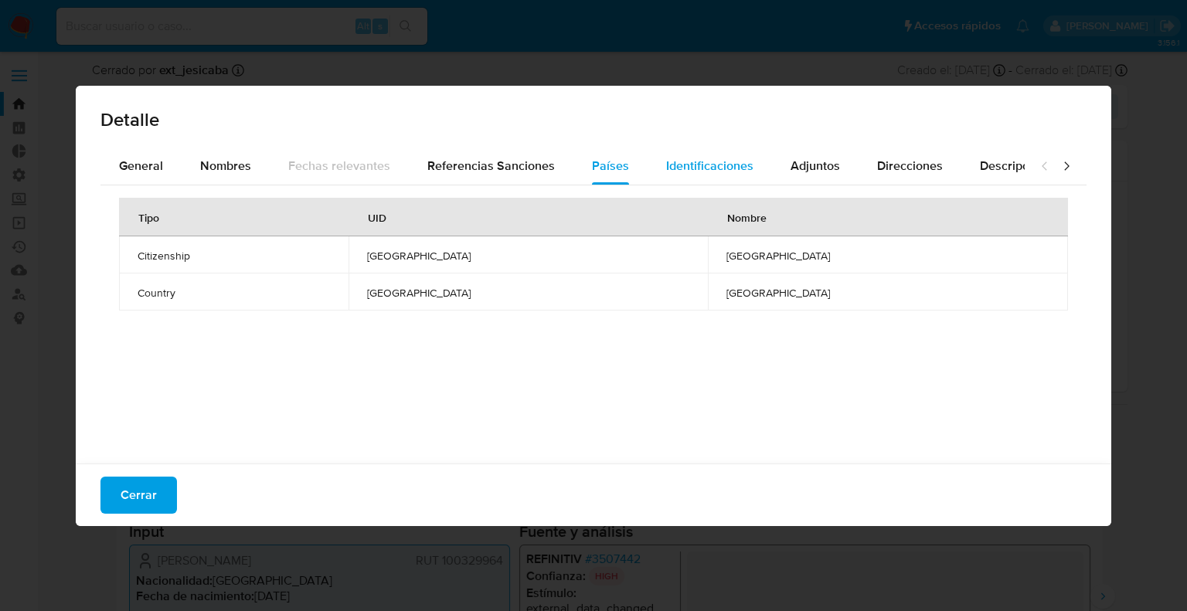
click at [666, 161] on span "Identificaciones" at bounding box center [709, 166] width 87 height 18
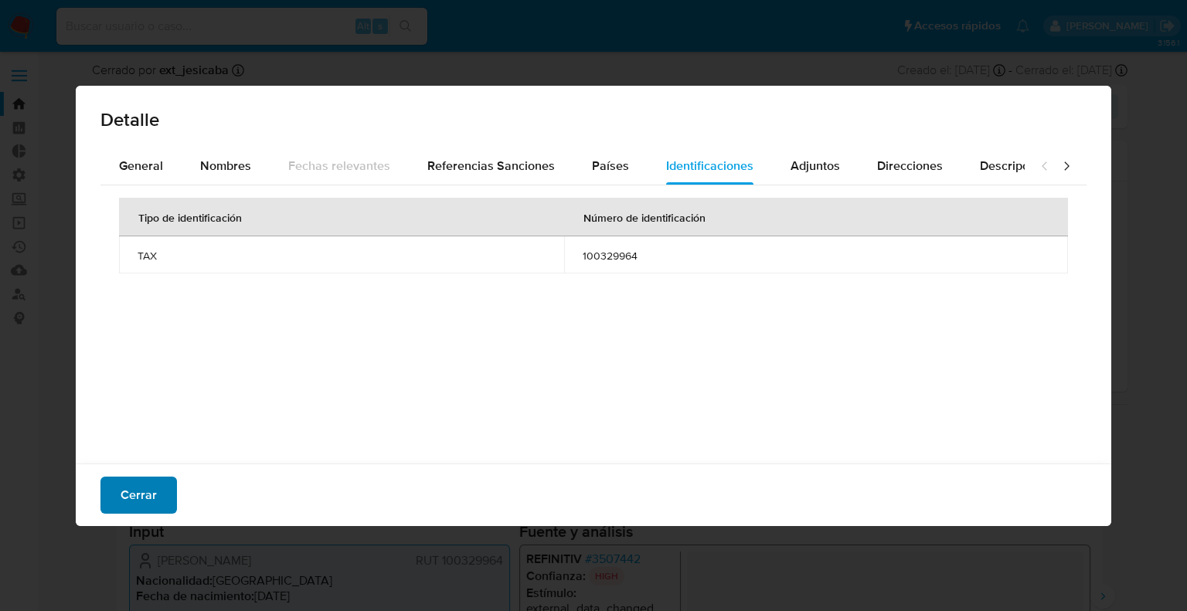
click at [165, 491] on button "Cerrar" at bounding box center [138, 495] width 76 height 37
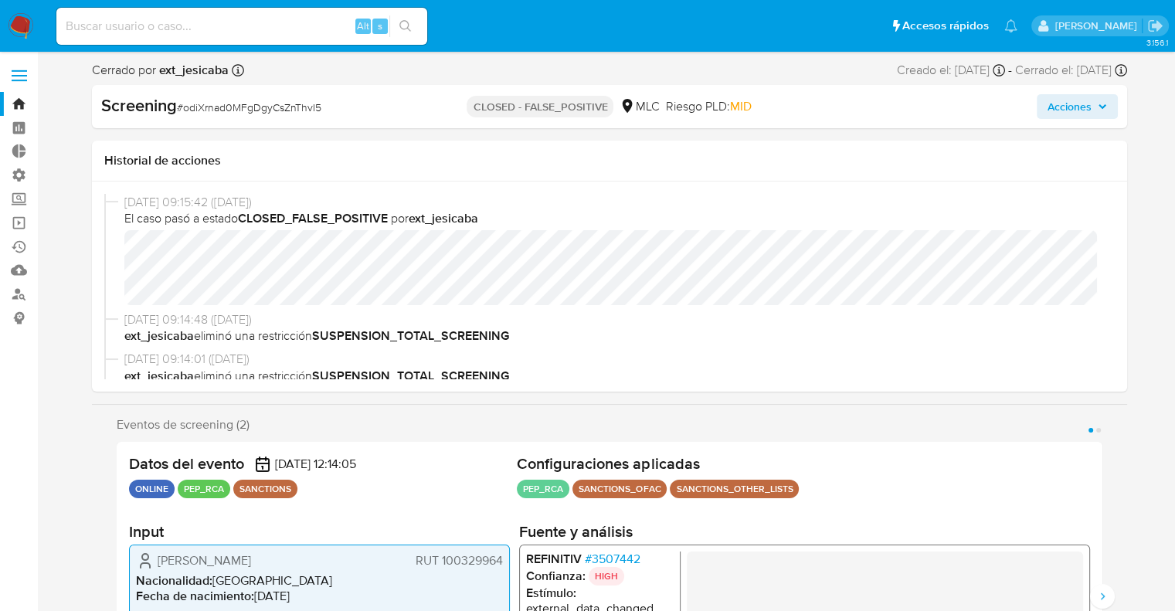
paste input "cG7fhTiRftPrt4yqwldFhfQc"
click at [327, 22] on input "cG7fhTiRftPrt4yqwldFhfQc" at bounding box center [241, 26] width 371 height 20
type input "cG7fhTiRftPrt4yqwldFhfQc"
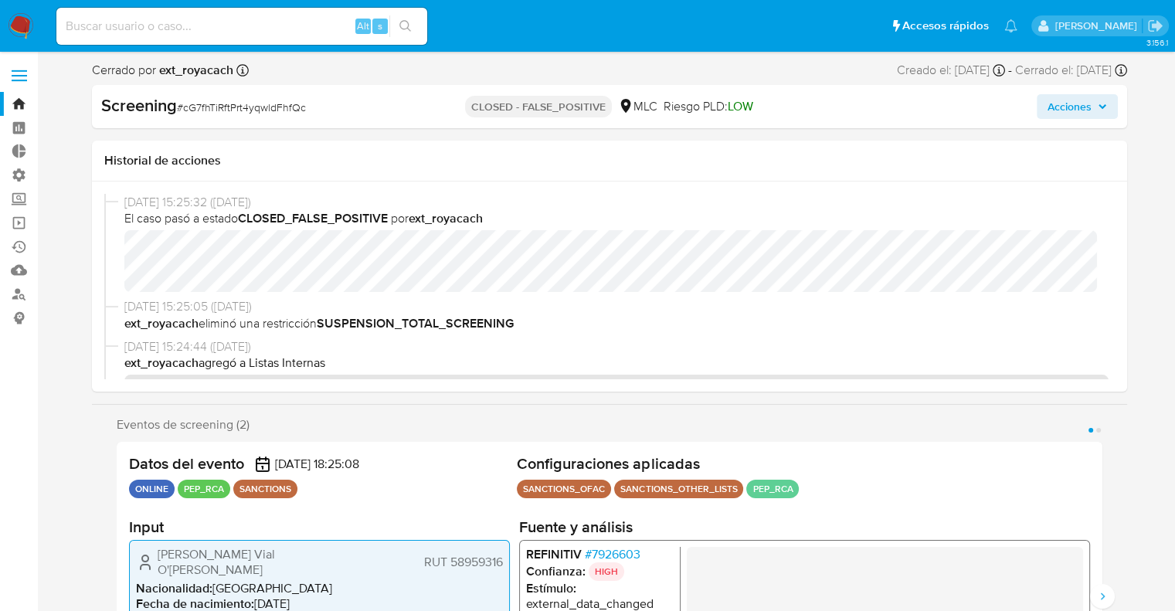
select select "10"
click at [606, 555] on span "# 7926603" at bounding box center [612, 554] width 56 height 15
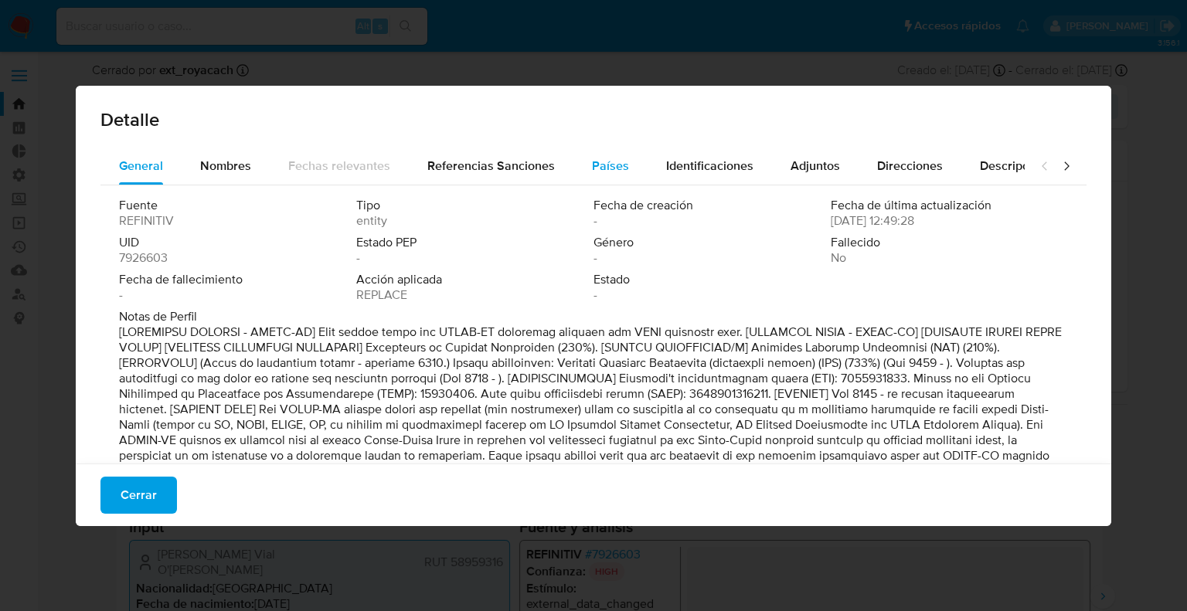
click at [610, 170] on span "Países" at bounding box center [610, 166] width 37 height 18
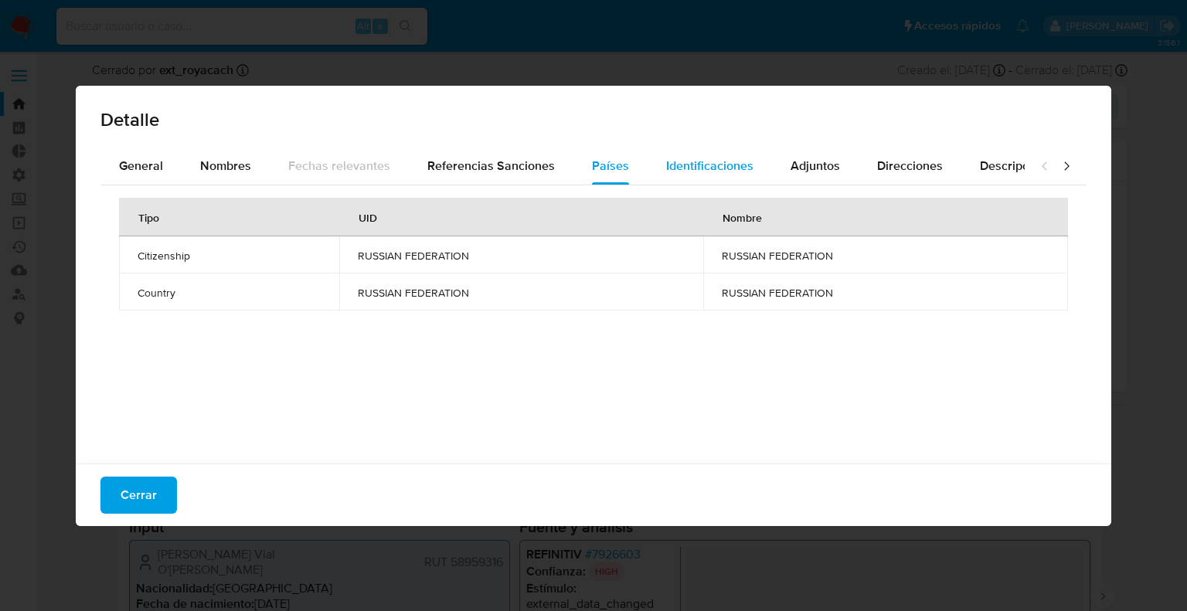
click at [698, 160] on span "Identificaciones" at bounding box center [709, 166] width 87 height 18
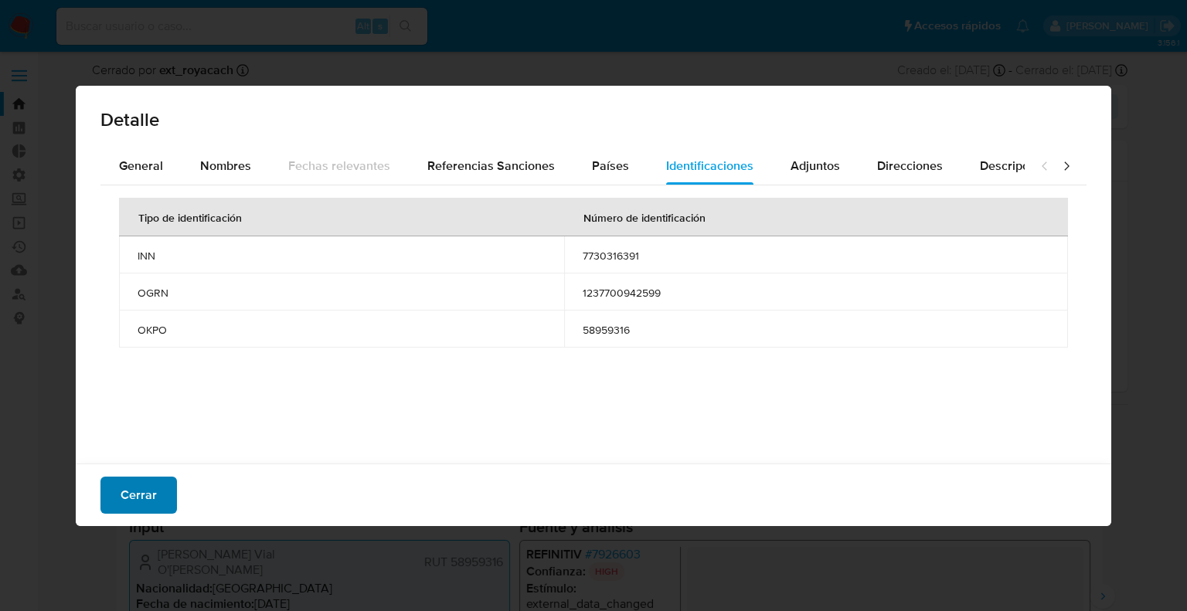
click at [145, 508] on span "Cerrar" at bounding box center [139, 495] width 36 height 34
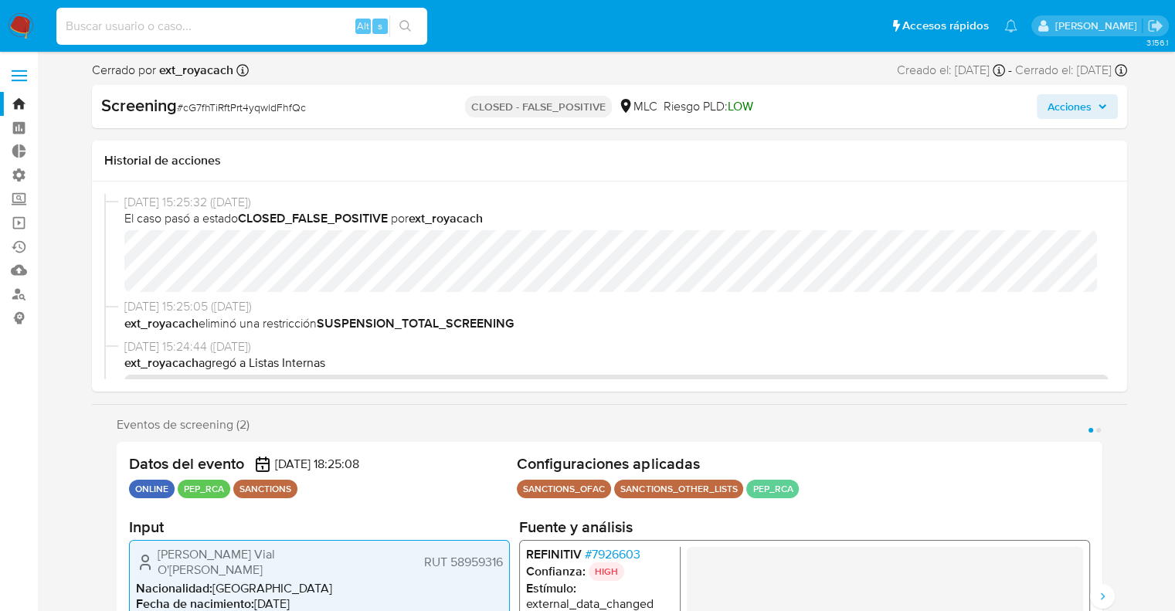
paste input "Jipy4XpbSdnQAfQNPvRb7mhO"
click at [312, 18] on input "Jipy4XpbSdnQAfQNPvRb7mhO" at bounding box center [241, 26] width 371 height 20
type input "Jipy4XpbSdnQAfQNPvRb7mhO"
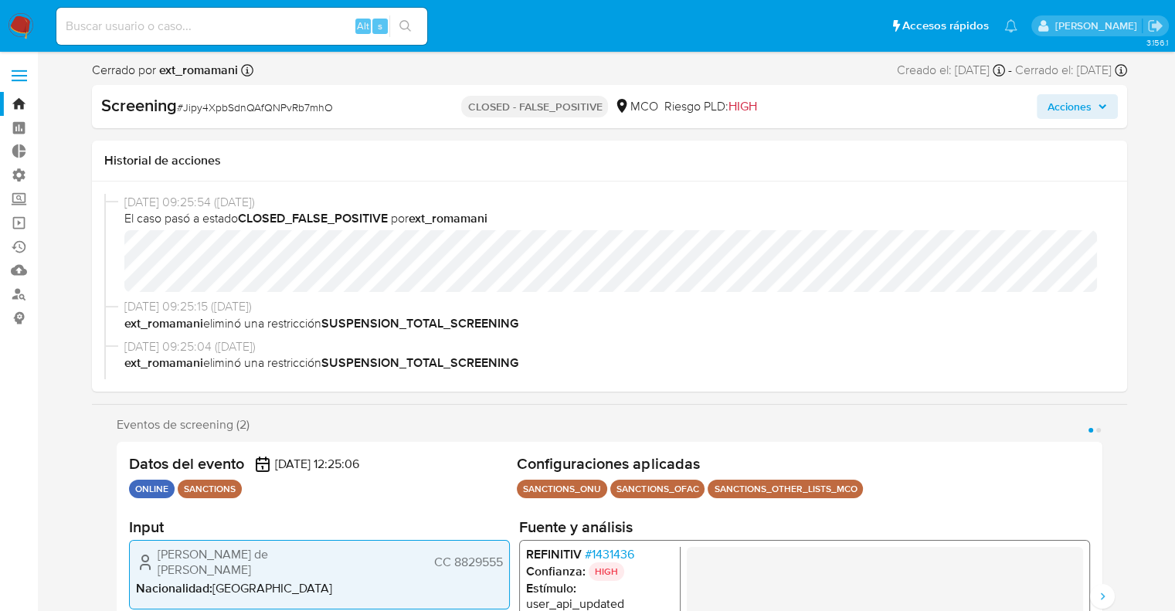
select select "10"
click at [593, 555] on span "# 1431436" at bounding box center [608, 554] width 49 height 15
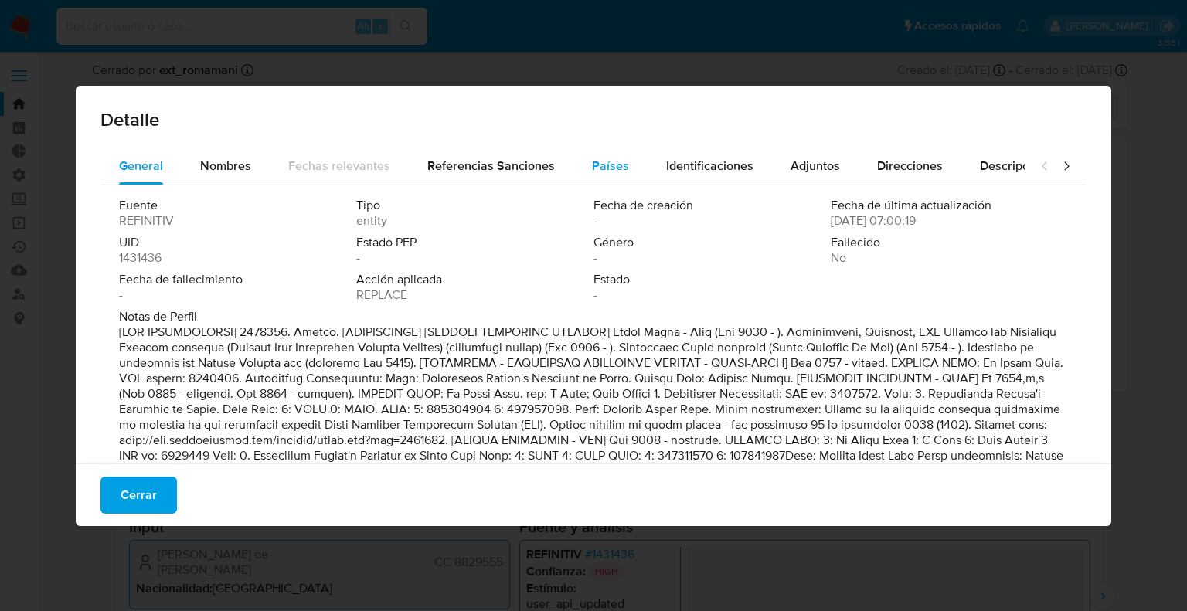
click at [594, 155] on div "Países" at bounding box center [610, 166] width 37 height 37
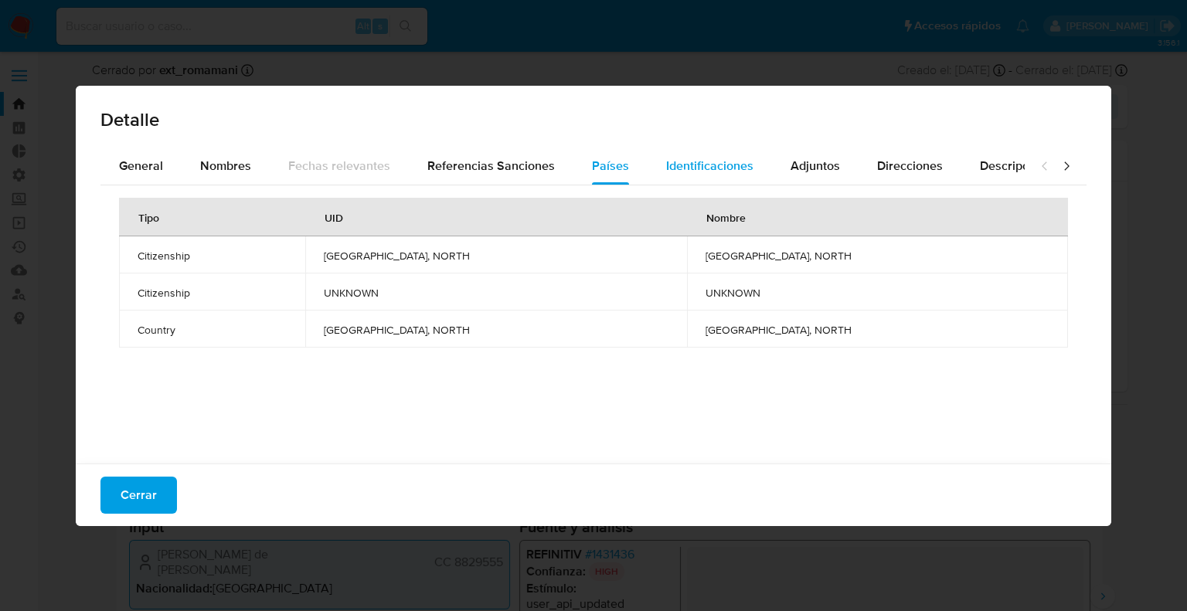
click at [689, 168] on span "Identificaciones" at bounding box center [709, 166] width 87 height 18
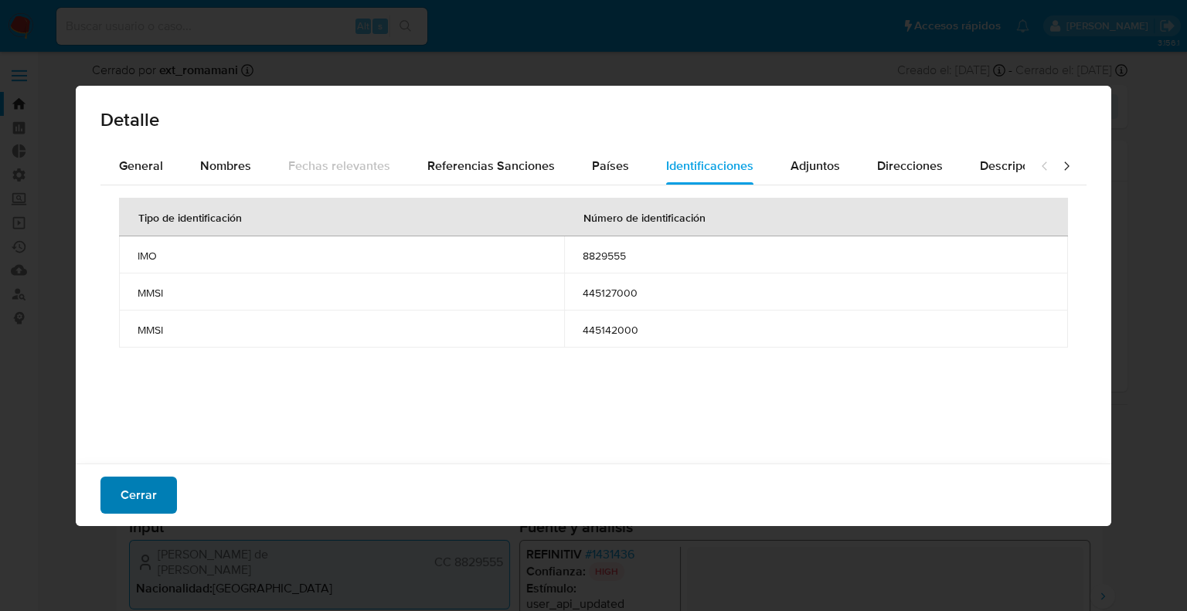
click at [158, 494] on button "Cerrar" at bounding box center [138, 495] width 76 height 37
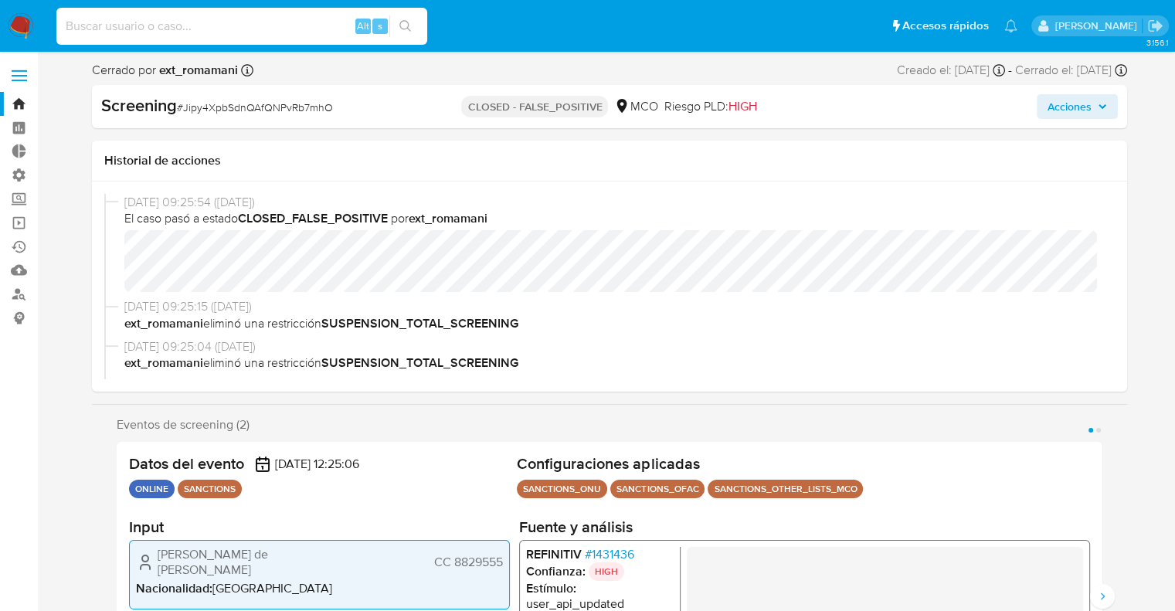
paste input "Xo4eW4k0JoWmbvPWfPkzY0Au"
click at [258, 29] on input "Xo4eW4k0JoWmbvPWfPkzY0Au" at bounding box center [241, 26] width 371 height 20
type input "Xo4eW4k0JoWmbvPWfPkzY0Au"
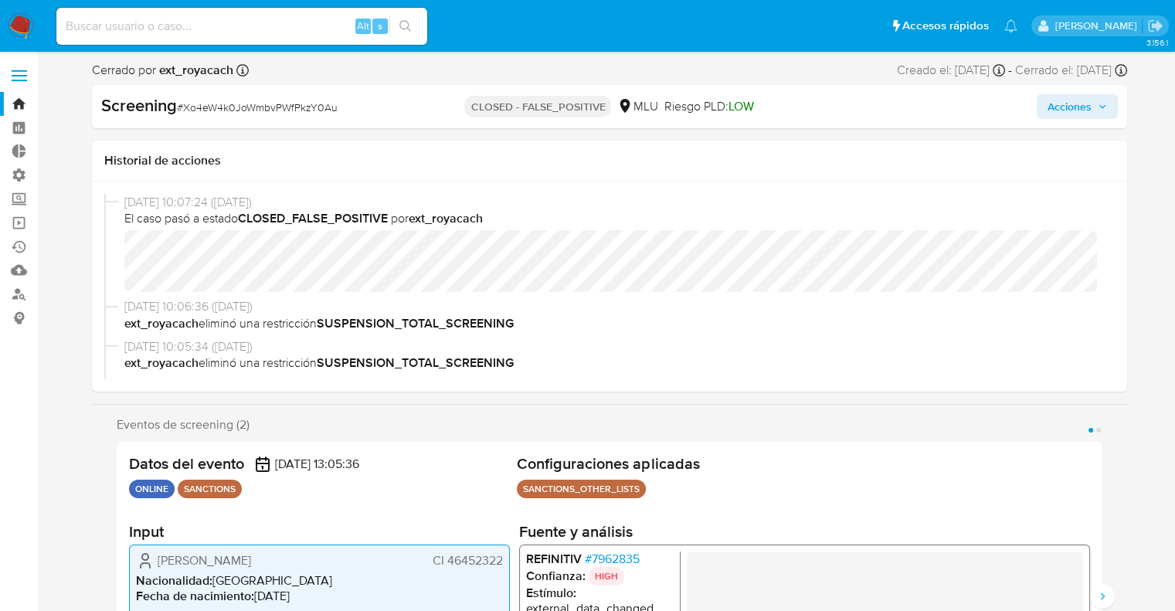
select select "10"
click at [596, 562] on span "# 7962835" at bounding box center [611, 558] width 55 height 15
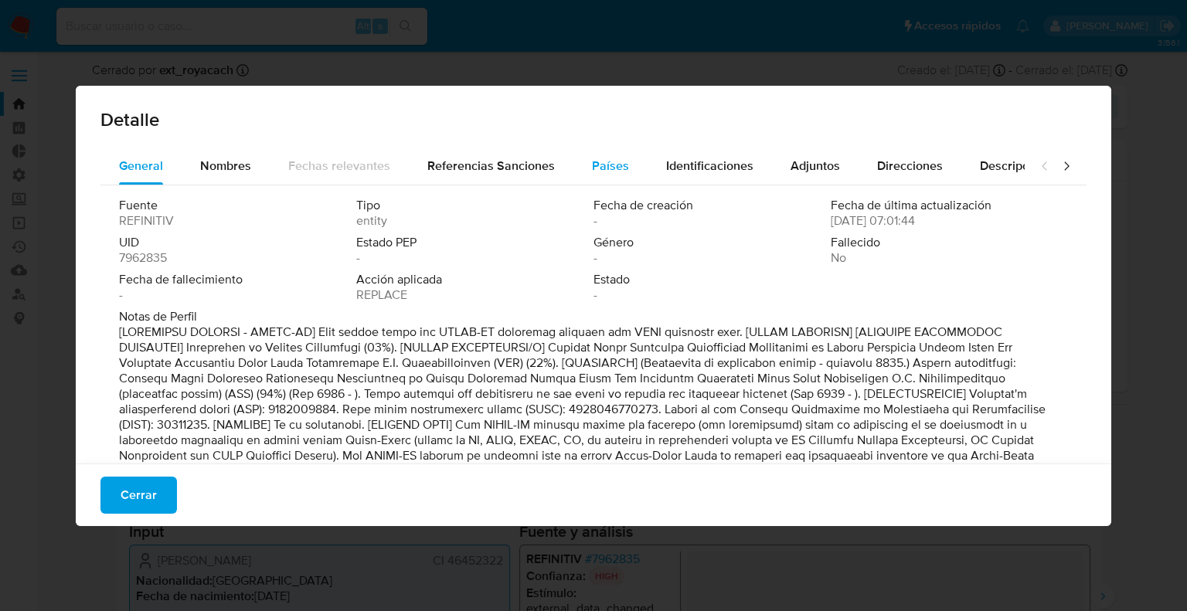
click at [613, 182] on div "Países" at bounding box center [610, 166] width 37 height 37
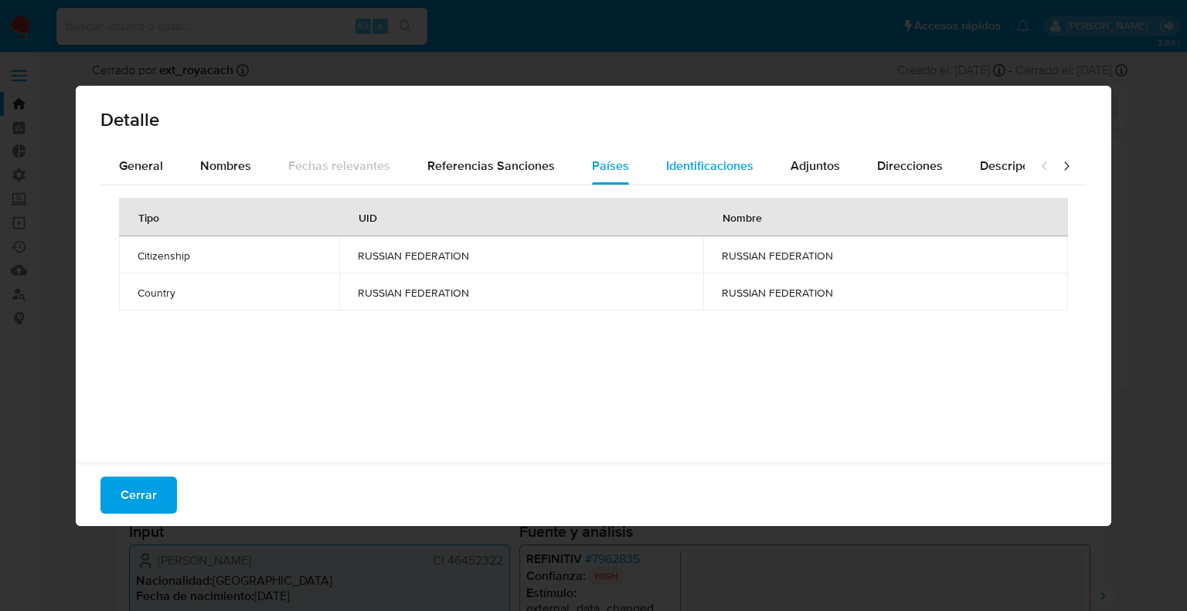
click at [655, 178] on button "Identificaciones" at bounding box center [709, 166] width 124 height 37
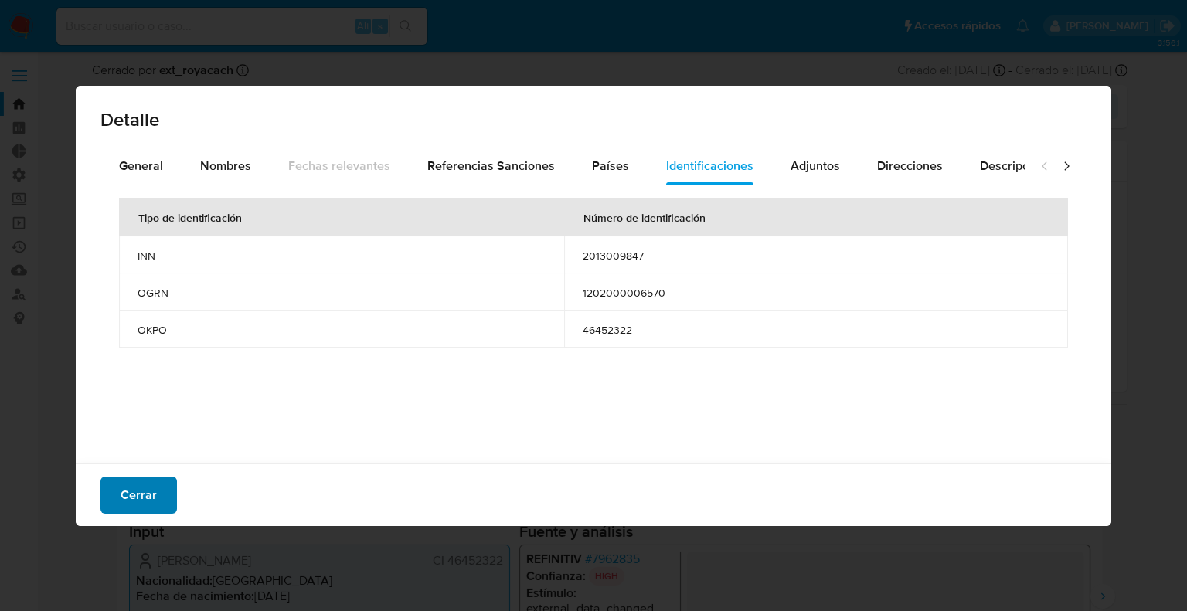
click at [158, 484] on button "Cerrar" at bounding box center [138, 495] width 76 height 37
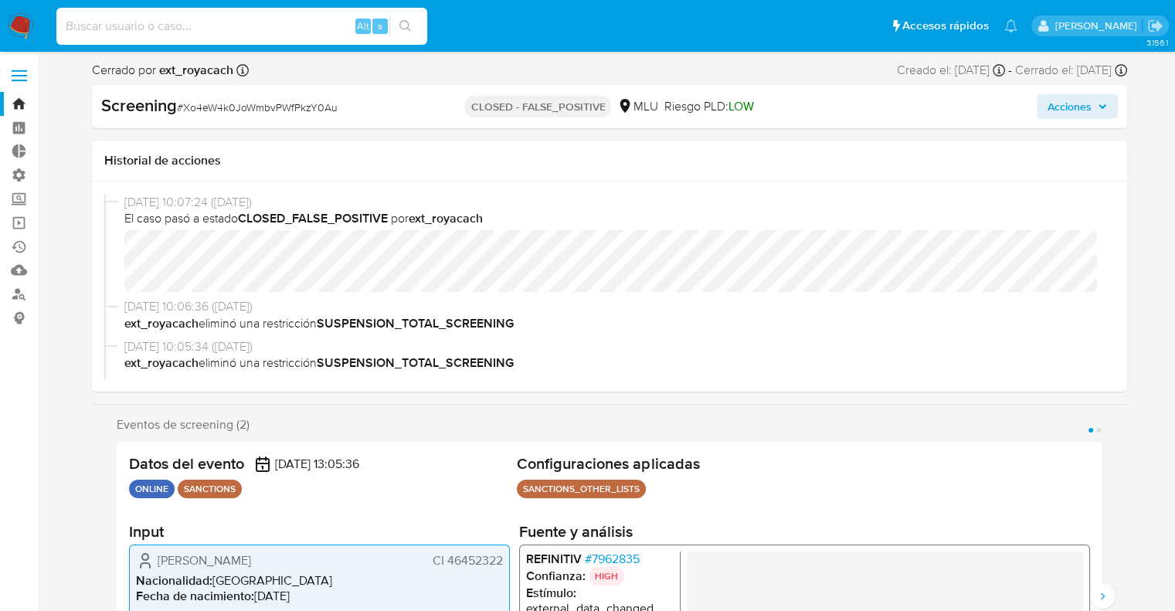
click at [251, 30] on input at bounding box center [241, 26] width 371 height 20
paste input "6I7ks9Czv5Gu14vwtNr8Vx5R"
type input "6I7ks9Czv5Gu14vwtNr8Vx5R"
select select "10"
click at [636, 557] on span "# 7733476" at bounding box center [610, 558] width 53 height 15
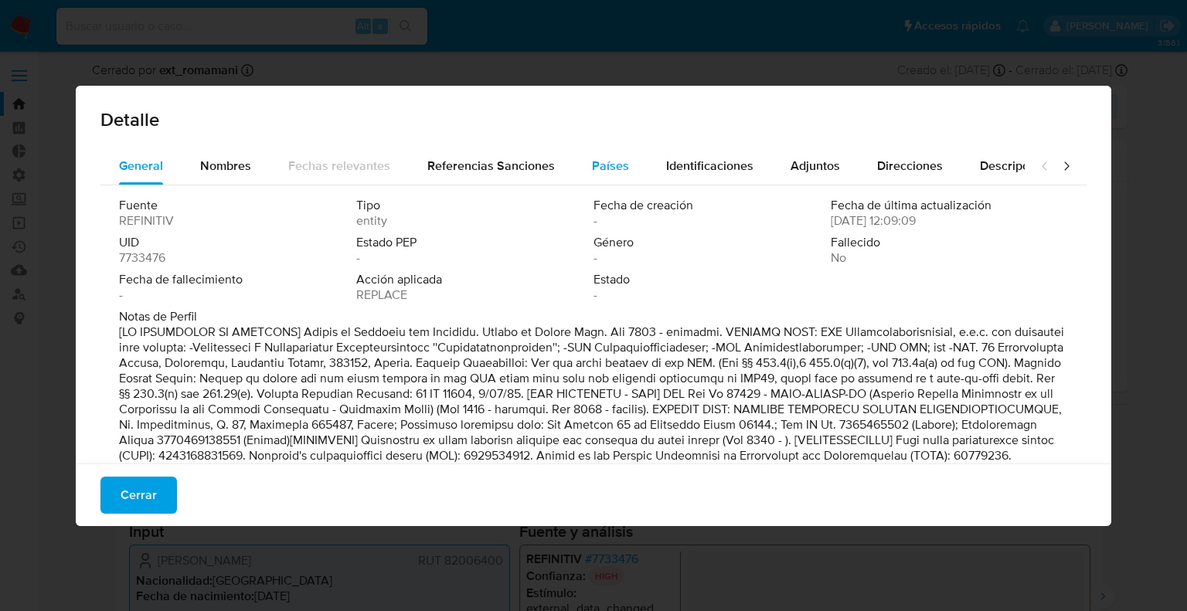
click at [580, 175] on button "Países" at bounding box center [610, 166] width 74 height 37
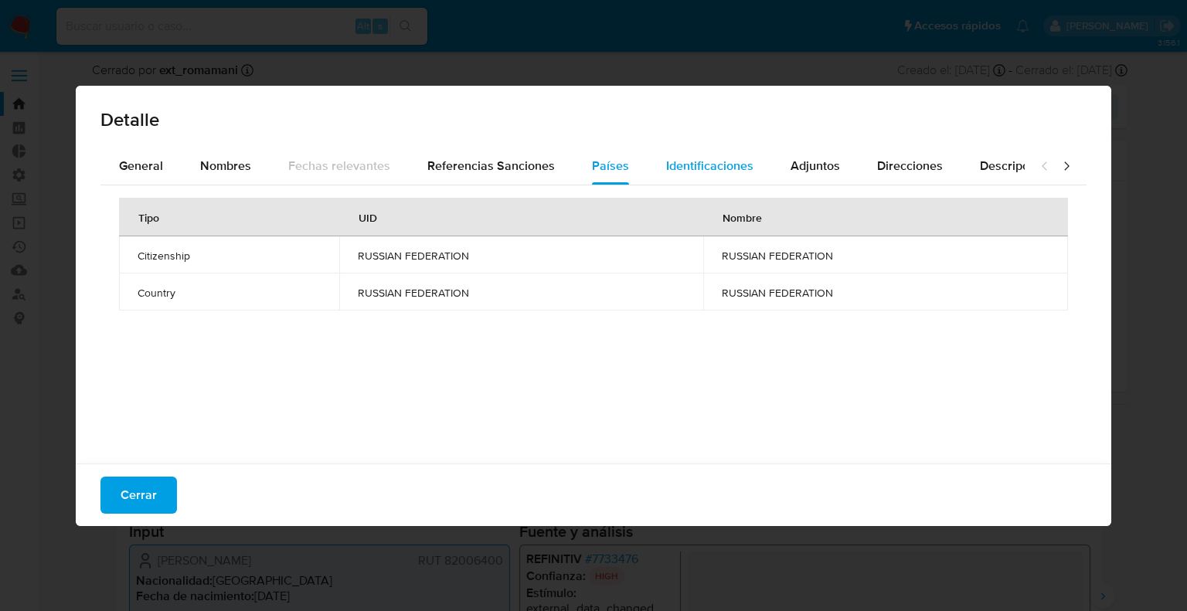
click at [748, 161] on button "Identificaciones" at bounding box center [709, 166] width 124 height 37
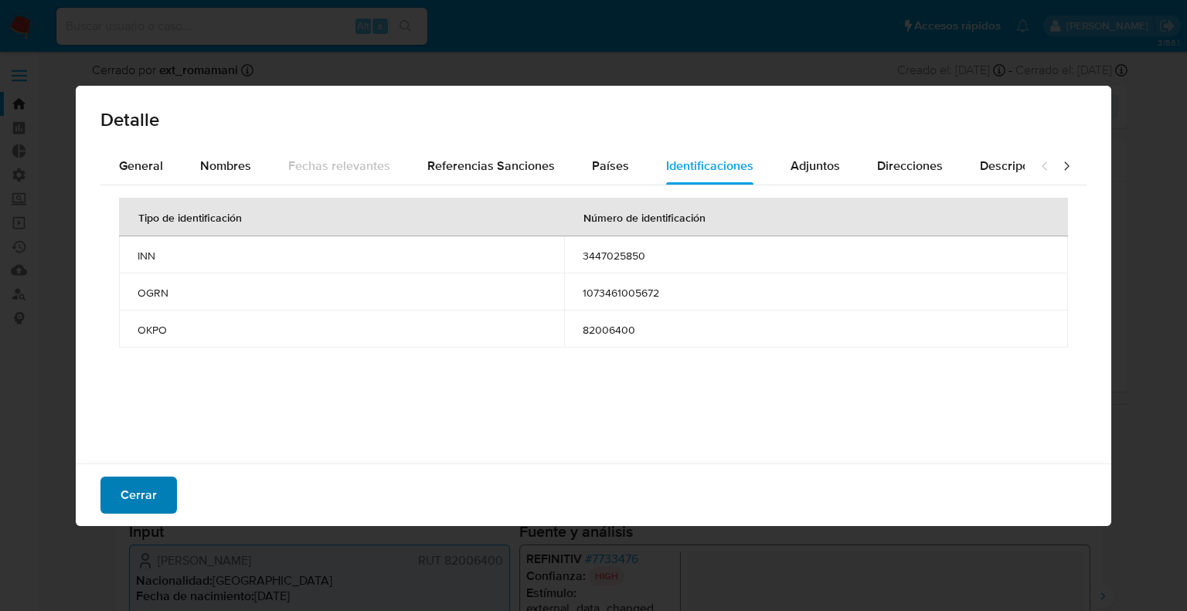
click at [155, 490] on button "Cerrar" at bounding box center [138, 495] width 76 height 37
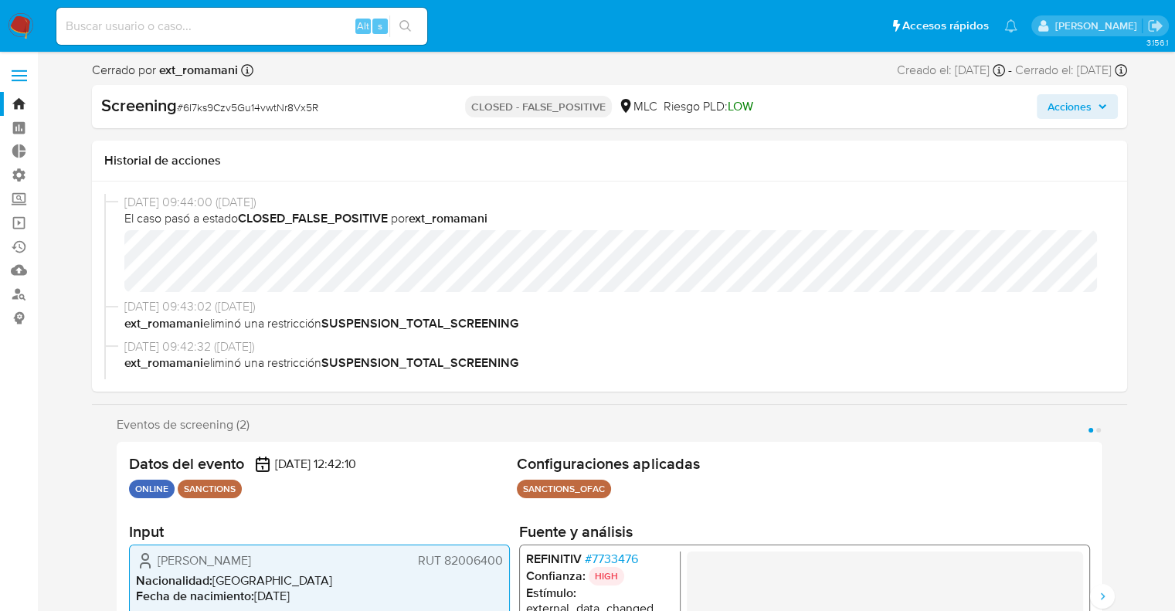
paste input "ZwnhB0S95wqHWDIZjTwZsUtx"
click at [313, 30] on input "ZwnhB0S95wqHWDIZjTwZsUtx" at bounding box center [241, 26] width 371 height 20
type input "ZwnhB0S95wqHWDIZjTwZsUtx"
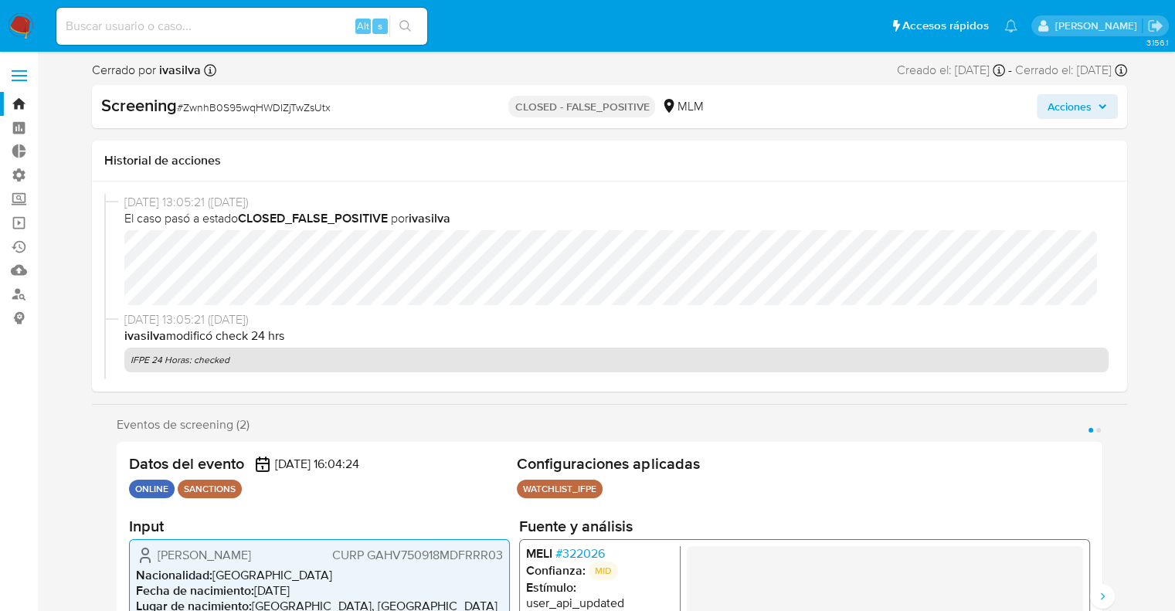
select select "10"
click at [558, 554] on span "# 322026" at bounding box center [579, 553] width 49 height 15
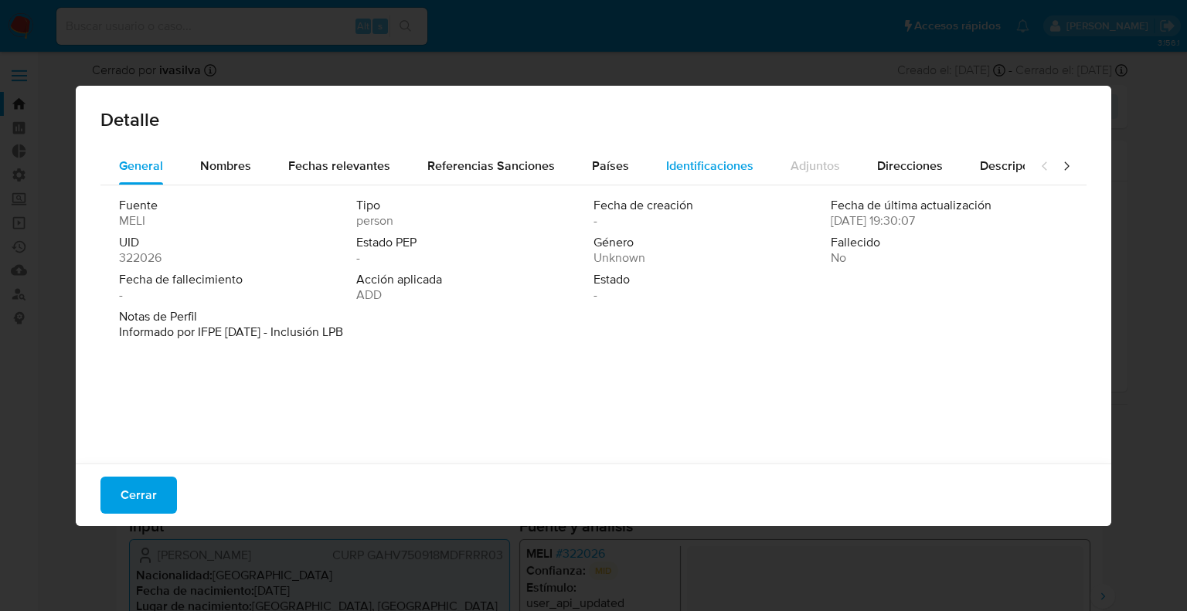
click at [676, 160] on span "Identificaciones" at bounding box center [709, 166] width 87 height 18
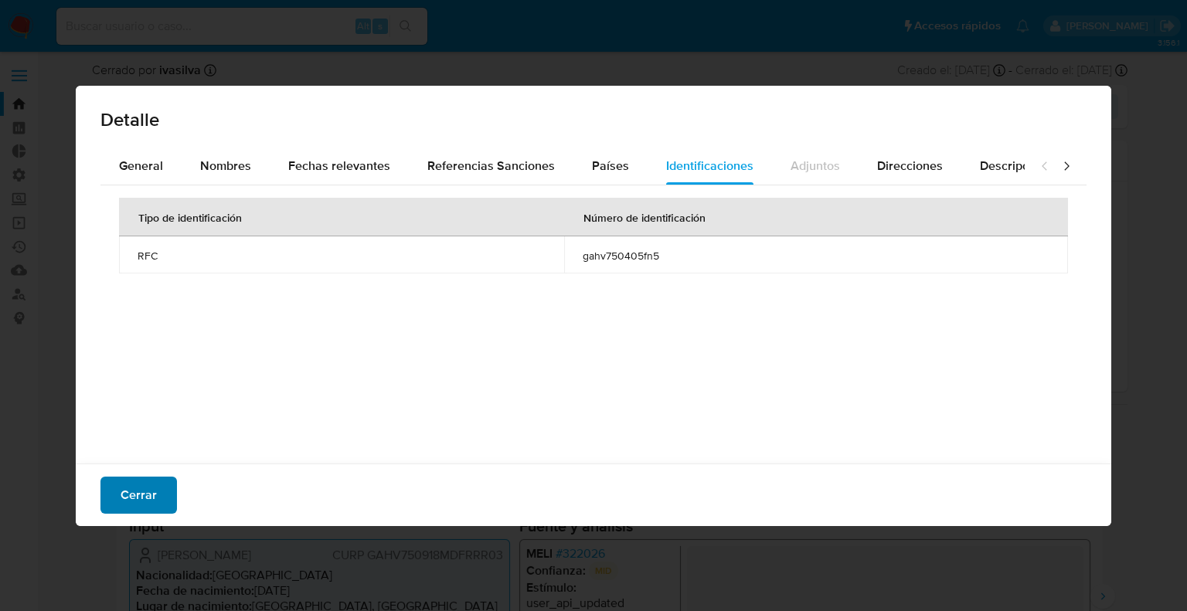
click at [168, 488] on button "Cerrar" at bounding box center [138, 495] width 76 height 37
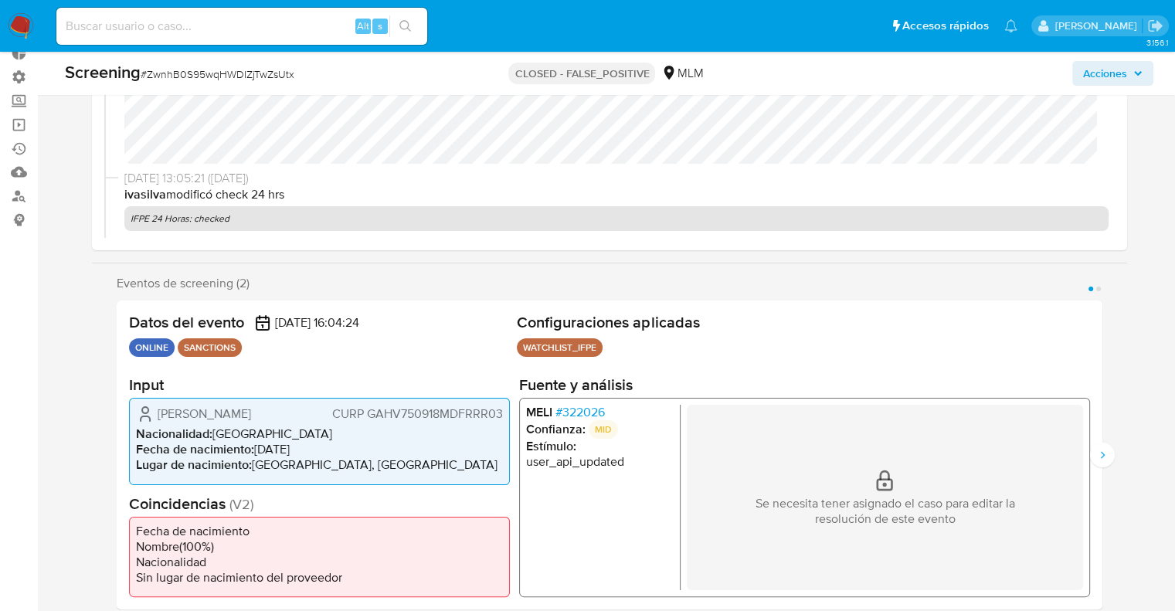
scroll to position [113, 0]
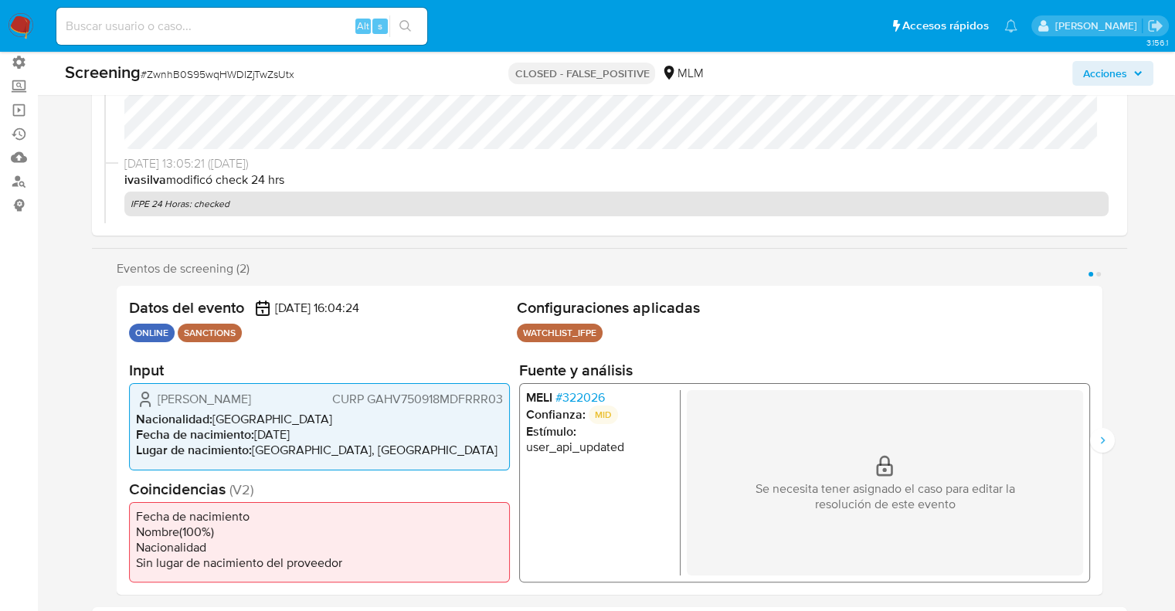
click at [577, 396] on span "# 322026" at bounding box center [579, 397] width 49 height 15
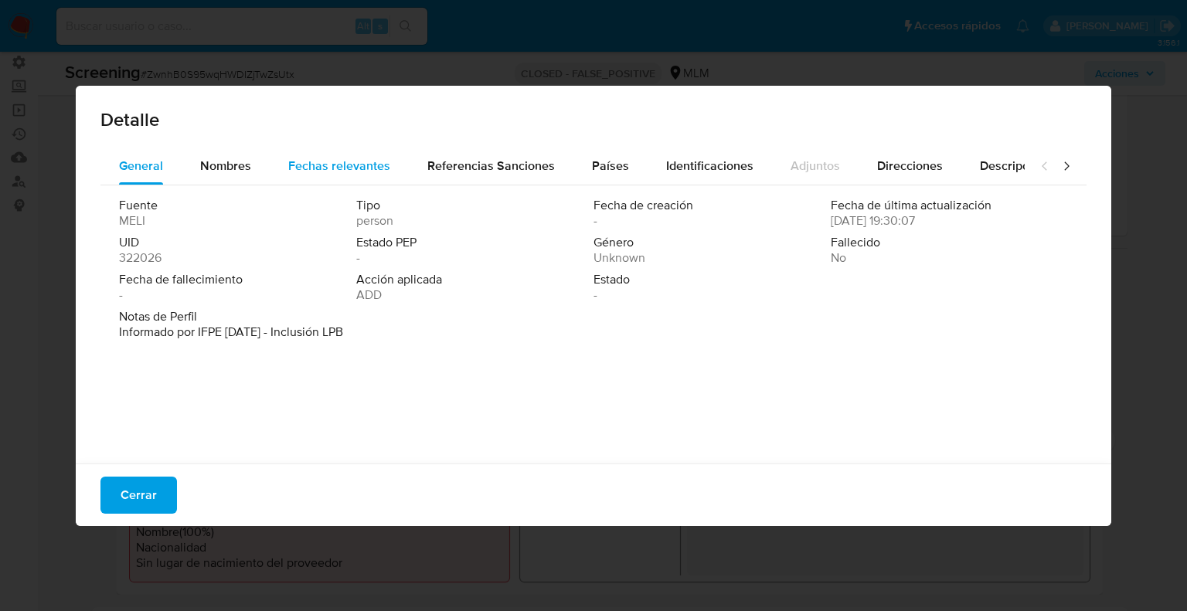
click at [314, 161] on span "Fechas relevantes" at bounding box center [339, 166] width 102 height 18
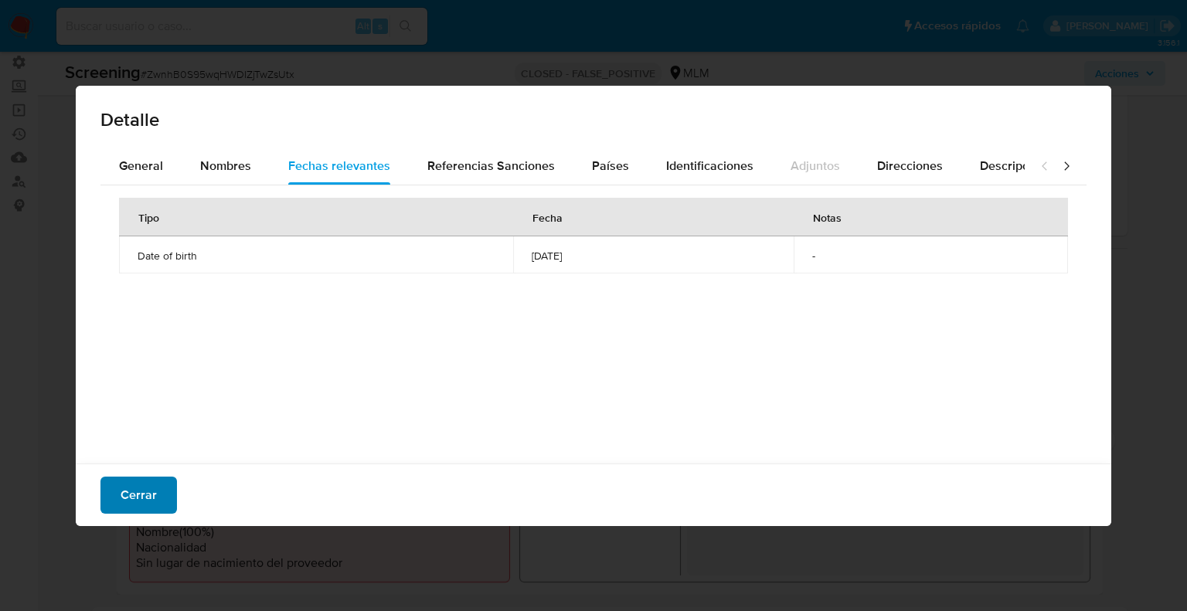
drag, startPoint x: 260, startPoint y: 274, endPoint x: 170, endPoint y: 483, distance: 227.3
click at [170, 483] on div "Detalle General Nombres Fechas relevantes Referencias Sanciones Países Identifi…" at bounding box center [593, 306] width 1035 height 440
click at [170, 483] on button "Cerrar" at bounding box center [138, 495] width 76 height 37
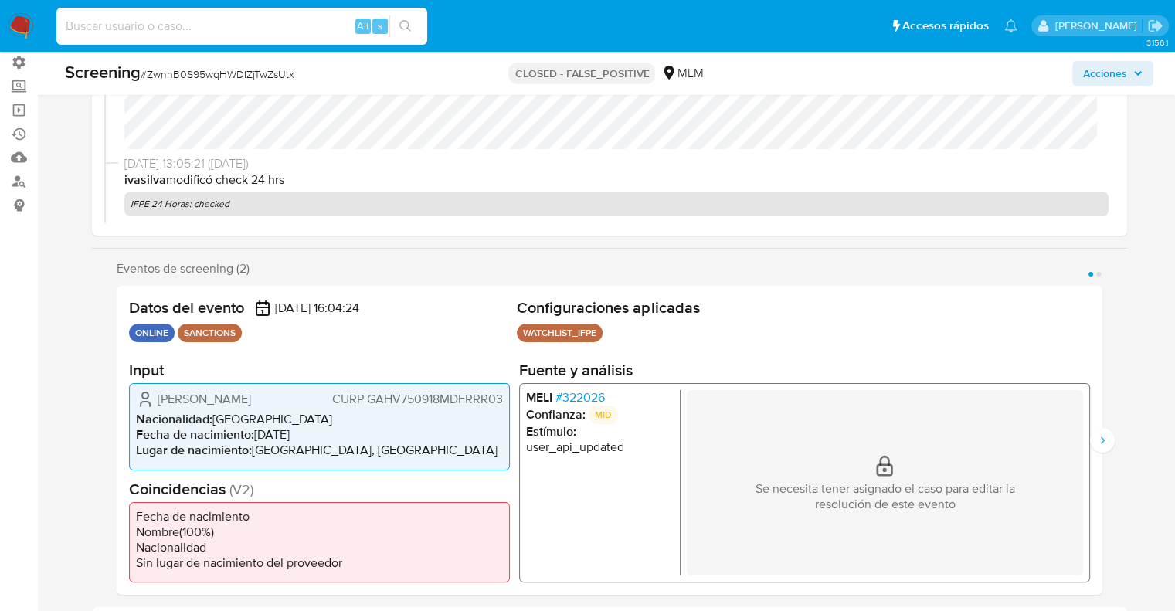
click at [320, 21] on input at bounding box center [241, 26] width 371 height 20
paste input "uuCfPmtqlCE9hqqLdmY6d9AN"
type input "uuCfPmtqlCE9hqqLdmY6d9AN"
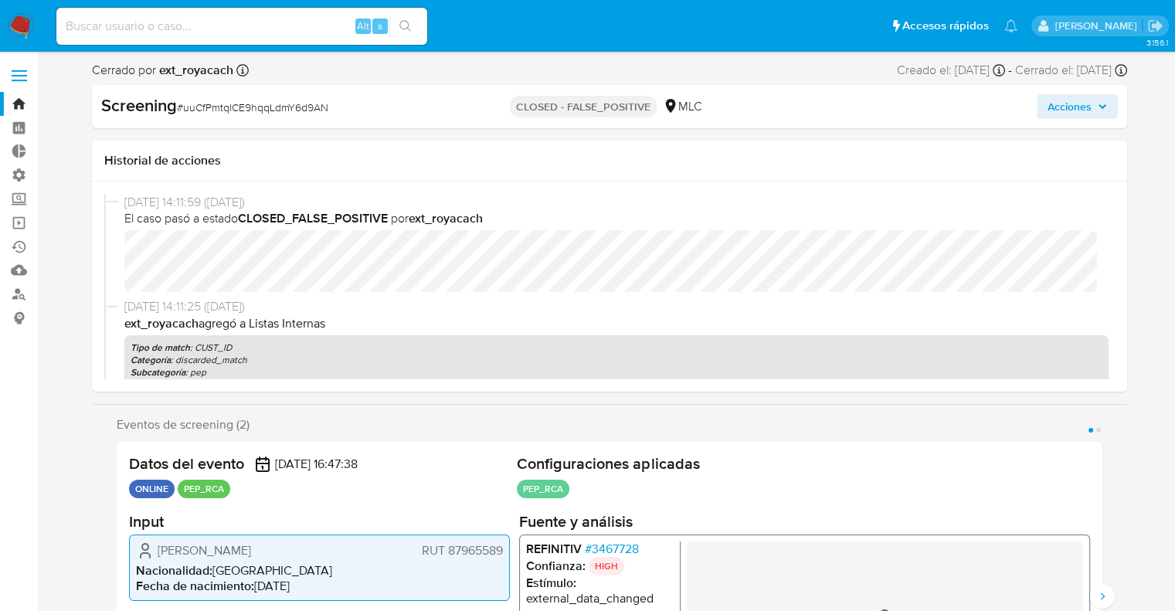
select select "10"
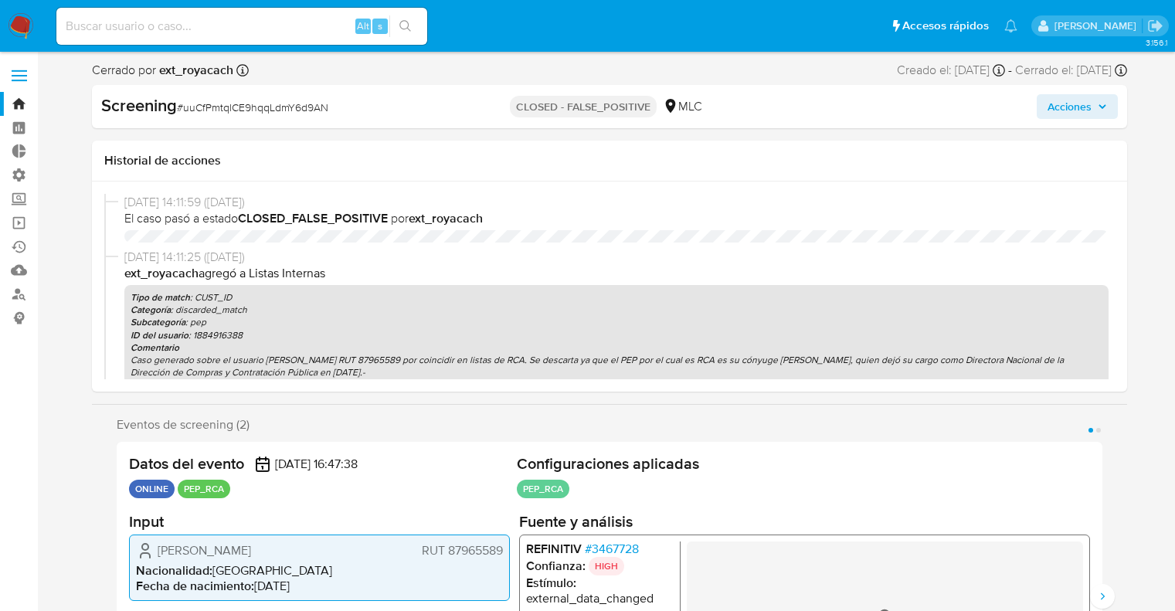
select select "10"
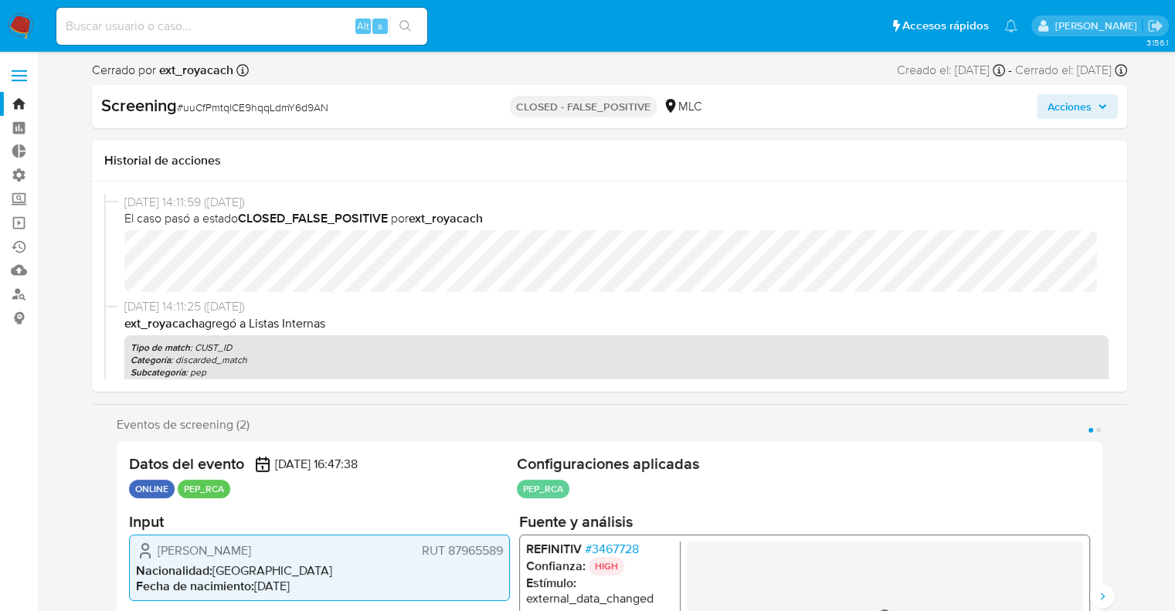
click at [596, 546] on span "# 3467728" at bounding box center [611, 548] width 54 height 15
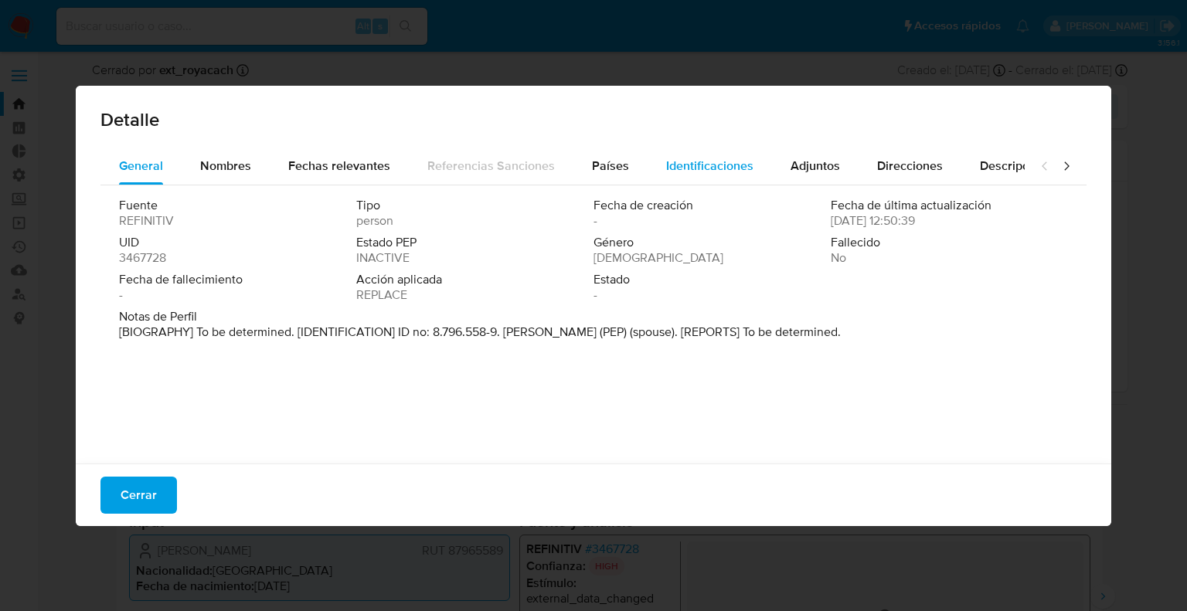
click at [687, 163] on span "Identificaciones" at bounding box center [709, 166] width 87 height 18
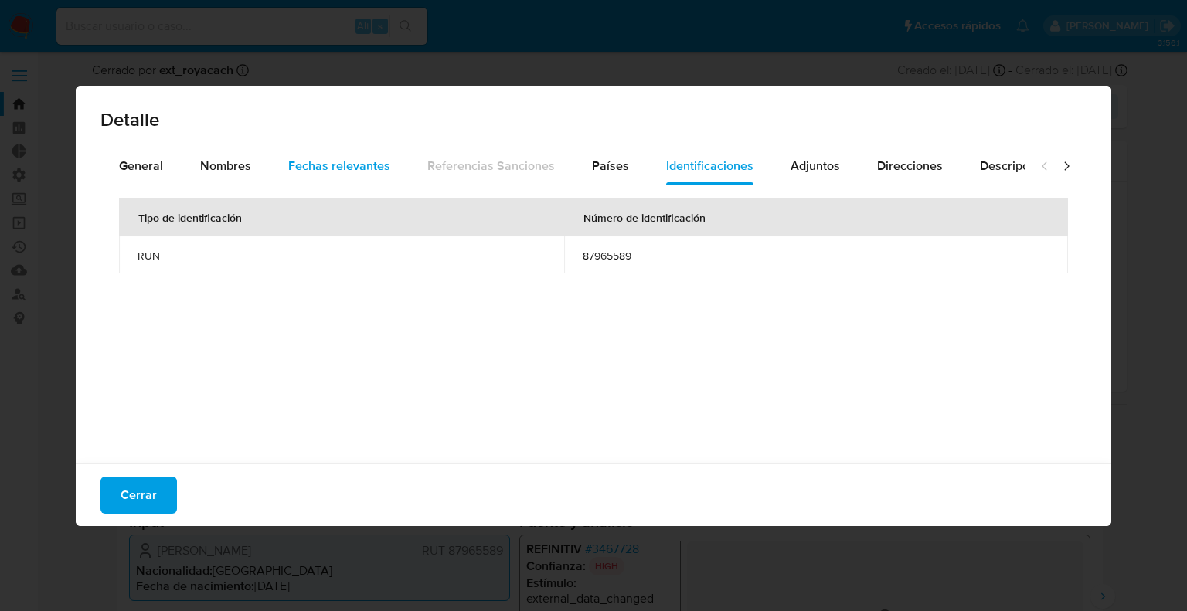
click at [370, 160] on span "Fechas relevantes" at bounding box center [339, 166] width 102 height 18
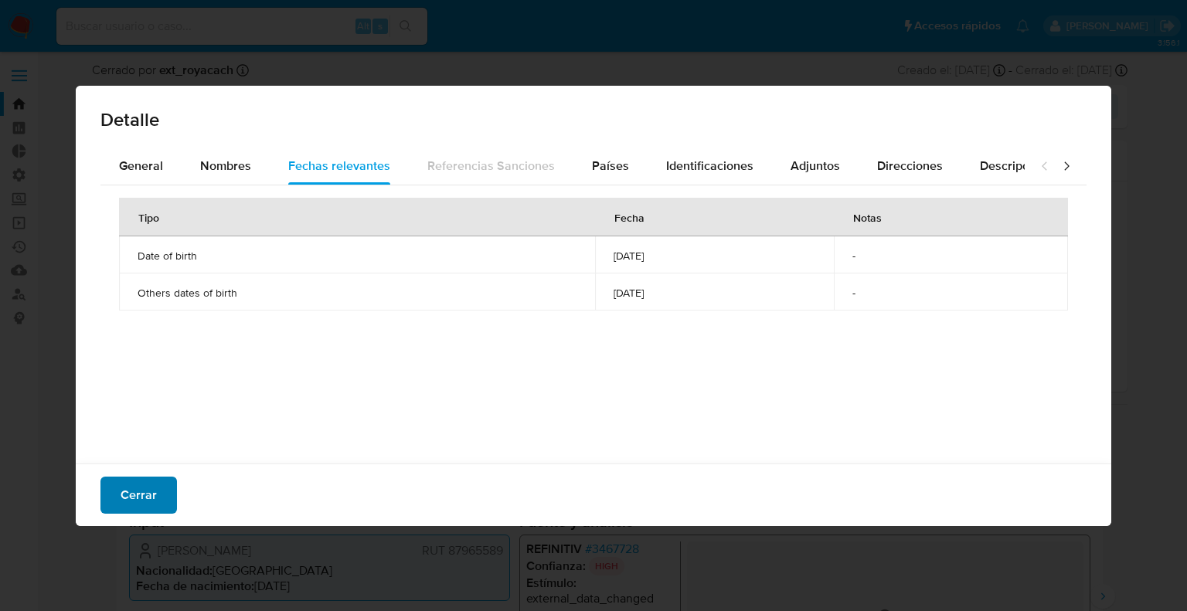
click at [167, 492] on button "Cerrar" at bounding box center [138, 495] width 76 height 37
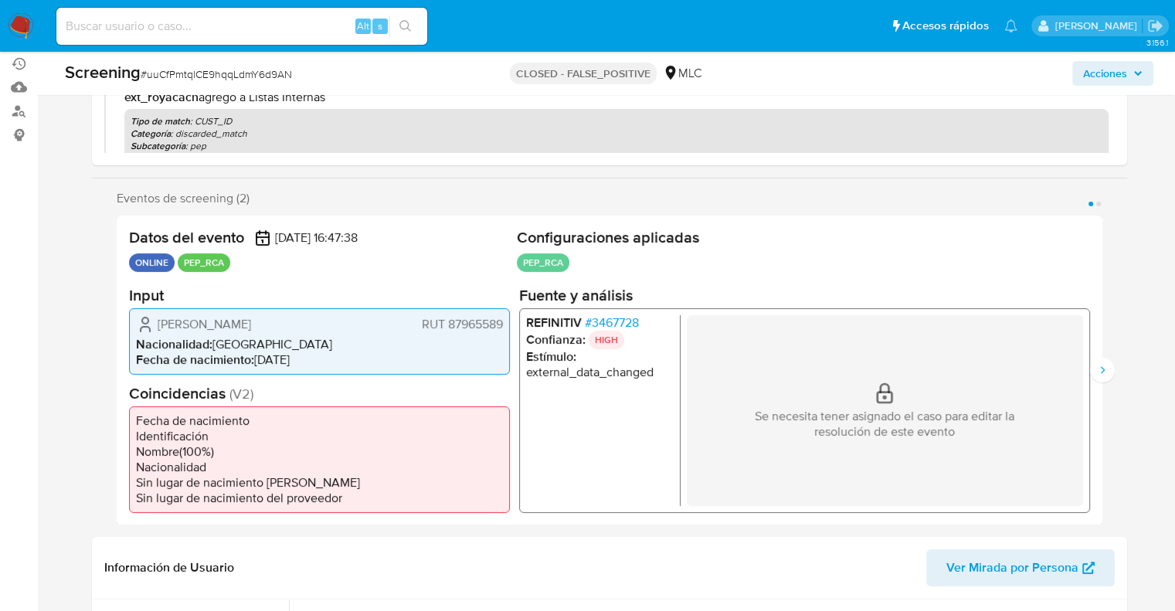
scroll to position [208, 0]
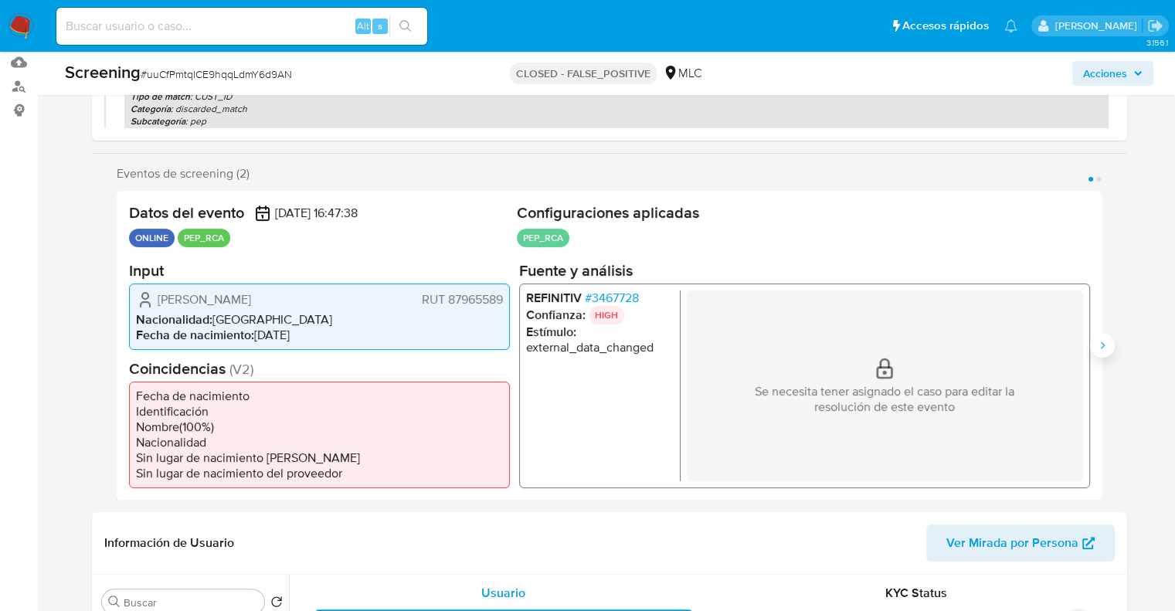
click at [1106, 348] on icon "Siguiente" at bounding box center [1102, 345] width 12 height 12
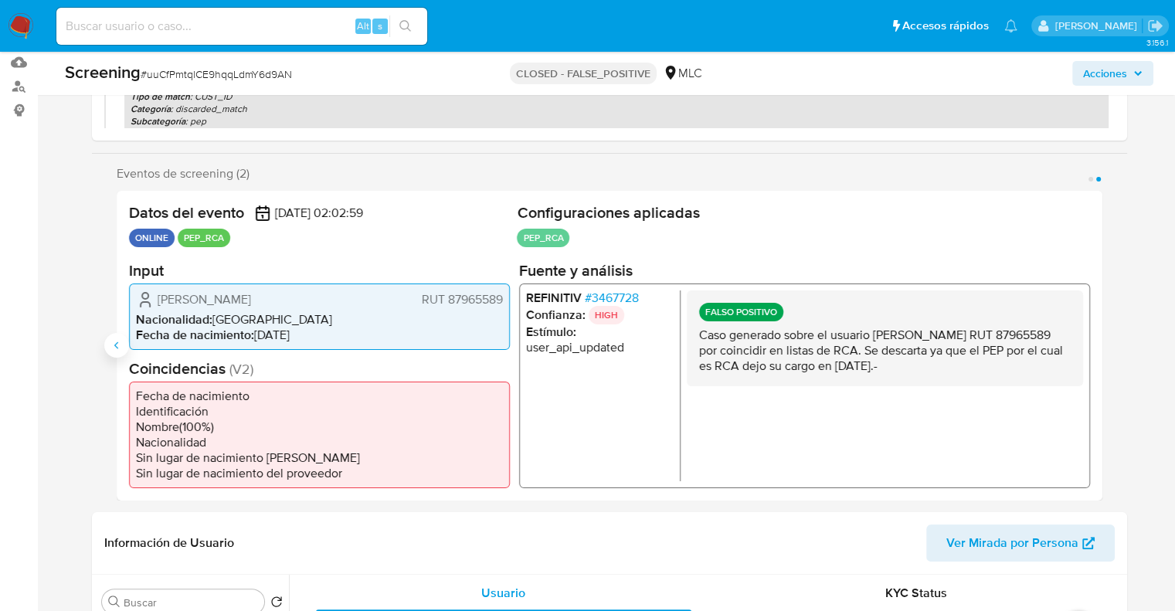
click at [117, 346] on icon "Anterior" at bounding box center [116, 345] width 12 height 12
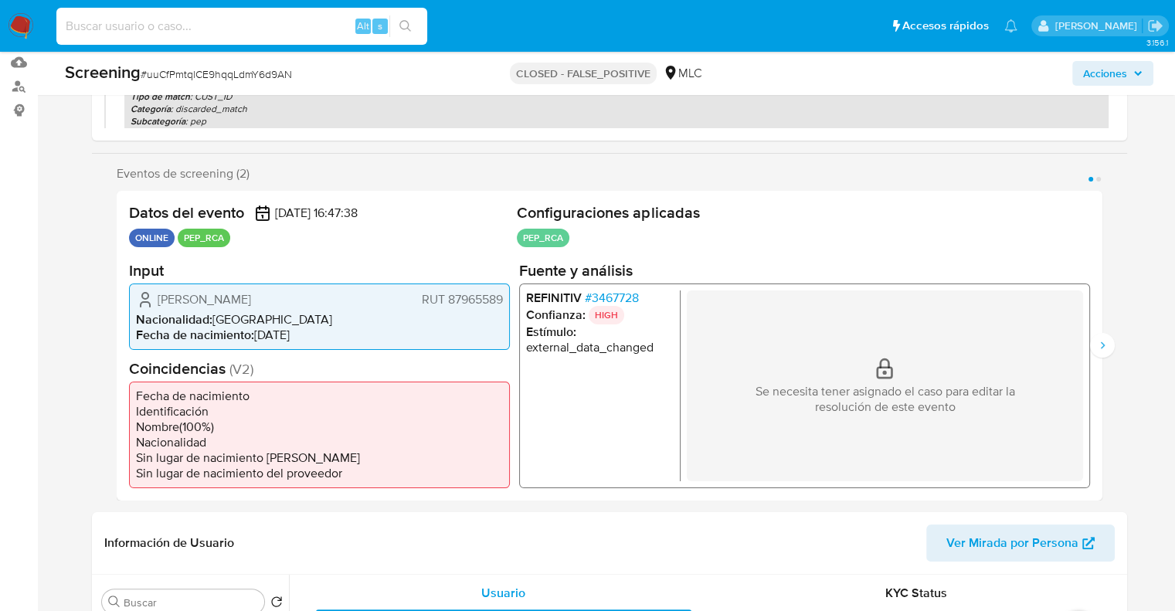
click at [290, 29] on input at bounding box center [241, 26] width 371 height 20
paste input "amWSR87L0GFu9z2C1wfQugqd"
type input "amWSR87L0GFu9z2C1wfQugqd"
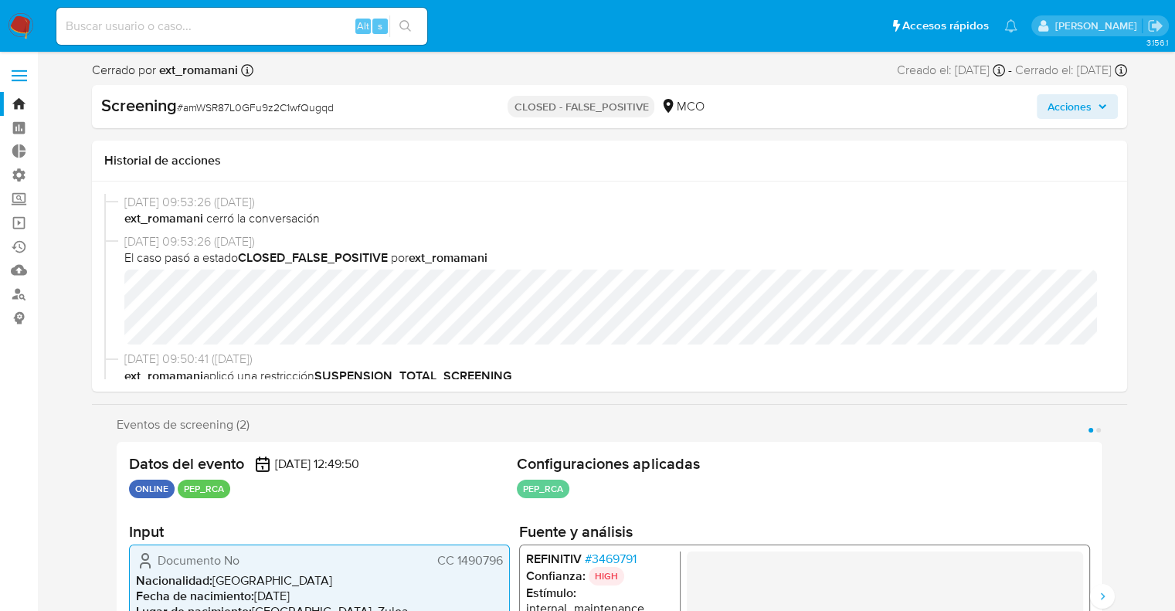
select select "10"
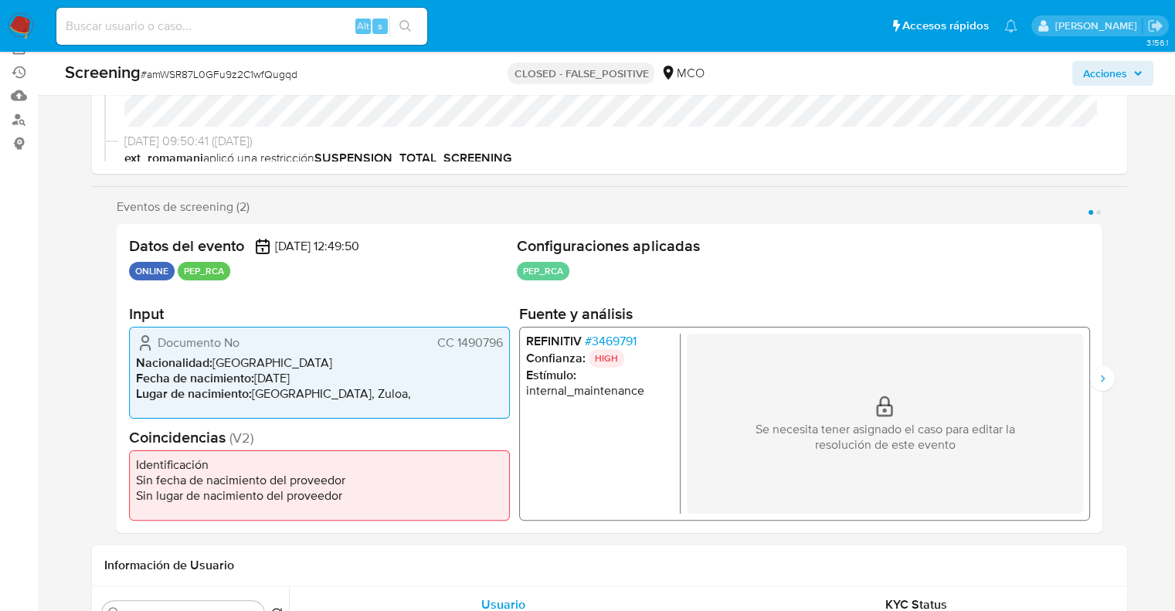
scroll to position [180, 0]
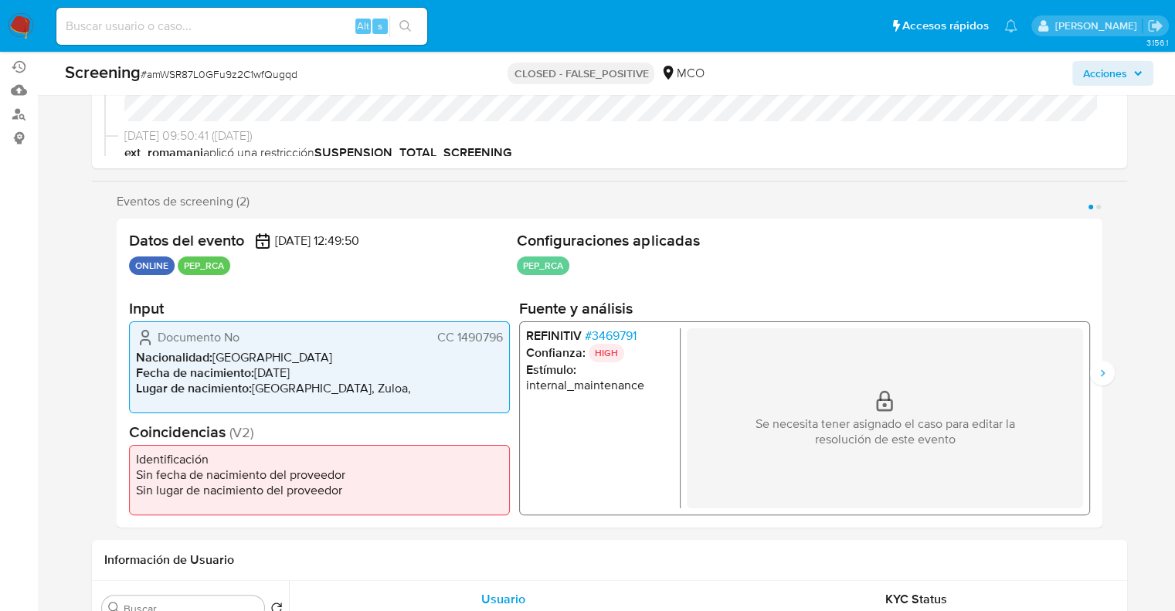
click at [616, 336] on span "# 3469791" at bounding box center [610, 335] width 52 height 15
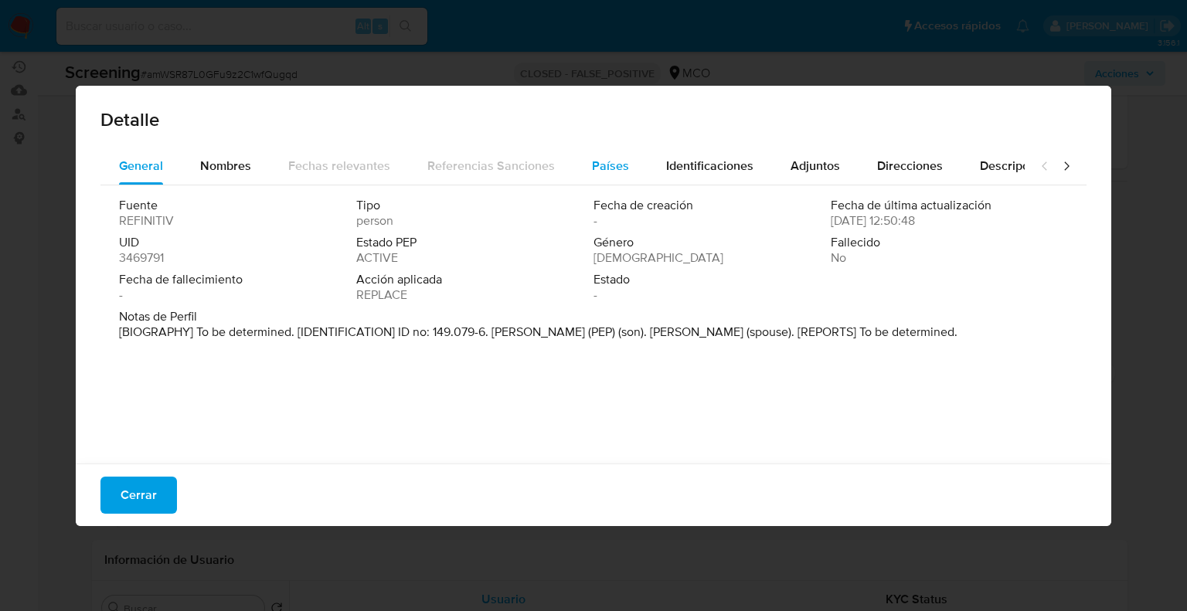
click at [599, 169] on span "Países" at bounding box center [610, 166] width 37 height 18
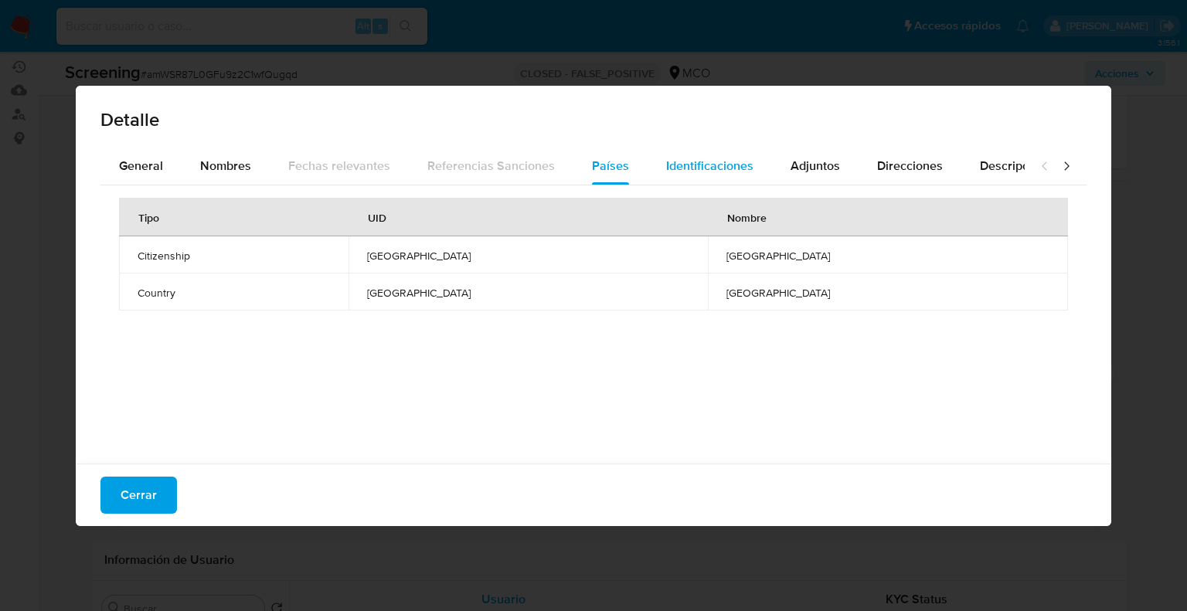
click at [715, 161] on span "Identificaciones" at bounding box center [709, 166] width 87 height 18
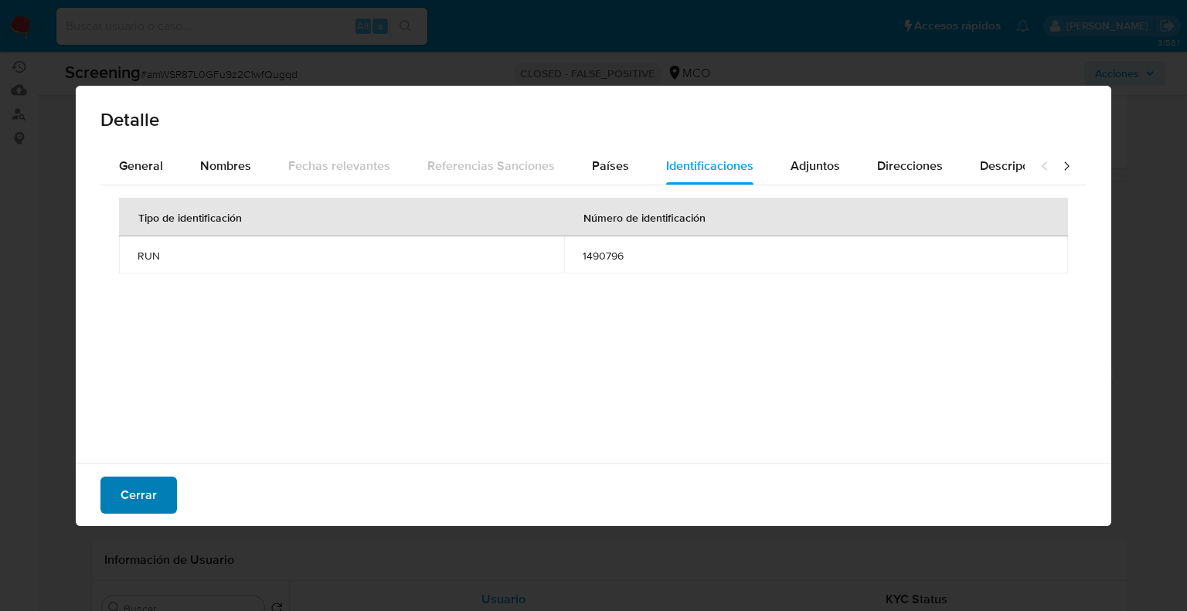
click at [162, 491] on button "Cerrar" at bounding box center [138, 495] width 76 height 37
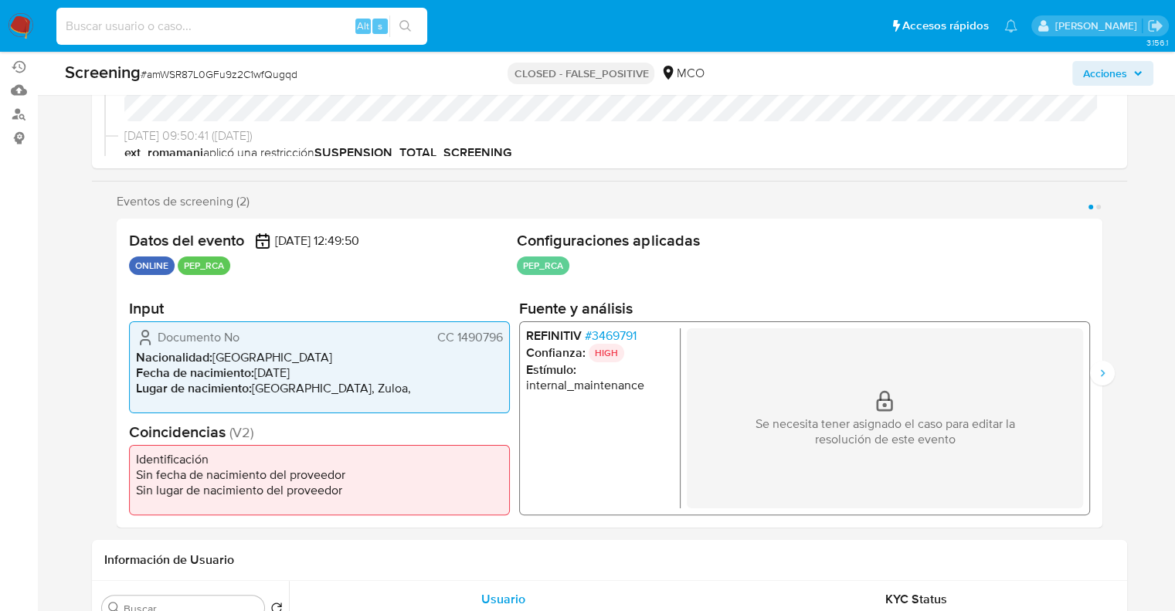
click at [264, 27] on input at bounding box center [241, 26] width 371 height 20
paste input "4EsTkLbO25Pg6nb2O9sMAbYs"
type input "4EsTkLbO25Pg6nb2O9sMAbYs"
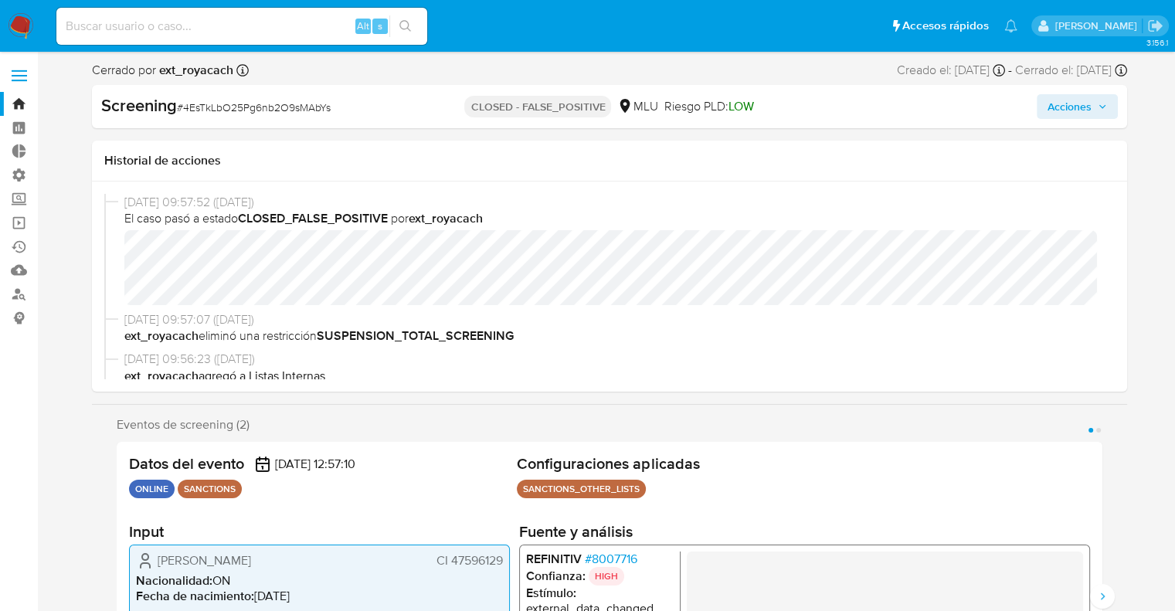
select select "10"
click at [590, 552] on span "# 8007716" at bounding box center [610, 558] width 53 height 15
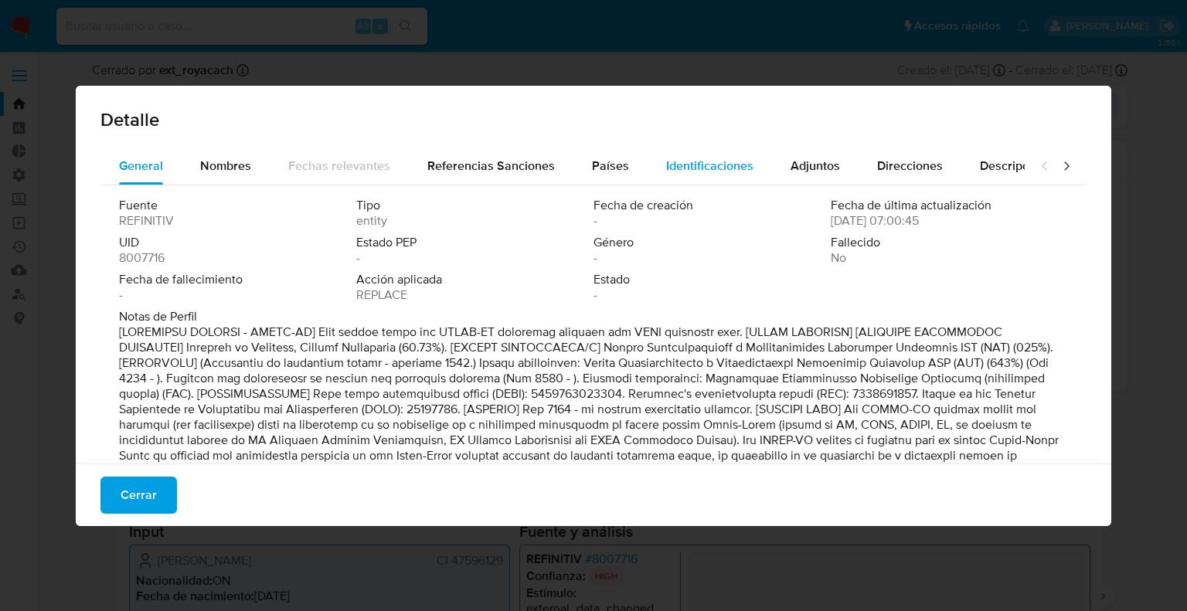
click at [658, 172] on button "Identificaciones" at bounding box center [709, 166] width 124 height 37
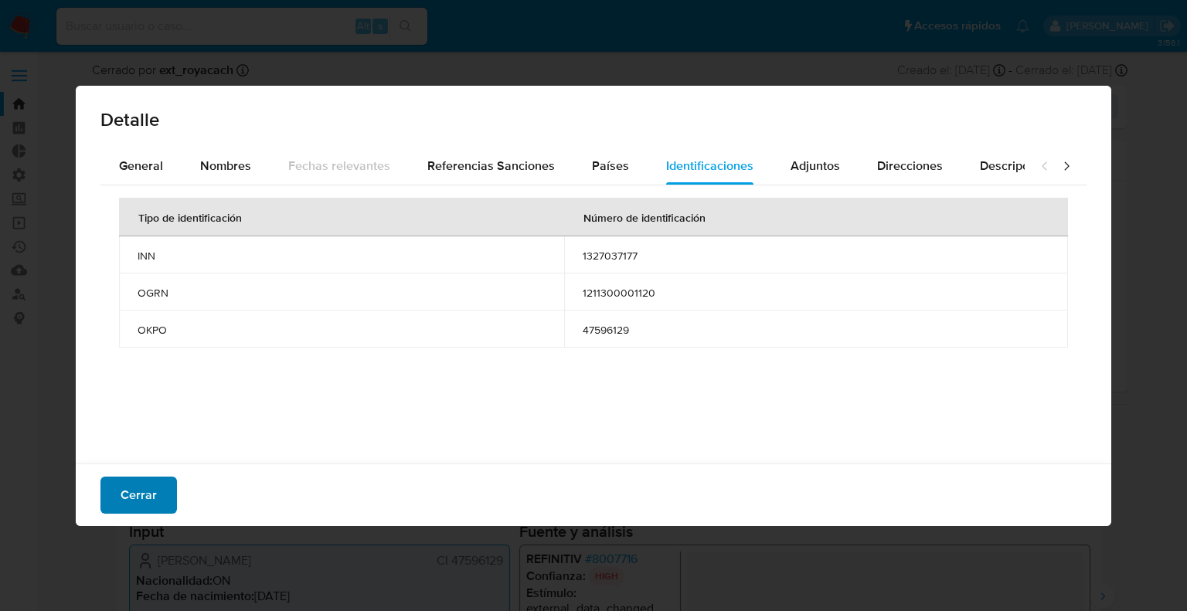
click at [143, 506] on span "Cerrar" at bounding box center [139, 495] width 36 height 34
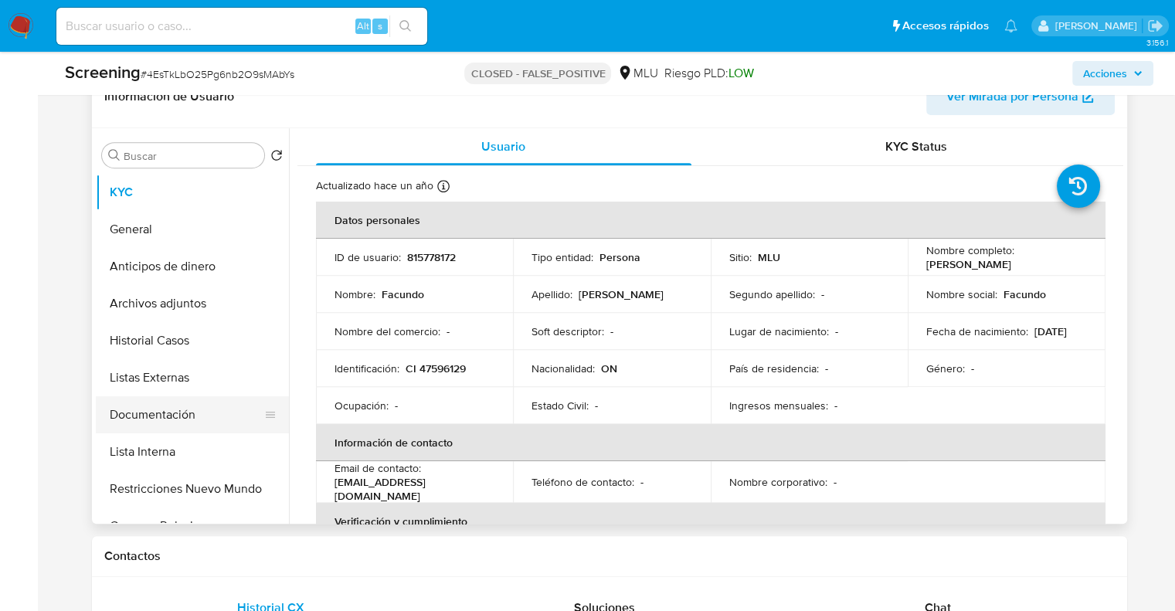
click at [212, 417] on button "Documentación" at bounding box center [186, 414] width 181 height 37
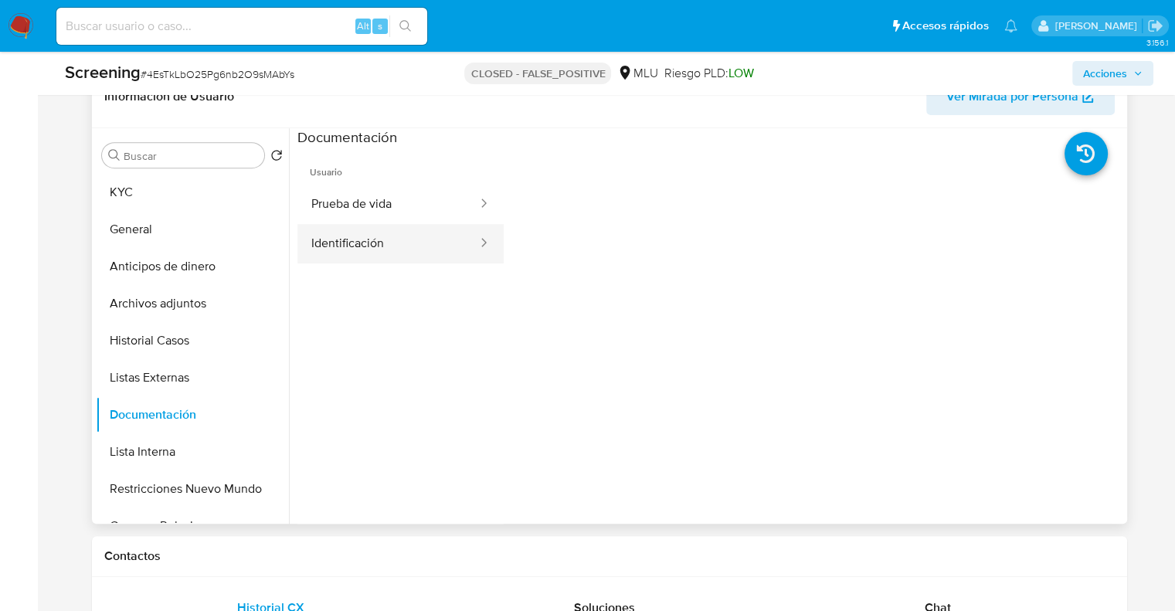
click at [396, 250] on button "Identificación" at bounding box center [388, 243] width 182 height 39
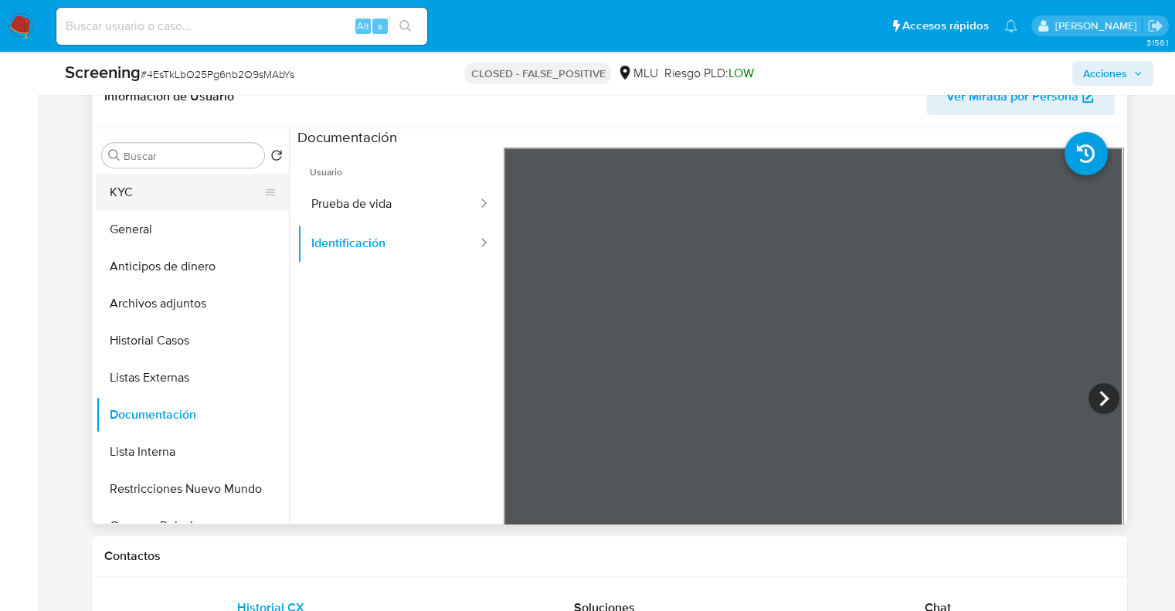
click at [216, 192] on button "KYC" at bounding box center [186, 192] width 181 height 37
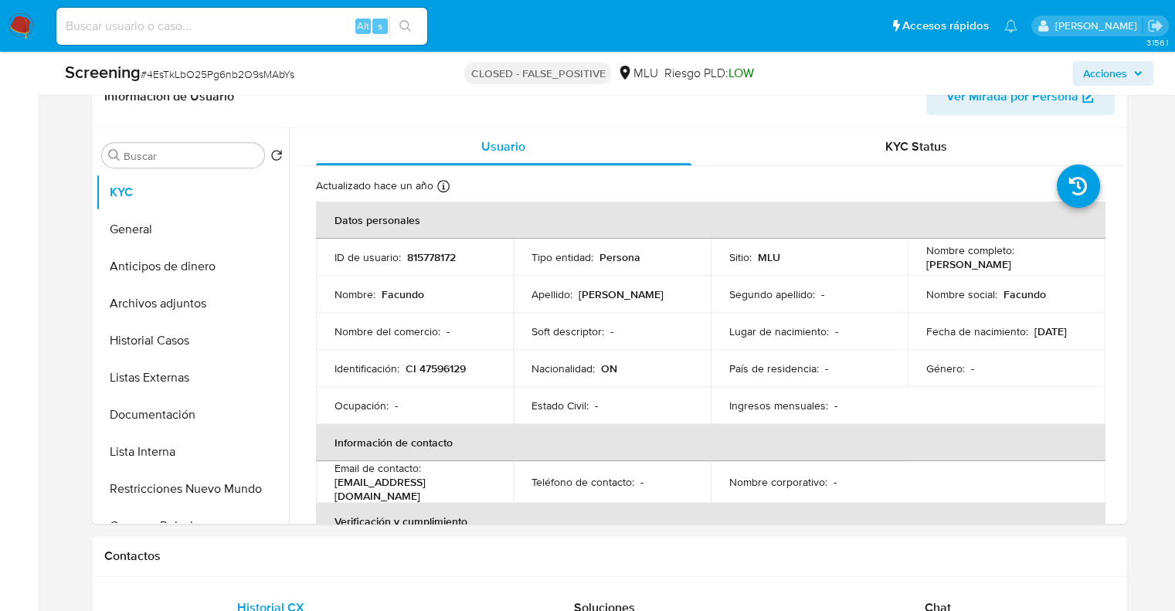
click at [281, 76] on span "# 4EsTkLbO25Pg6nb2O9sMAbYs" at bounding box center [218, 73] width 154 height 15
copy span "4EsTkLbO25Pg6nb2O9sMAbYs"
paste input "zBrhuxRZBjWaZaJoQcPpQE1j"
click at [253, 18] on input "zBrhuxRZBjWaZaJoQcPpQE1j" at bounding box center [241, 26] width 371 height 20
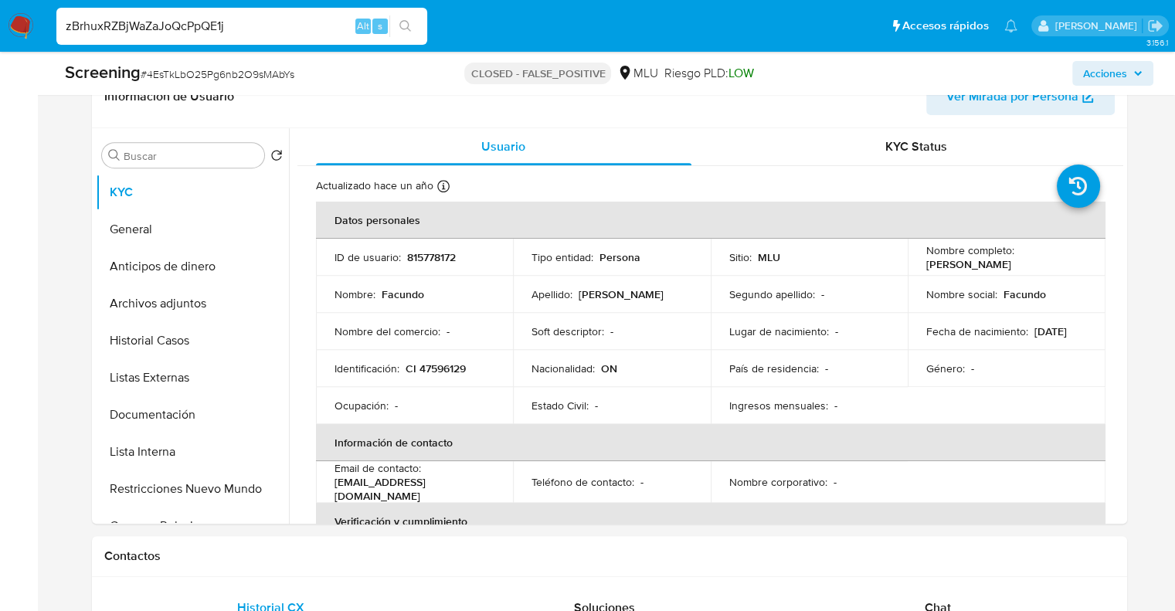
type input "zBrhuxRZBjWaZaJoQcPpQE1j"
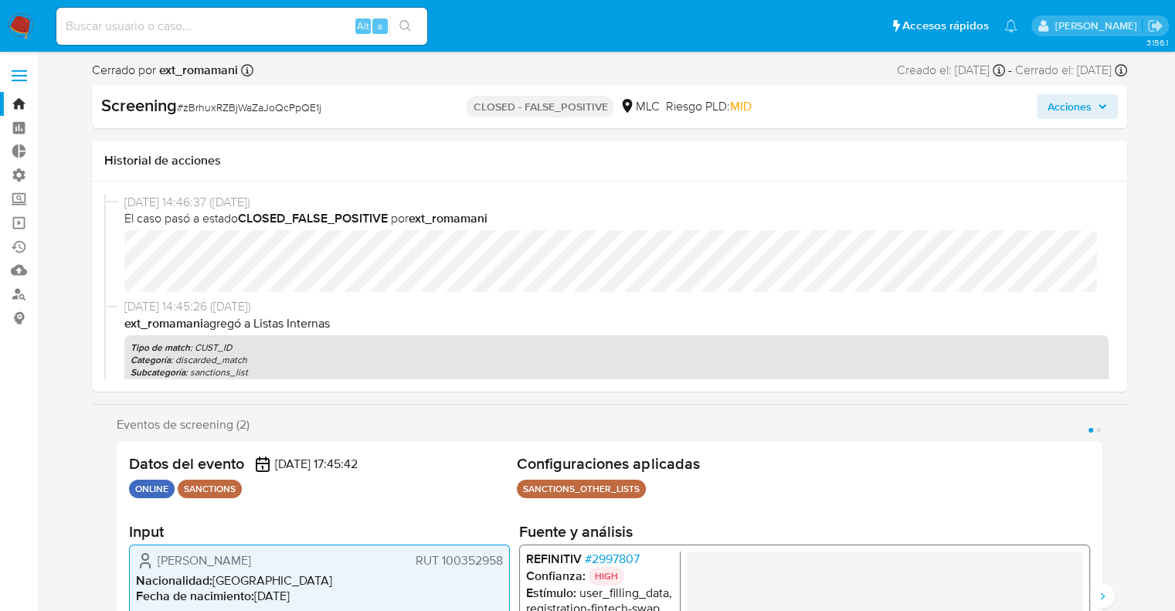
select select "10"
